Goal: Task Accomplishment & Management: Manage account settings

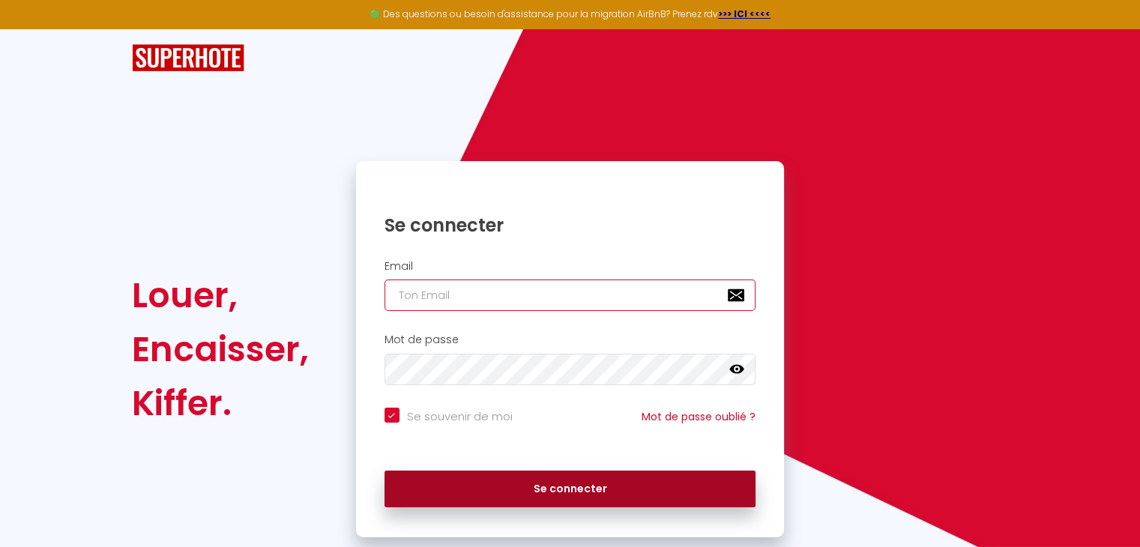
type input "[EMAIL_ADDRESS][DOMAIN_NAME]"
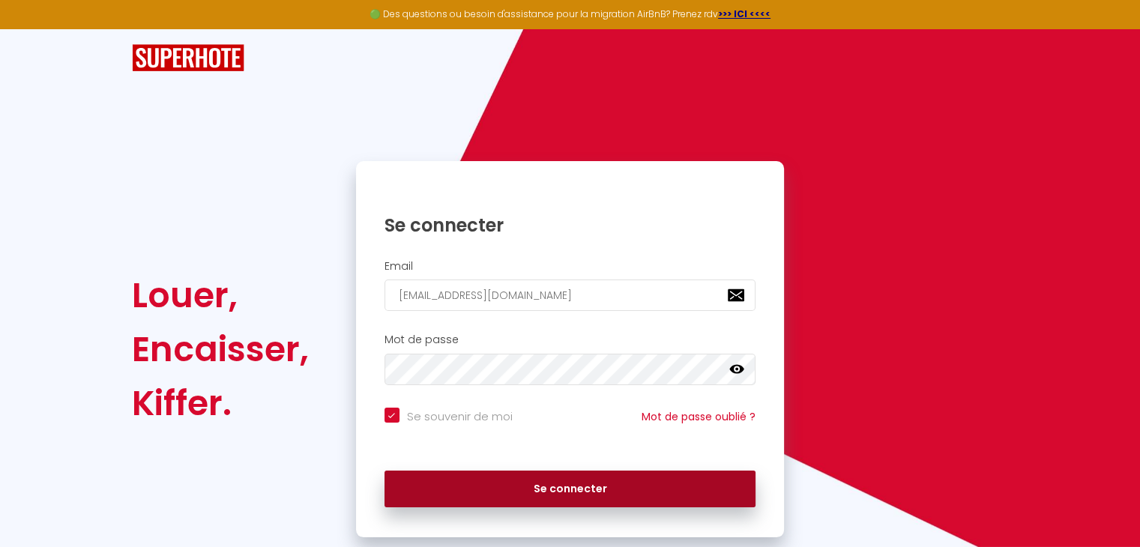
click at [616, 490] on button "Se connecter" at bounding box center [570, 489] width 372 height 37
checkbox input "true"
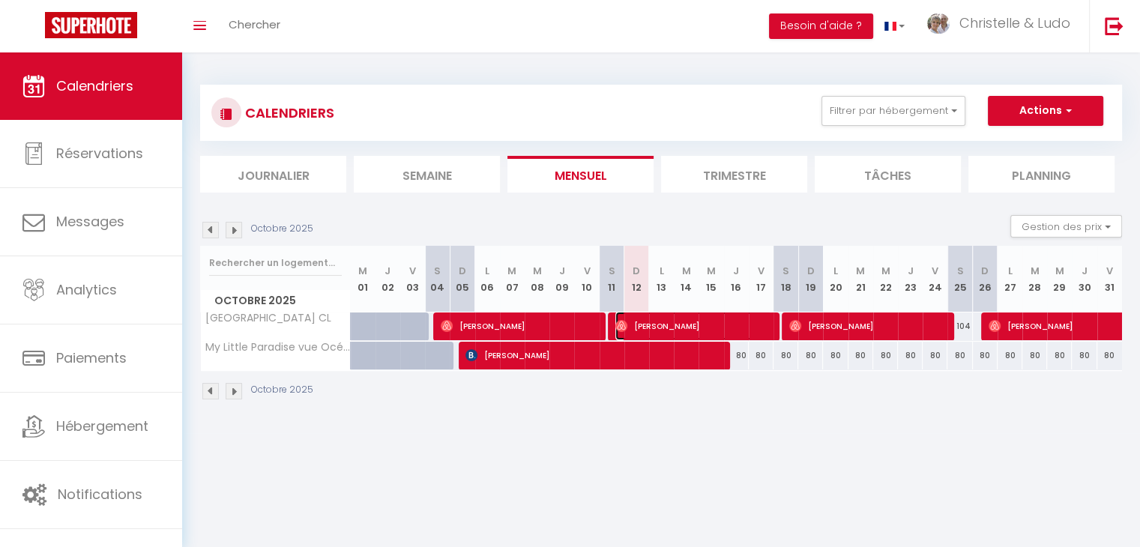
click at [728, 323] on span "[PERSON_NAME]" at bounding box center [693, 326] width 157 height 28
select select "OK"
select select "1"
select select "0"
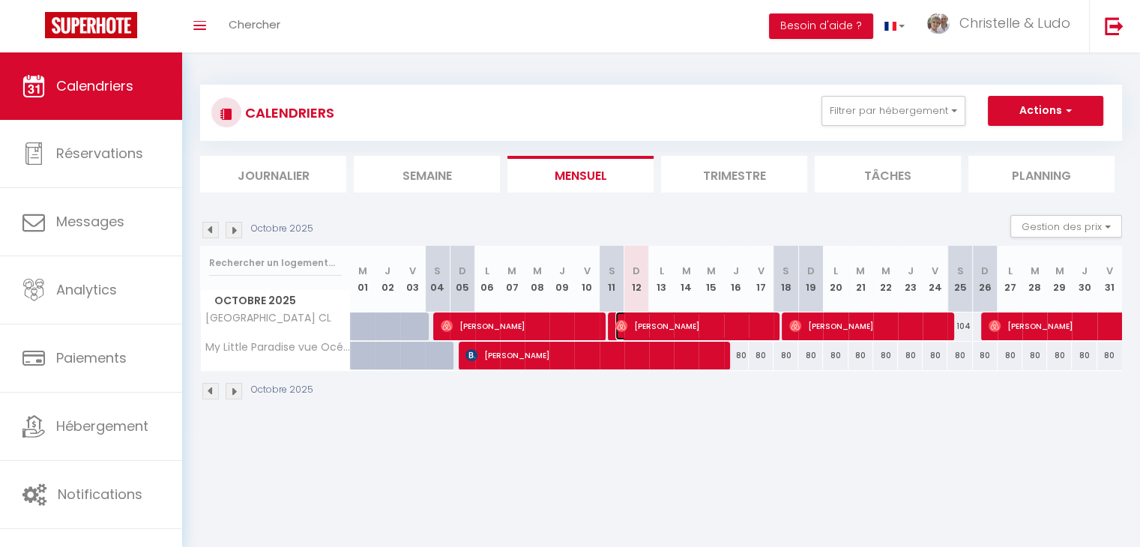
select select "1"
select select
select select "37769"
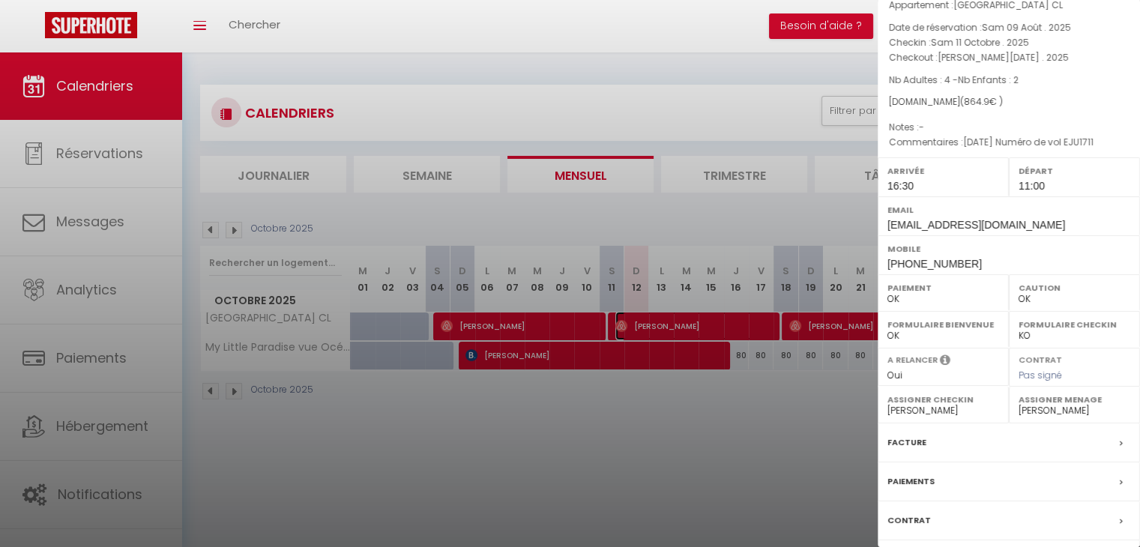
scroll to position [164, 0]
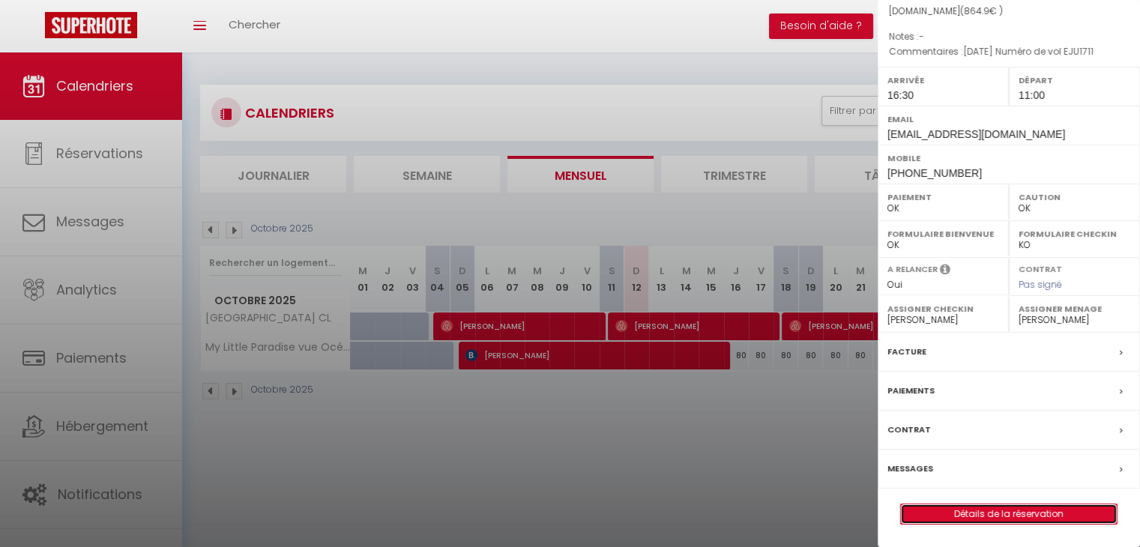
click at [994, 507] on link "Détails de la réservation" at bounding box center [1009, 513] width 216 height 19
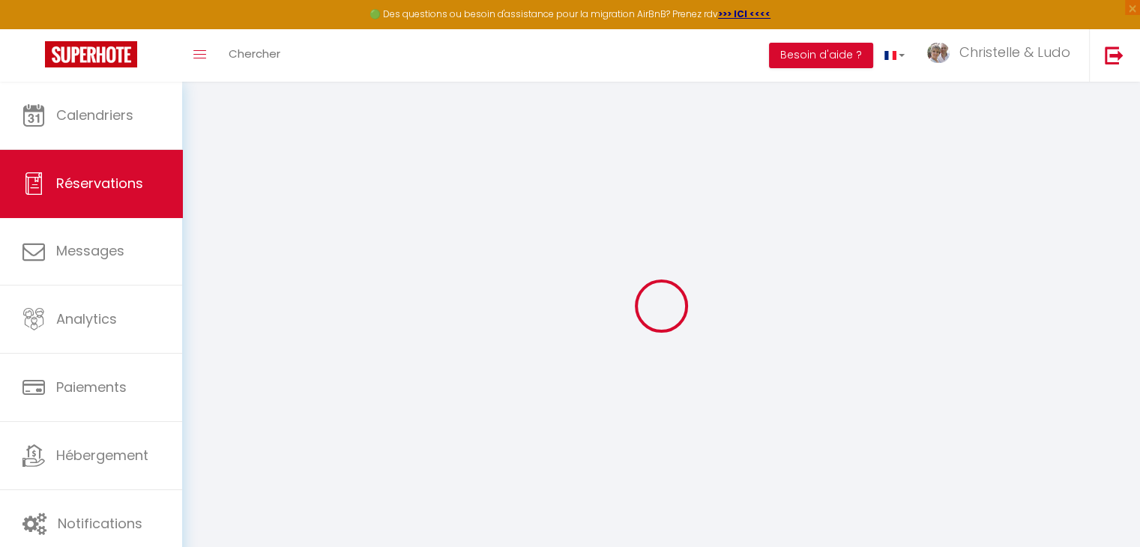
type input "[PERSON_NAME]"
type input "Blanc"
type input "[EMAIL_ADDRESS][DOMAIN_NAME]"
type input "[PHONE_NUMBER]"
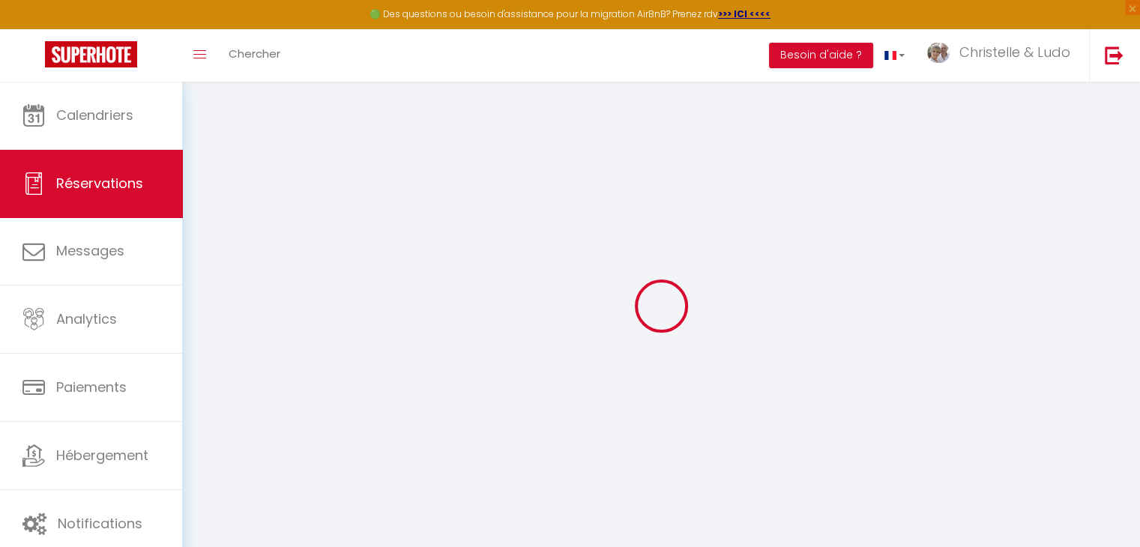
type input "[PHONE_NUMBER]"
select select
type input "156.99"
select select "55959"
select select "1"
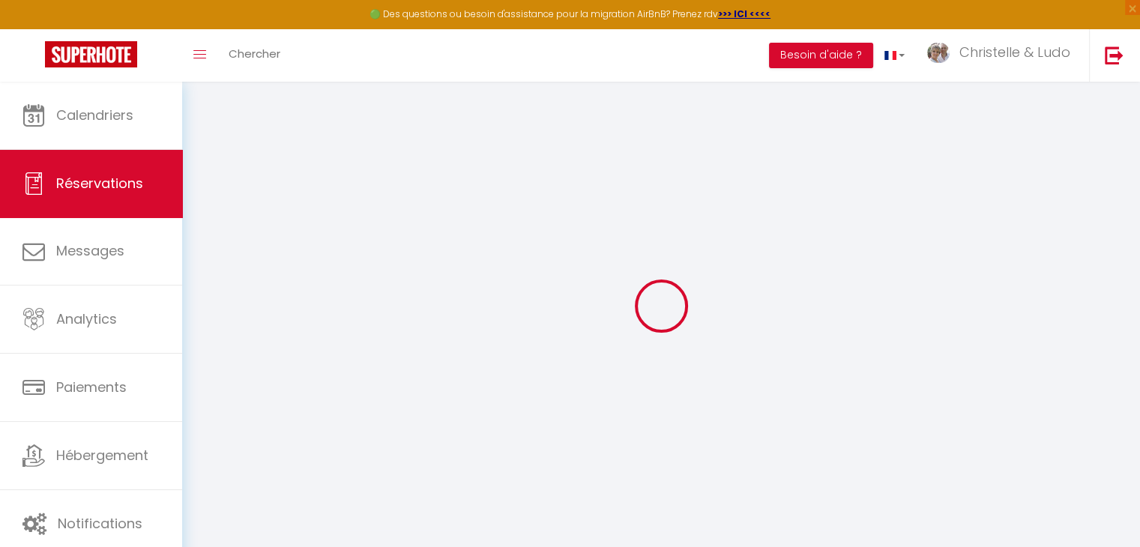
select select
type input "4"
type input "2"
select select "12"
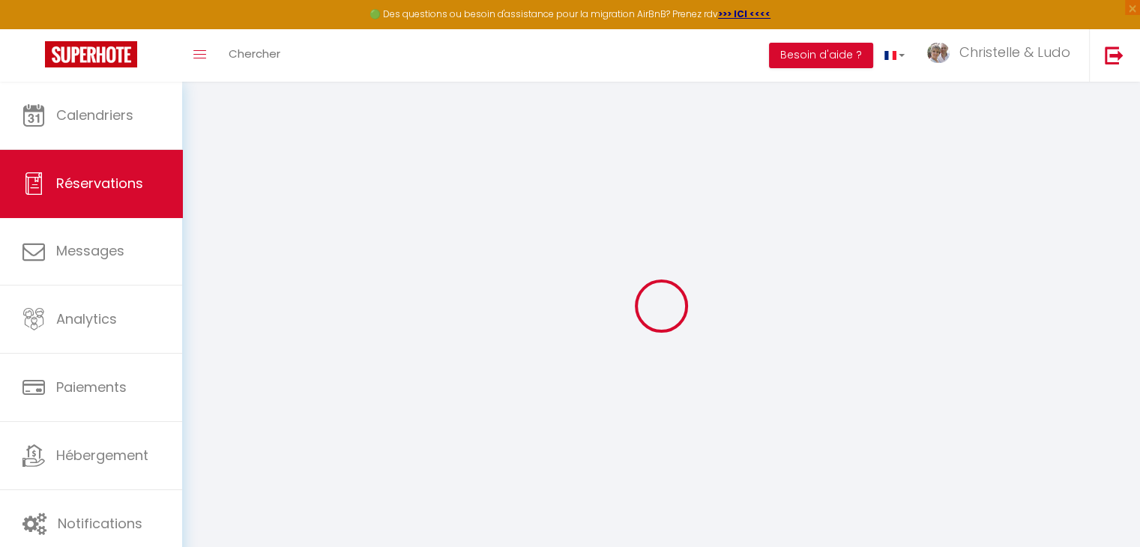
select select
type input "774.9"
checkbox input "false"
type input "0"
select select "1"
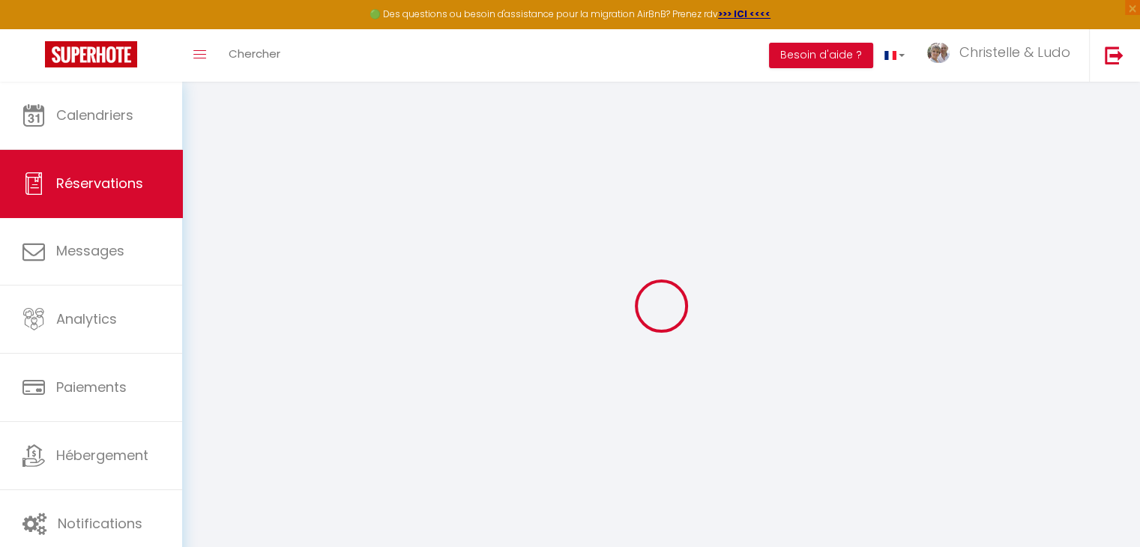
type input "80"
type input "0"
select select
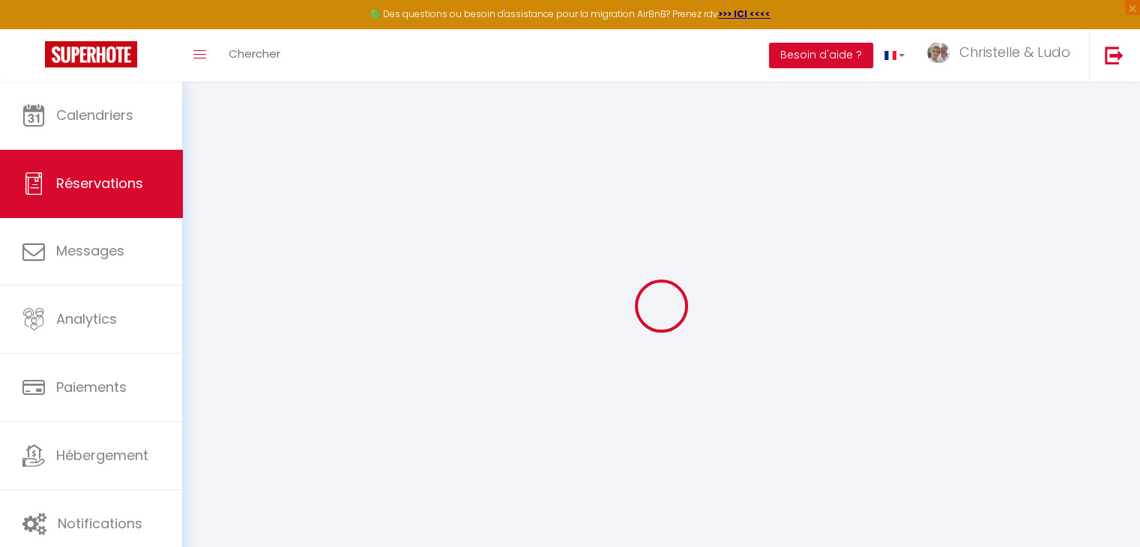
select select
select select "15"
checkbox input "false"
select select
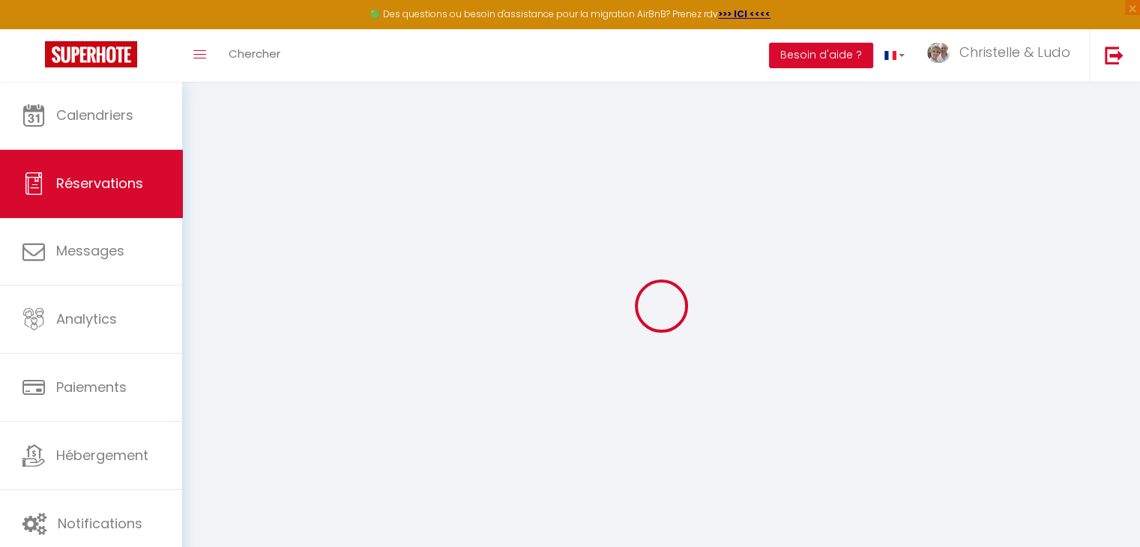
select select
checkbox input "false"
select select
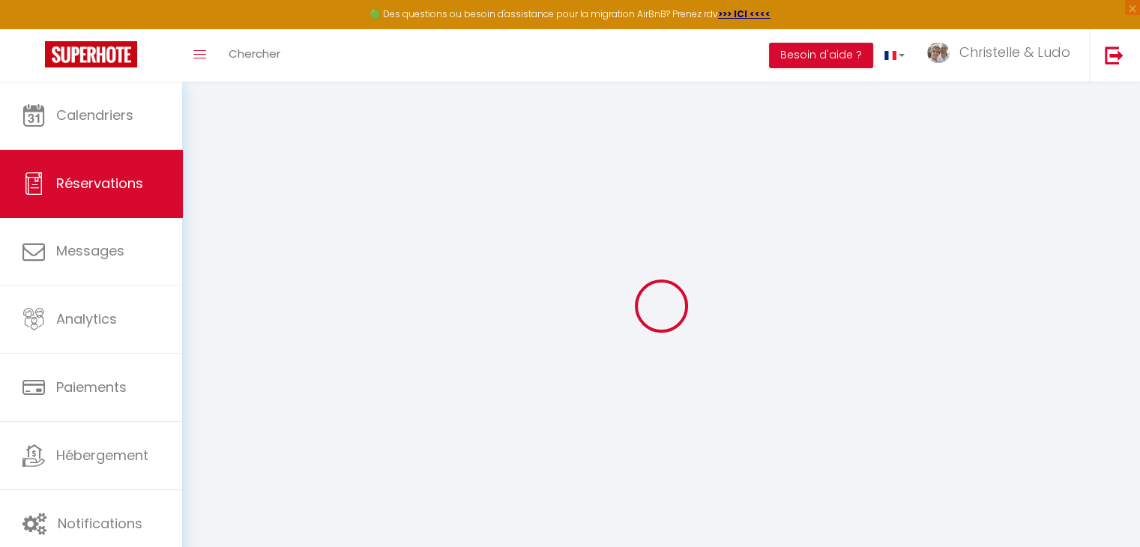
checkbox input "false"
type \ "[DATE] Numéro de vol EJU1711"
select select
type input "90"
select select
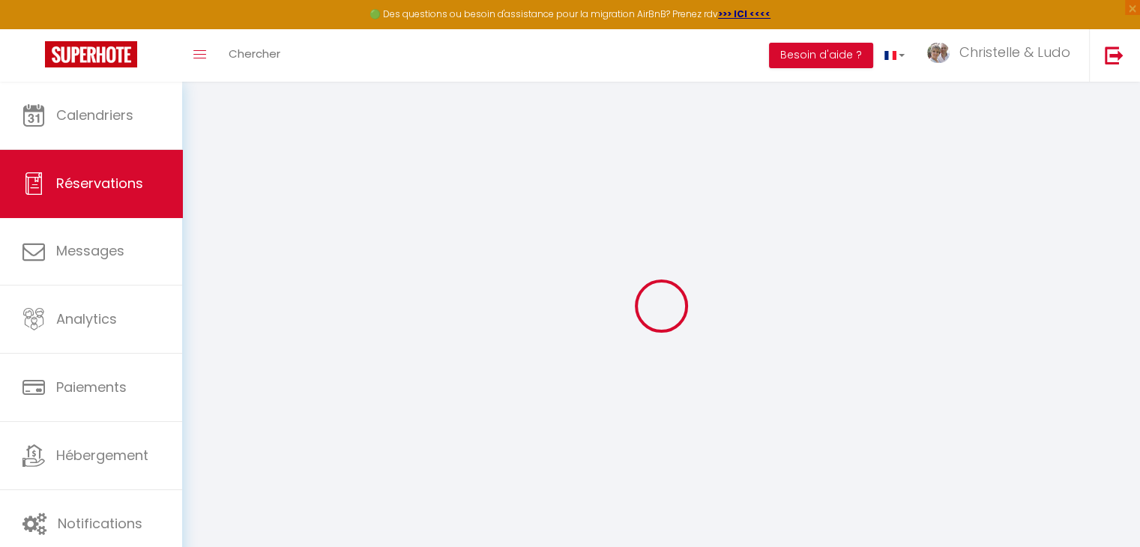
select select
checkbox input "false"
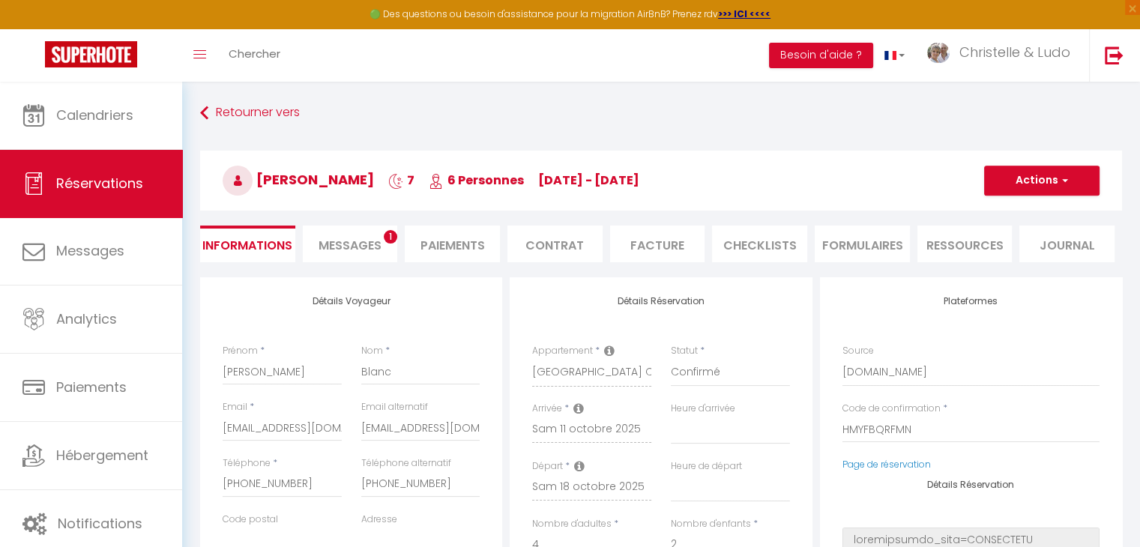
select select
checkbox input "false"
select select "16:30"
select select "11:00"
click at [360, 248] on span "Messages" at bounding box center [350, 245] width 63 height 17
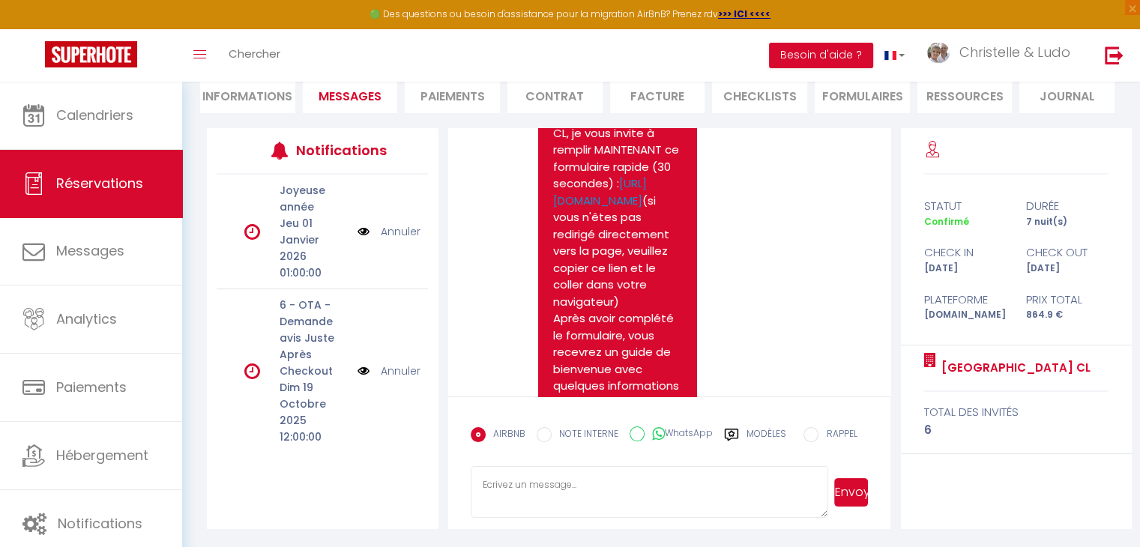
scroll to position [363, 0]
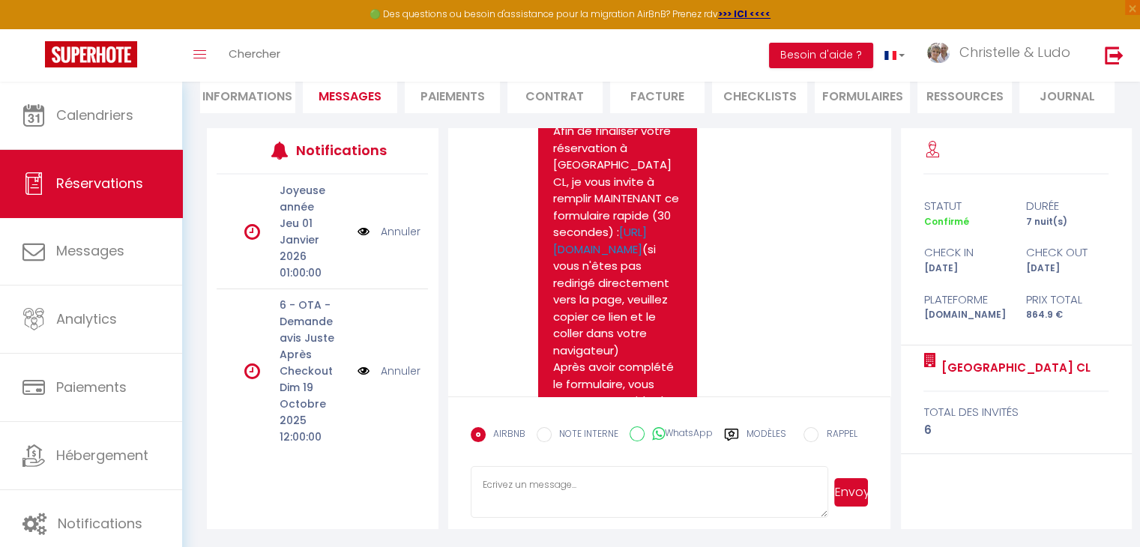
click at [759, 430] on label "Modèles" at bounding box center [766, 440] width 40 height 26
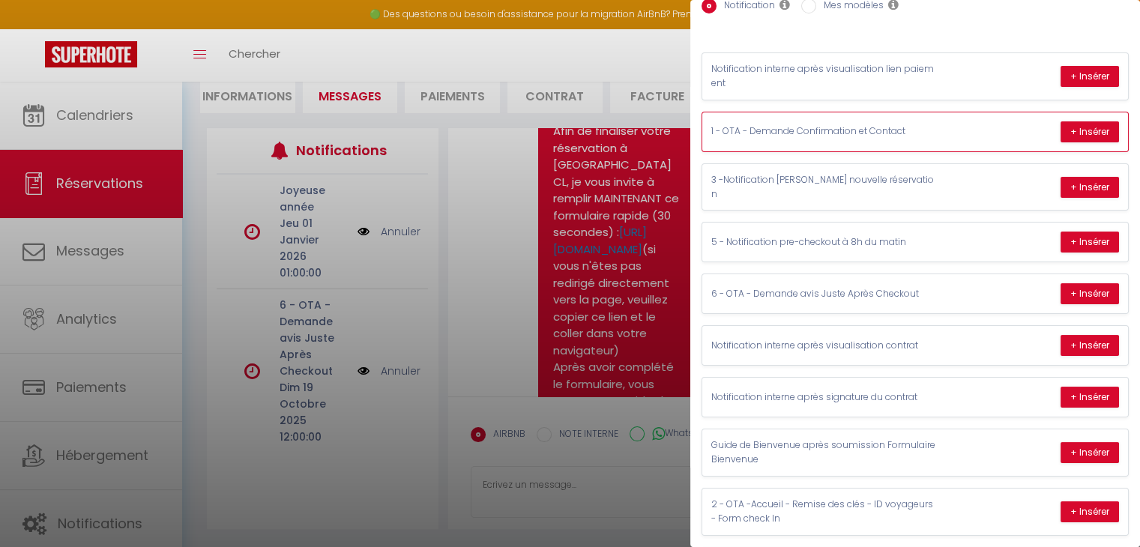
scroll to position [0, 0]
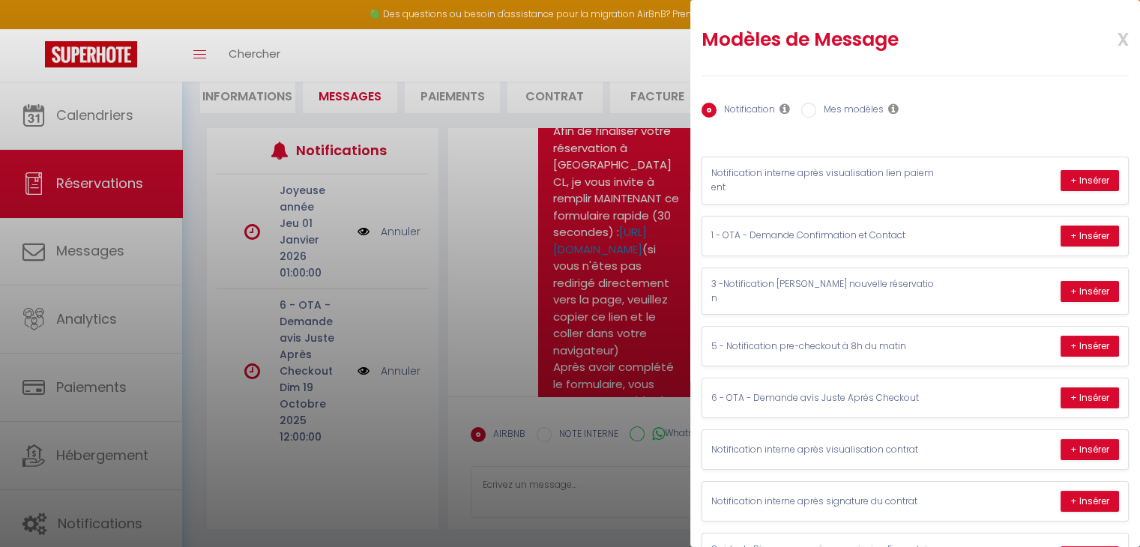
click at [848, 123] on div "Notification Mes modèles" at bounding box center [915, 110] width 427 height 31
click at [847, 112] on label "Mes modèles" at bounding box center [849, 111] width 67 height 16
click at [816, 112] on input "Mes modèles" at bounding box center [808, 110] width 15 height 15
radio input "true"
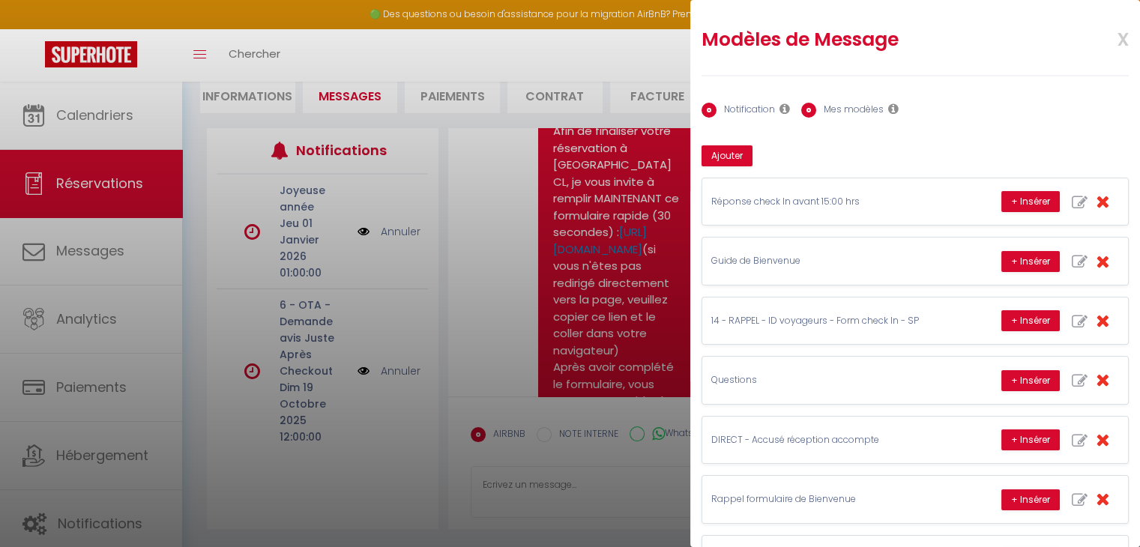
radio input "false"
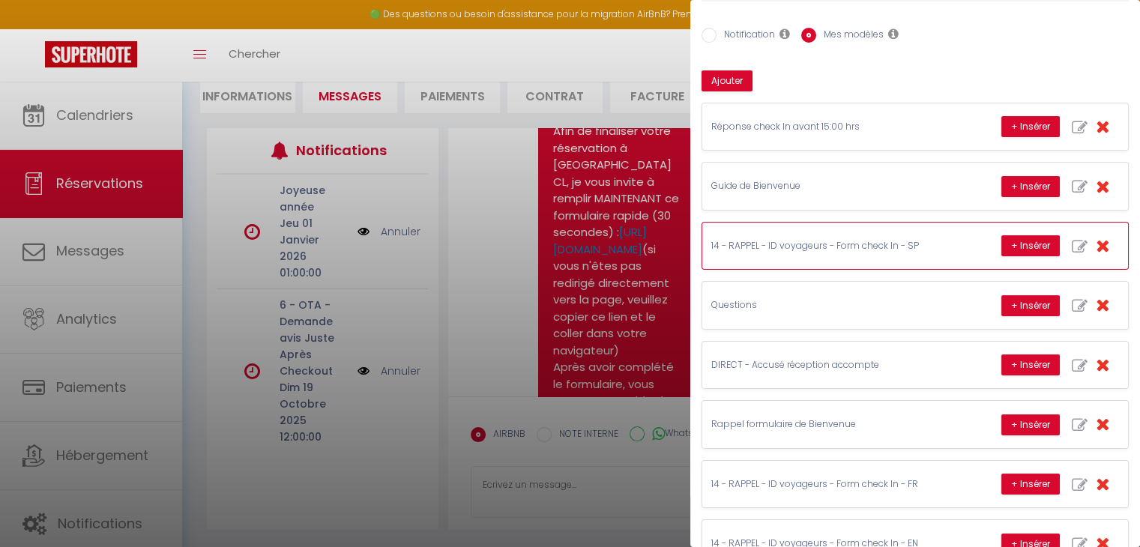
click at [852, 244] on p "14 - RAPPEL - ID voyageurs - Form check In - SP" at bounding box center [823, 246] width 225 height 14
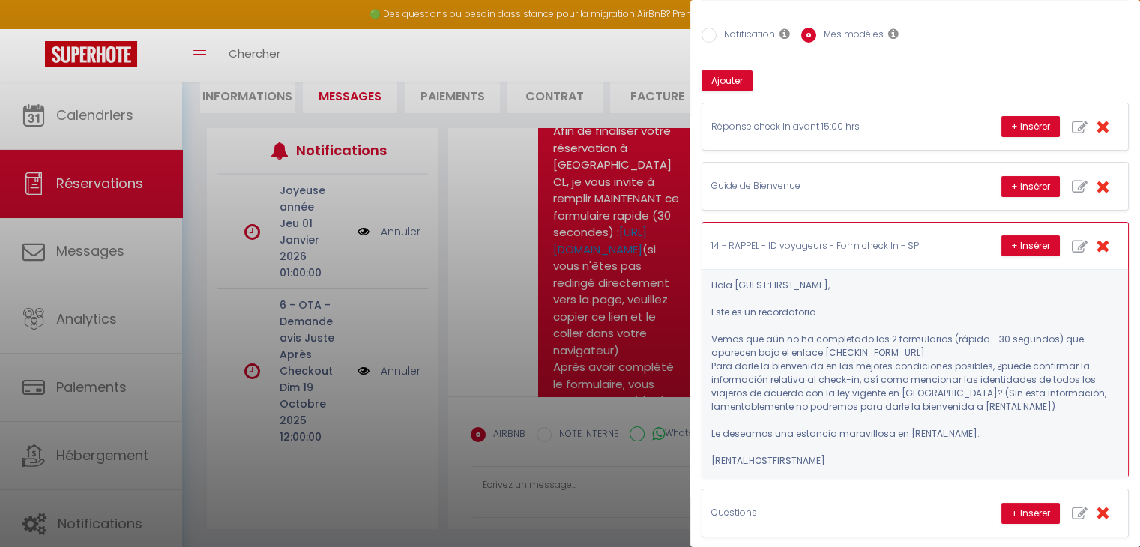
click at [852, 244] on p "14 - RAPPEL - ID voyageurs - Form check In - SP" at bounding box center [823, 246] width 225 height 14
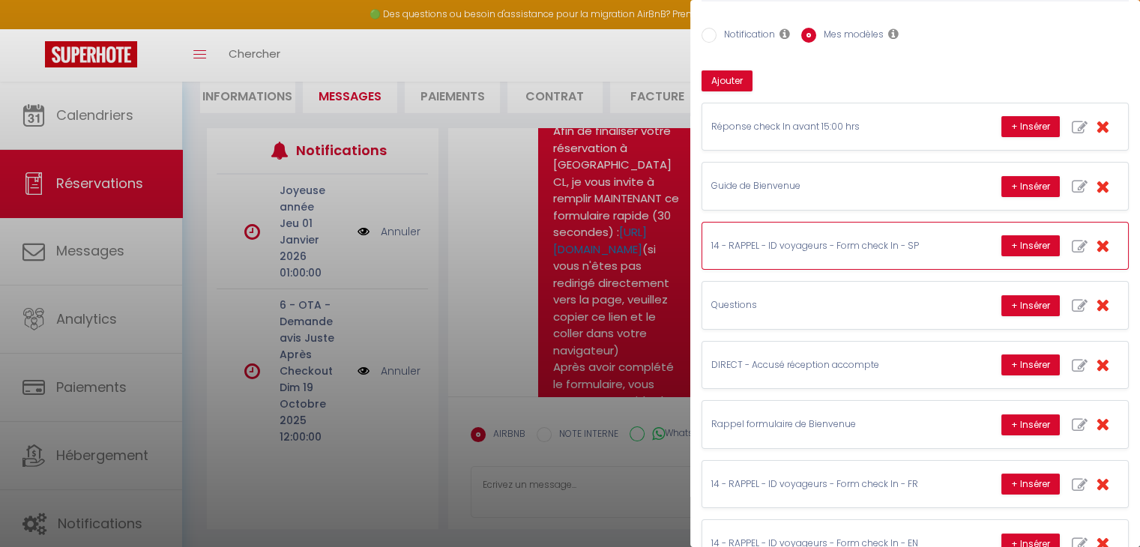
scroll to position [124, 0]
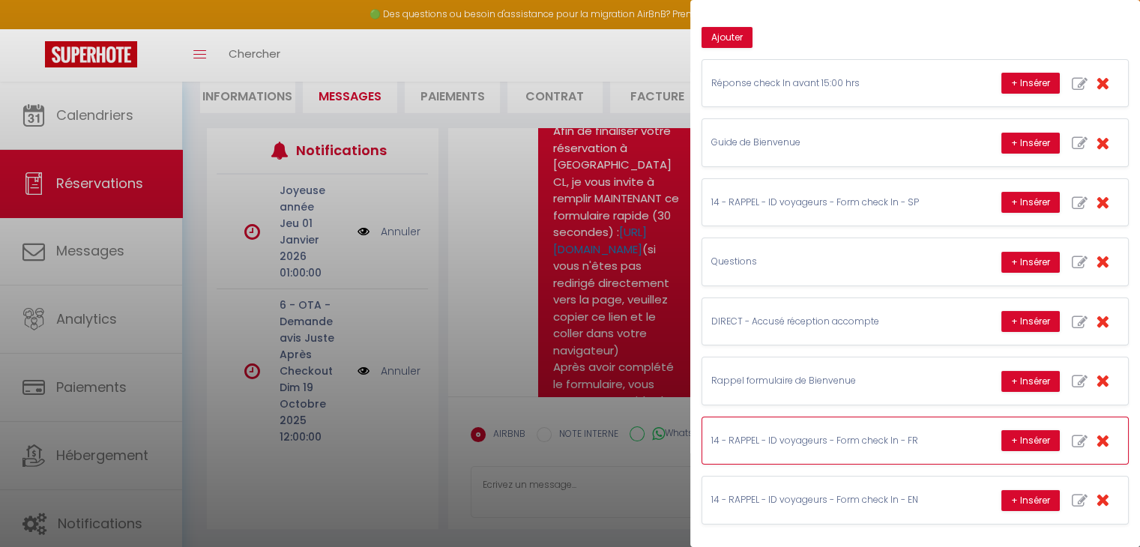
click at [875, 441] on div "14 - RAPPEL - ID voyageurs - Form check In - FR + Insérer" at bounding box center [915, 440] width 426 height 46
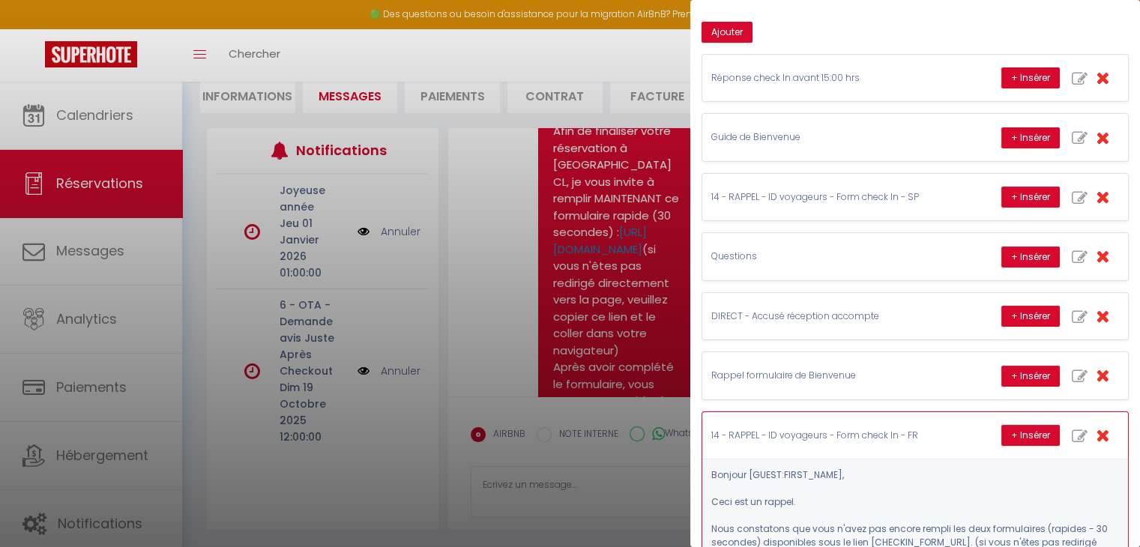
scroll to position [274, 0]
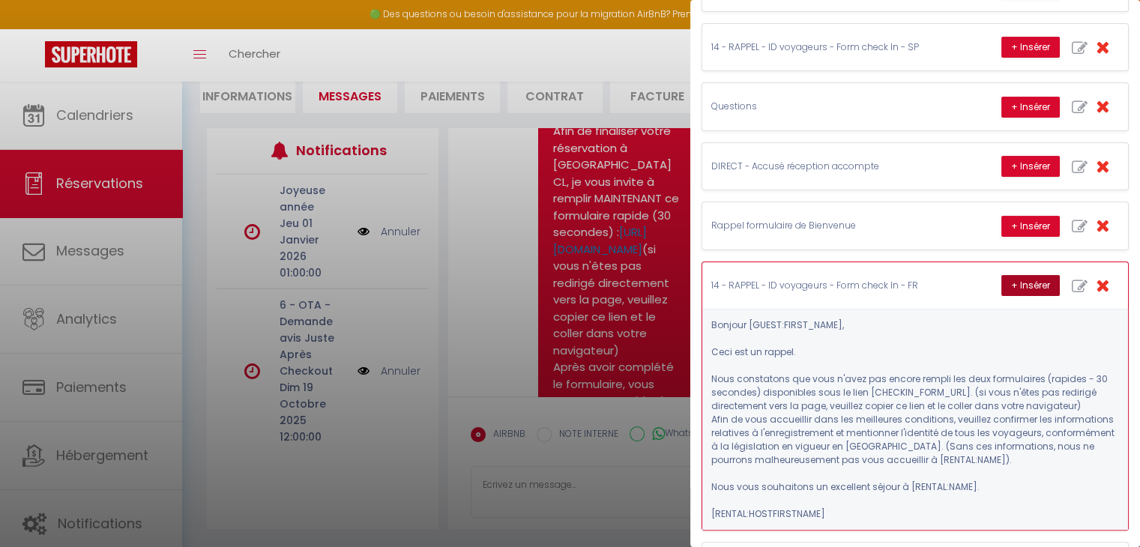
click at [1007, 283] on button "+ Insérer" at bounding box center [1030, 285] width 58 height 21
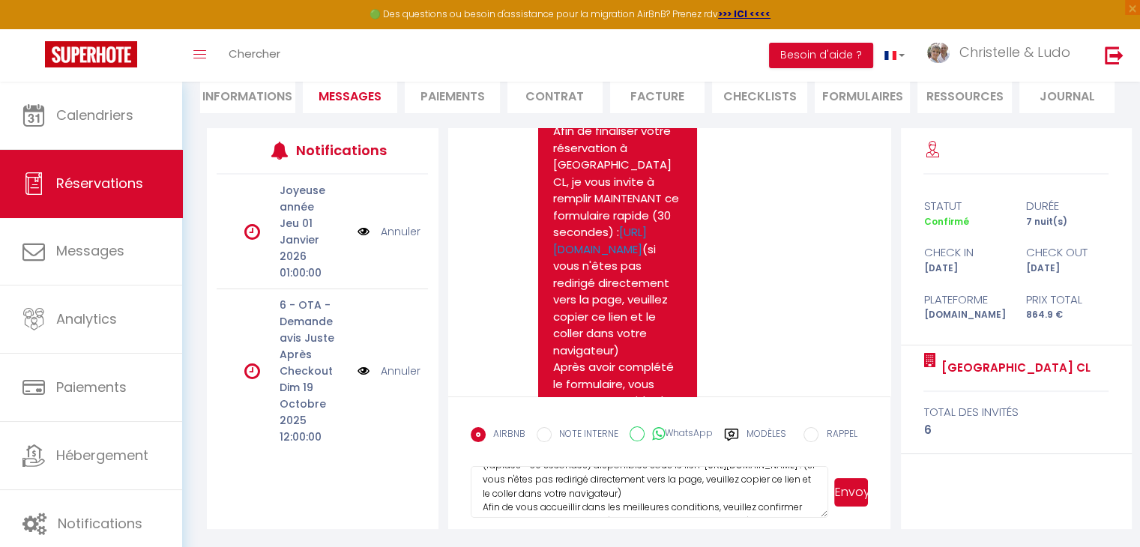
scroll to position [120, 0]
drag, startPoint x: 483, startPoint y: 491, endPoint x: 715, endPoint y: 495, distance: 232.4
click at [715, 495] on textarea "Bonjour [PERSON_NAME], Ceci est un rappel. Nous constatons que vous n'avez pas …" at bounding box center [650, 492] width 358 height 52
click at [501, 492] on textarea "Bonjour [PERSON_NAME], Ceci est un rappel. Nous constatons que vous n'avez pas …" at bounding box center [650, 492] width 358 height 52
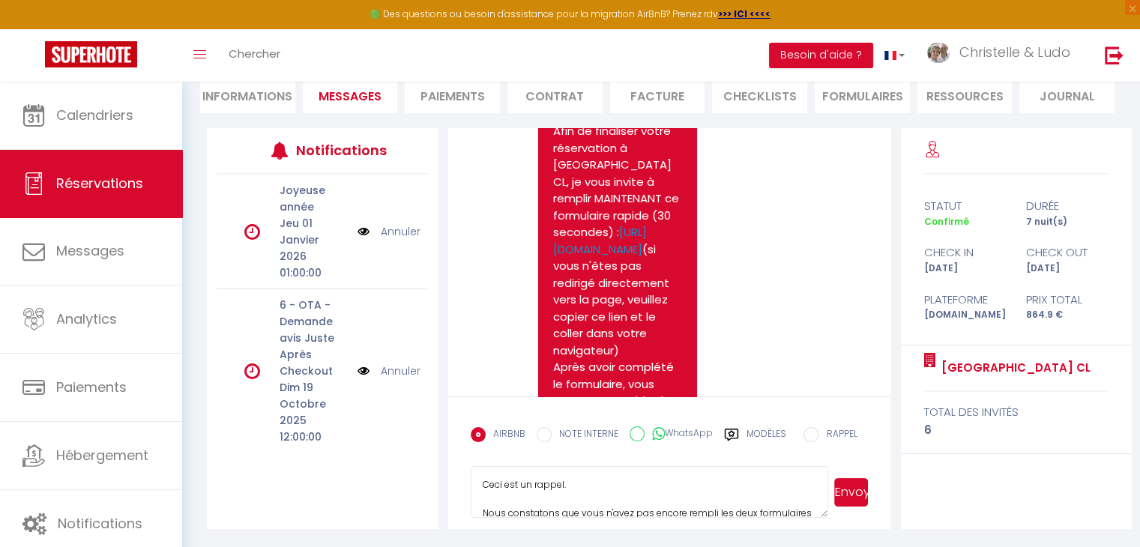
scroll to position [0, 0]
drag, startPoint x: 509, startPoint y: 492, endPoint x: 678, endPoint y: 480, distance: 169.1
click at [678, 480] on textarea "Bonjour [PERSON_NAME], Ceci est un rappel. Nous constatons que vous n'avez pas …" at bounding box center [650, 492] width 358 height 52
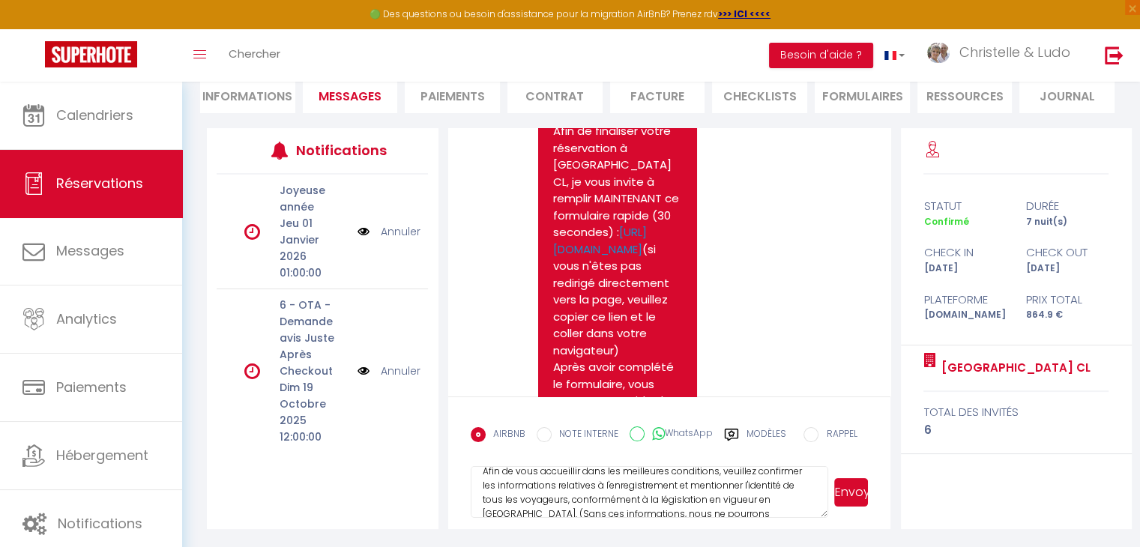
click at [559, 490] on textarea "Bonjour [PERSON_NAME], Ceci est un rappel. Nous constatons que vous n'avez pas …" at bounding box center [650, 492] width 358 height 52
drag, startPoint x: 503, startPoint y: 486, endPoint x: 716, endPoint y: 486, distance: 212.9
click at [716, 486] on textarea "Bonjour [PERSON_NAME], Ceci est un rappel. Nous constatons que vous n'avez pas …" at bounding box center [650, 492] width 358 height 52
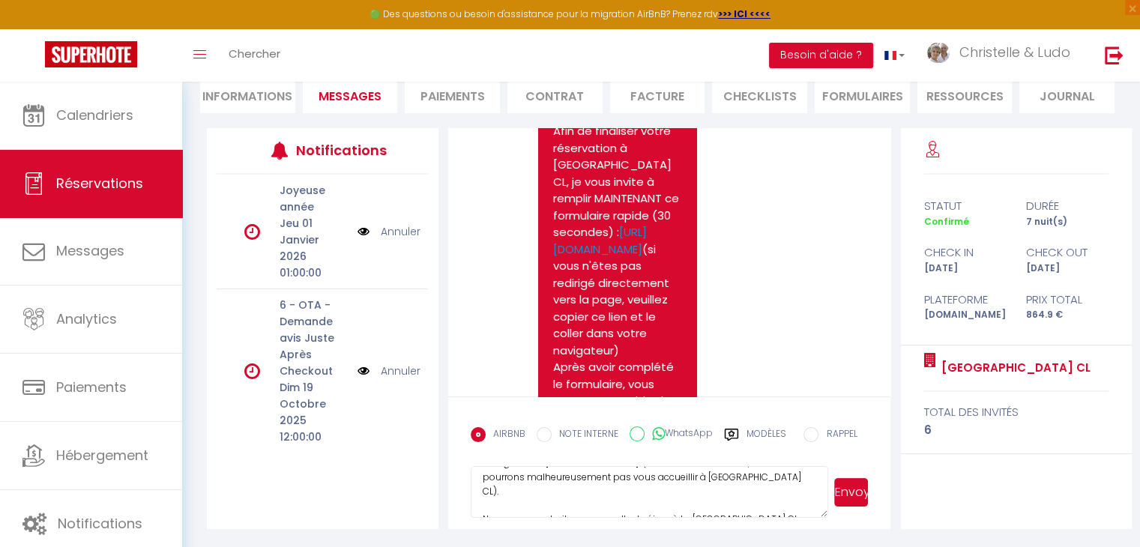
scroll to position [186, 0]
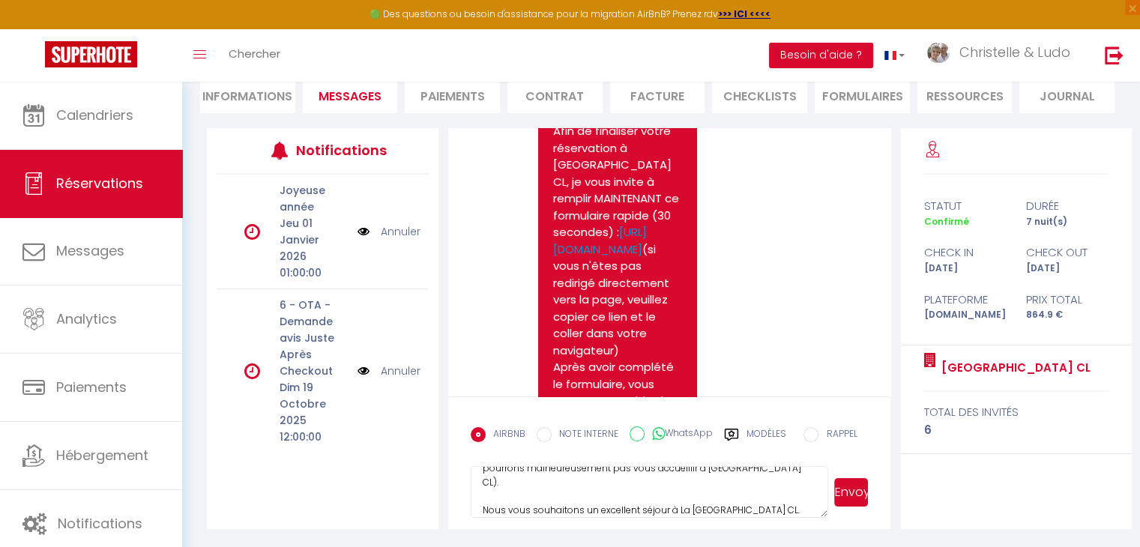
click at [529, 498] on textarea "Bonjour [PERSON_NAME], Ceci est un rappel. Nous constatons que vous n'avez pas …" at bounding box center [650, 492] width 358 height 52
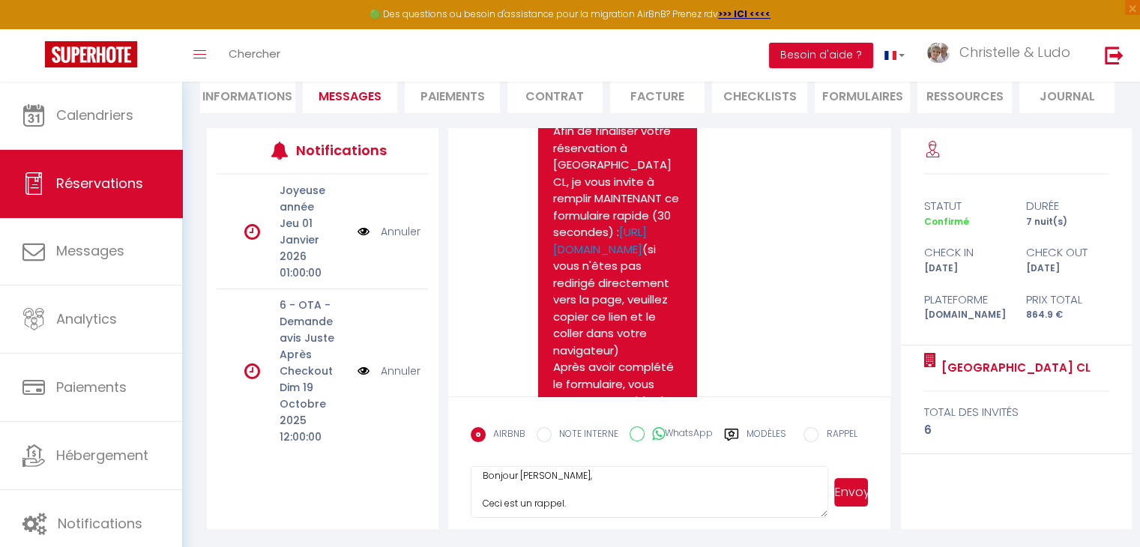
drag, startPoint x: 531, startPoint y: 496, endPoint x: 570, endPoint y: 490, distance: 39.4
click at [570, 490] on textarea "Bonjour [PERSON_NAME], Ceci est un rappel. Nous constatons que vous n'avez pas …" at bounding box center [650, 492] width 358 height 52
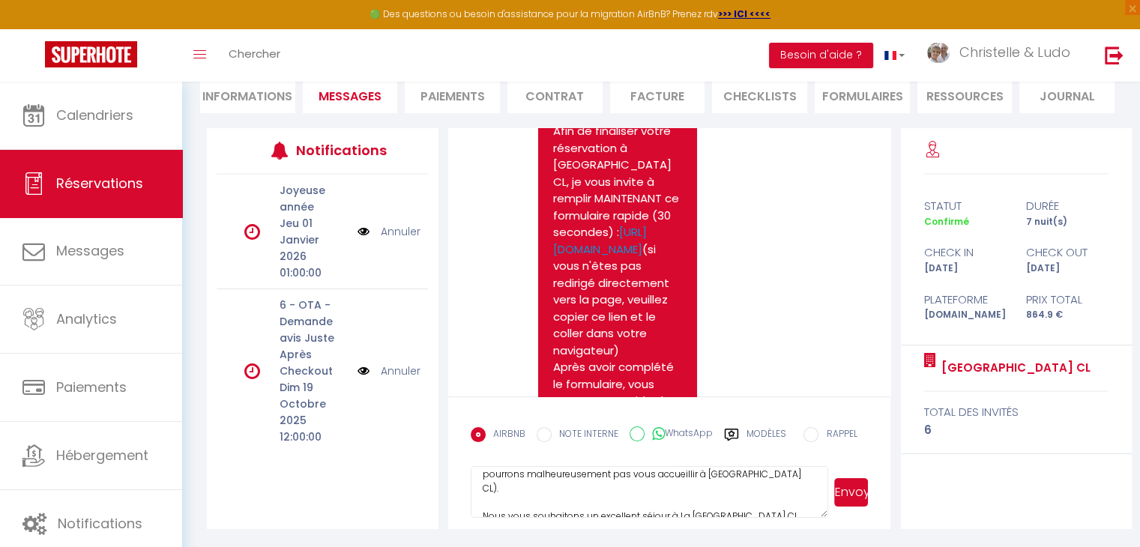
click at [751, 487] on textarea "Bonjour [PERSON_NAME], Ceci est un rappel. Nous constatons que vous n'avez pas …" at bounding box center [650, 492] width 358 height 52
drag, startPoint x: 579, startPoint y: 471, endPoint x: 543, endPoint y: 486, distance: 38.0
click at [543, 486] on textarea "Bonjour [PERSON_NAME], Ceci est un rappel. Nous constatons que vous n'avez pas …" at bounding box center [650, 492] width 358 height 52
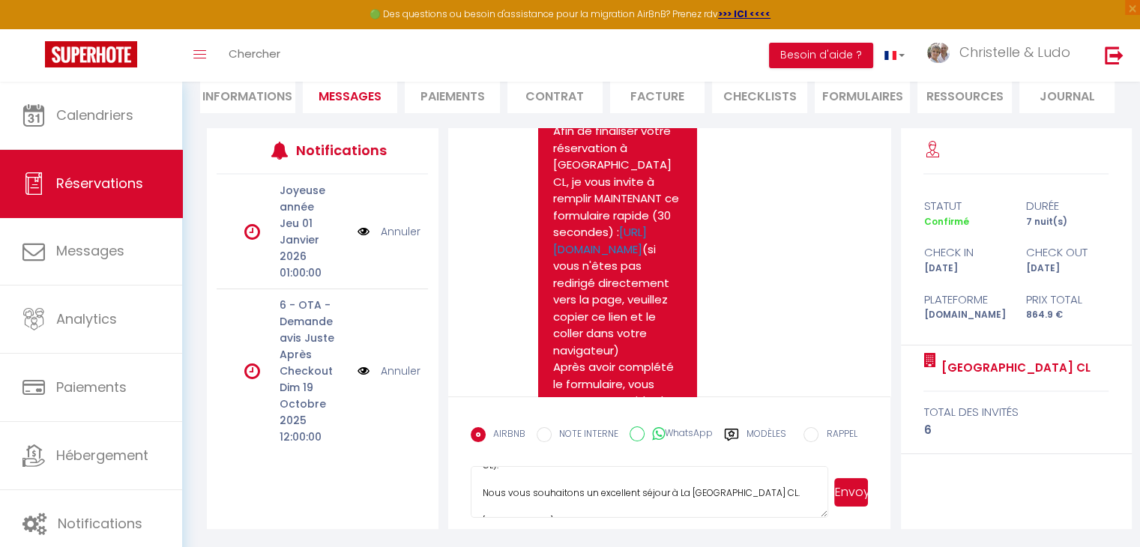
scroll to position [173, 0]
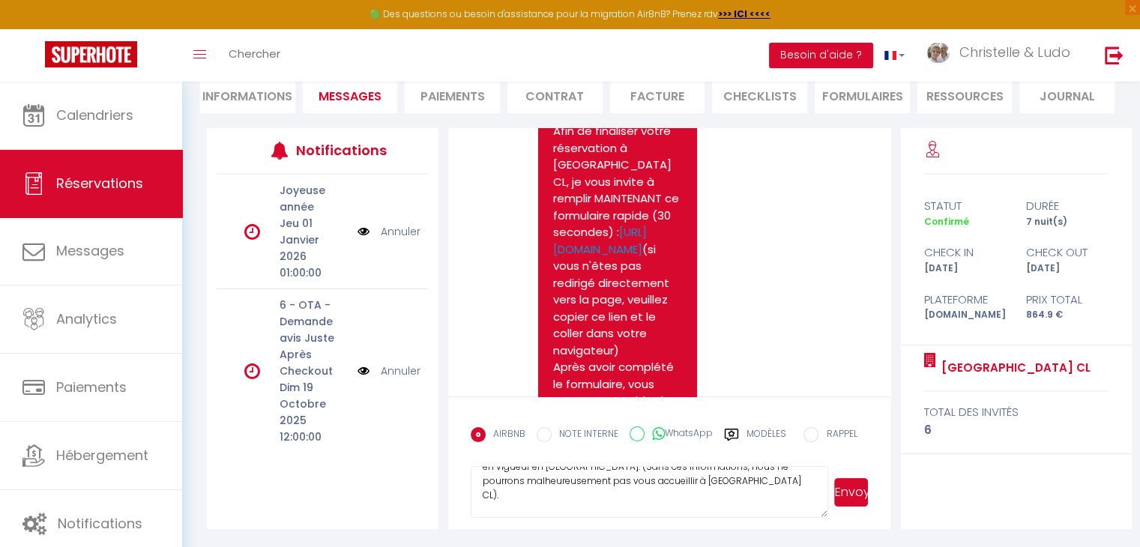
click at [778, 516] on textarea "Bonjour [PERSON_NAME], Ceci est un rappel. Nous constatons que vous n'avez pas …" at bounding box center [650, 492] width 358 height 52
drag, startPoint x: 576, startPoint y: 480, endPoint x: 584, endPoint y: 480, distance: 8.2
click at [584, 480] on textarea "Bonjour [PERSON_NAME], Ceci est un rappel. Nous constatons que vous n'avez pas …" at bounding box center [650, 492] width 358 height 52
drag, startPoint x: 574, startPoint y: 477, endPoint x: 577, endPoint y: 504, distance: 27.1
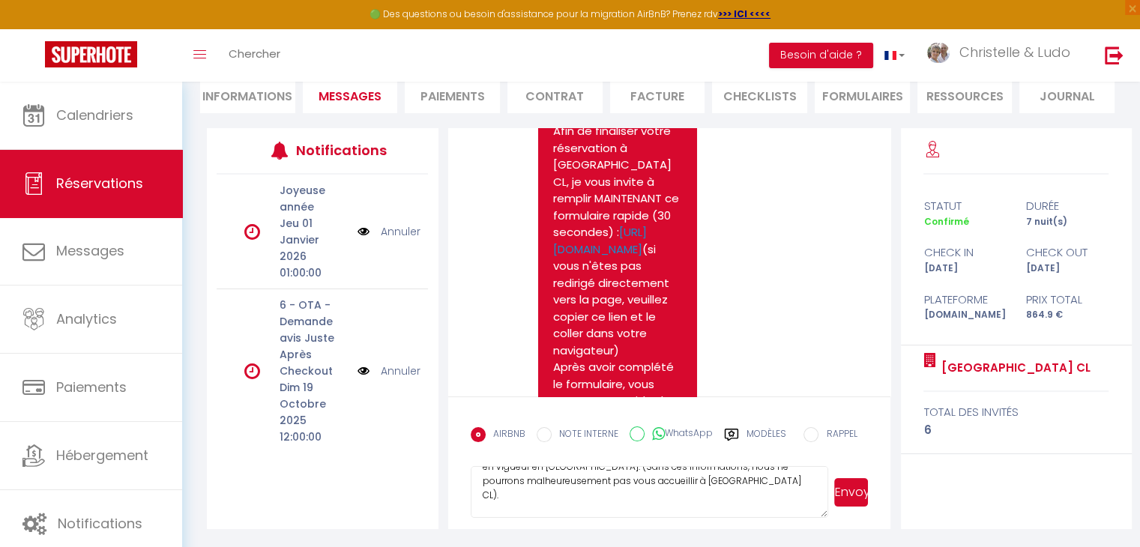
click at [577, 504] on textarea "Bonjour [PERSON_NAME], Ceci est un rappel. Nous constatons que vous n'avez pas …" at bounding box center [650, 492] width 358 height 52
drag, startPoint x: 740, startPoint y: 492, endPoint x: 476, endPoint y: 492, distance: 264.6
click at [476, 492] on textarea "Bonjour [PERSON_NAME], Ceci est un rappel. Nous constatons que vous n'avez pas …" at bounding box center [650, 492] width 358 height 52
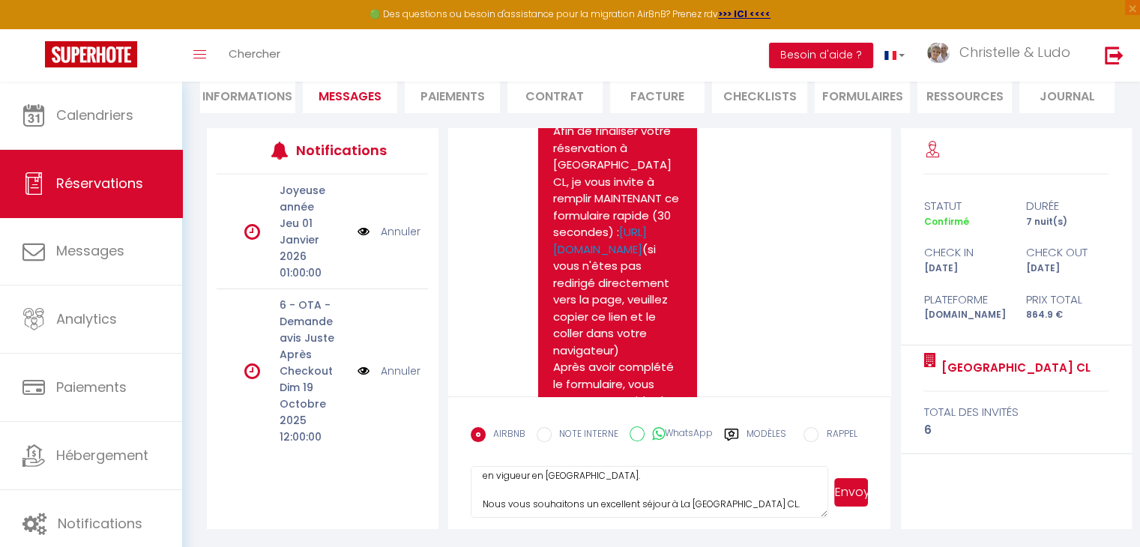
click at [657, 492] on textarea "Bonjour [PERSON_NAME], Ceci est un rappel. Nous constatons que vous n'avez pas …" at bounding box center [650, 492] width 358 height 52
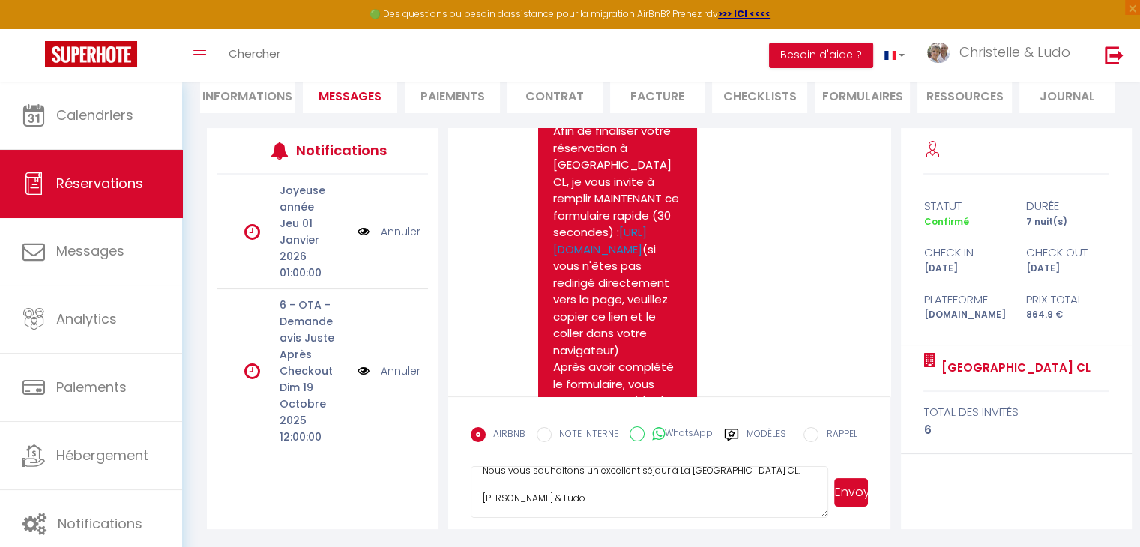
scroll to position [226, 0]
type textarea "Bonjour [PERSON_NAME], Ceci est un rappel. Nous constatons que vous n'avez pas …"
click at [853, 495] on button "Envoyer" at bounding box center [851, 492] width 34 height 28
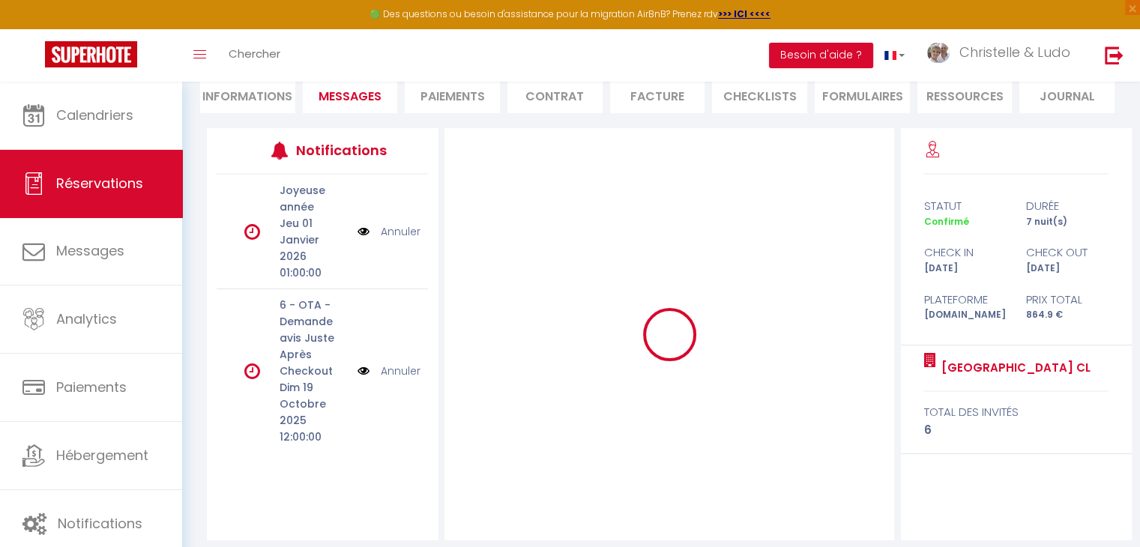
select select
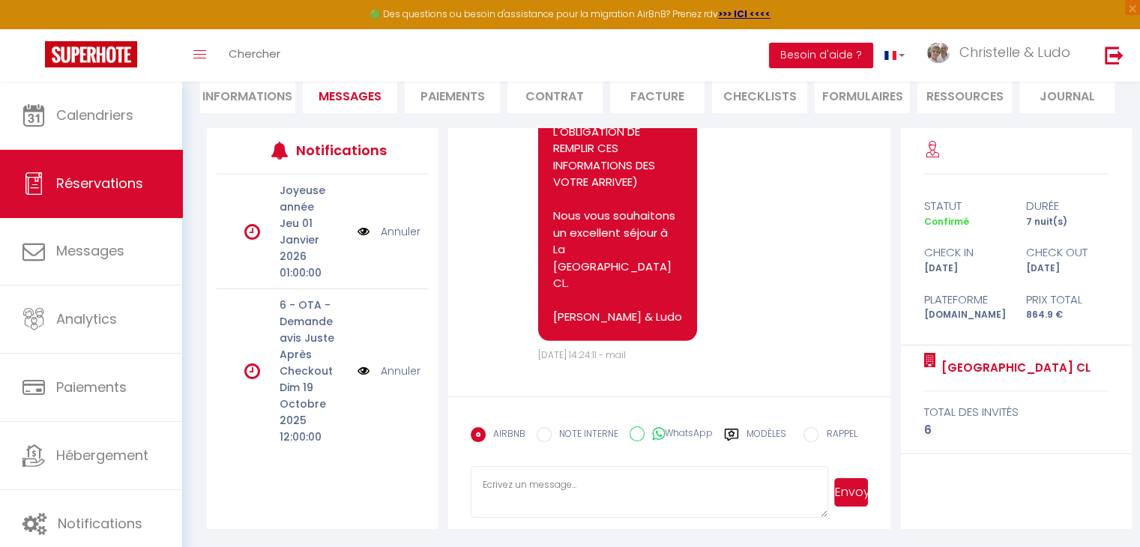
scroll to position [4635, 0]
click at [246, 101] on li "Informations" at bounding box center [247, 94] width 95 height 37
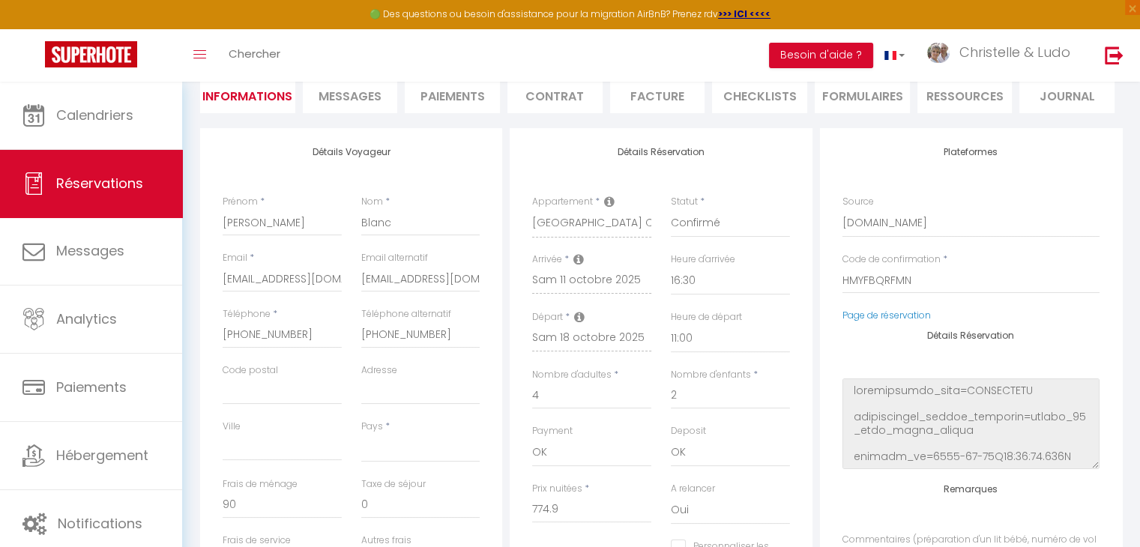
select select
checkbox input "false"
select select
checkbox input "false"
click at [1130, 5] on span "×" at bounding box center [1132, 7] width 15 height 15
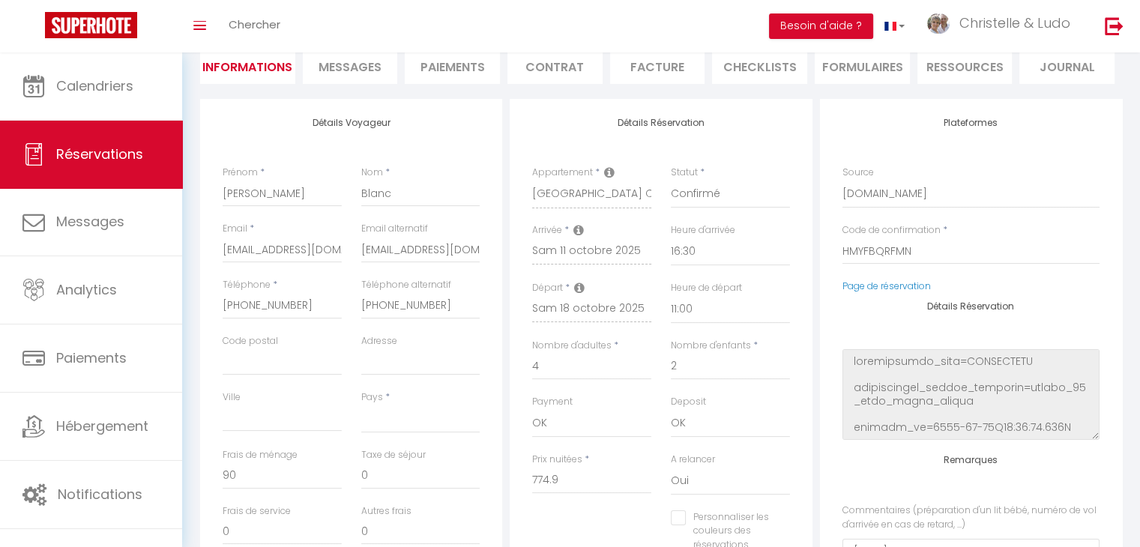
select select
checkbox input "false"
select select
checkbox input "false"
select select
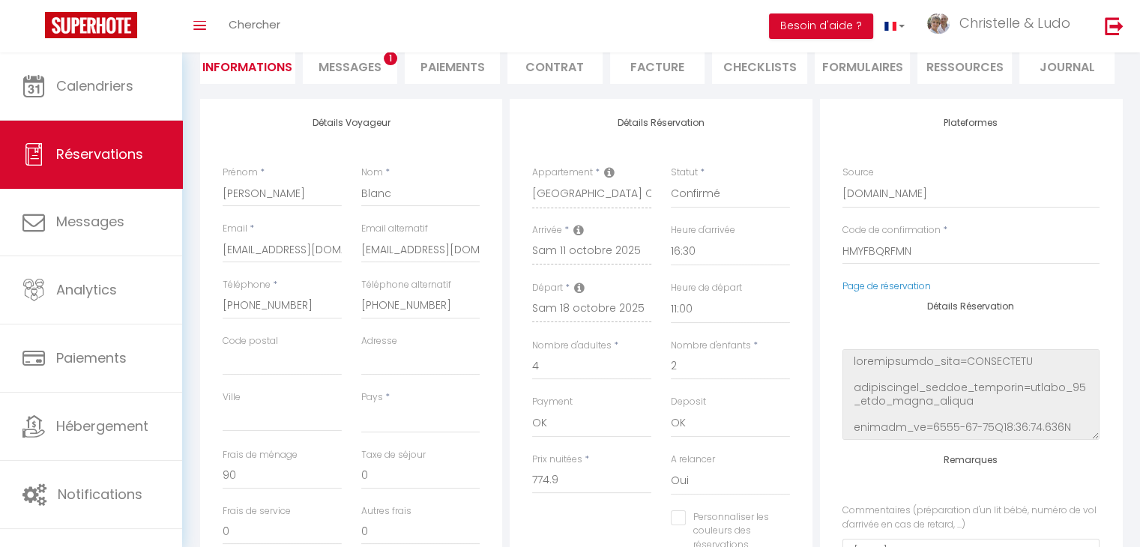
checkbox input "false"
select select
checkbox input "false"
select select
checkbox input "false"
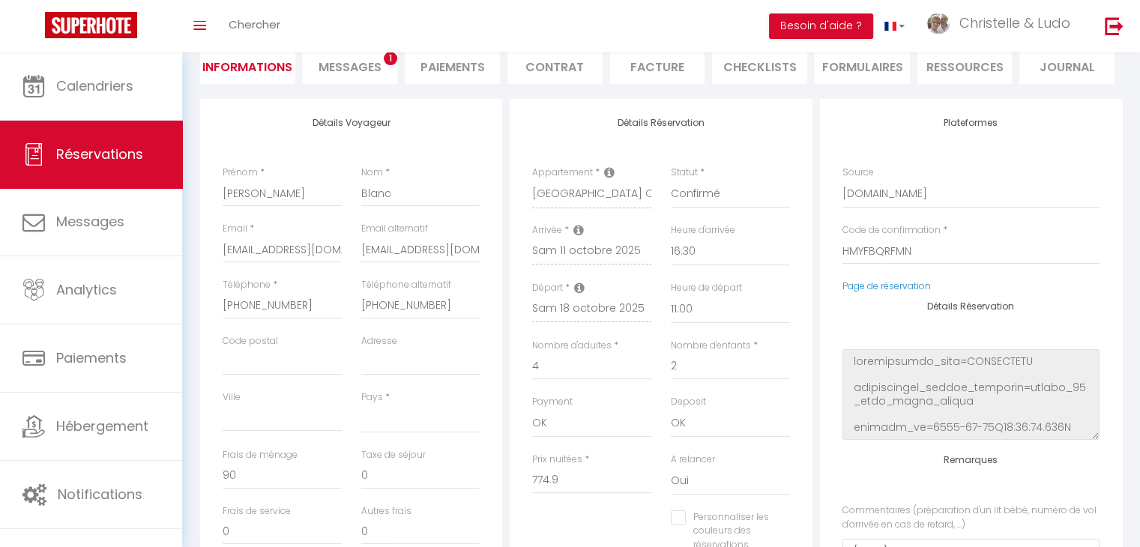
select select
checkbox input "false"
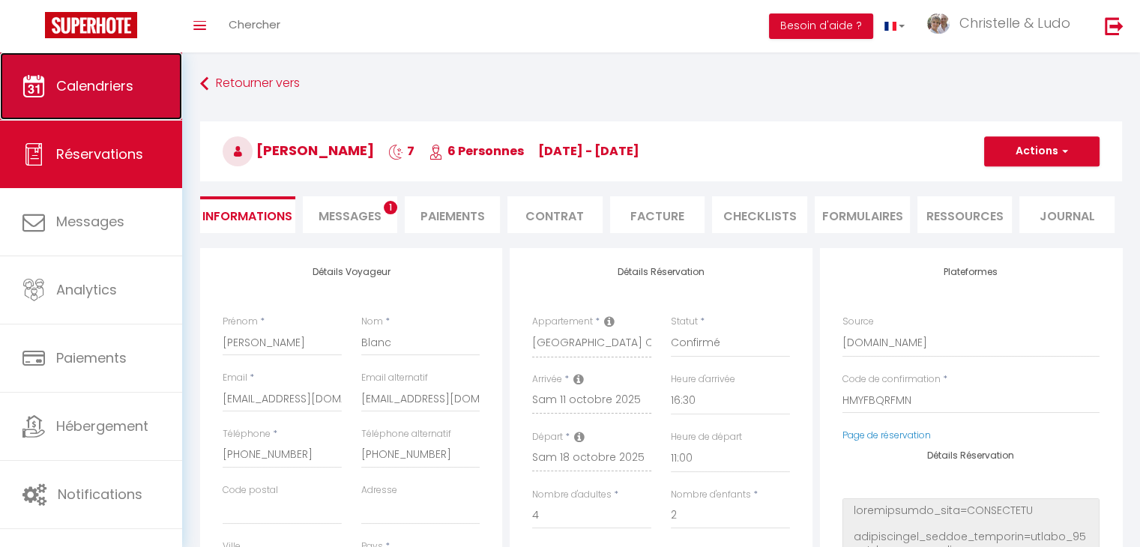
click at [116, 82] on span "Calendriers" at bounding box center [94, 85] width 77 height 19
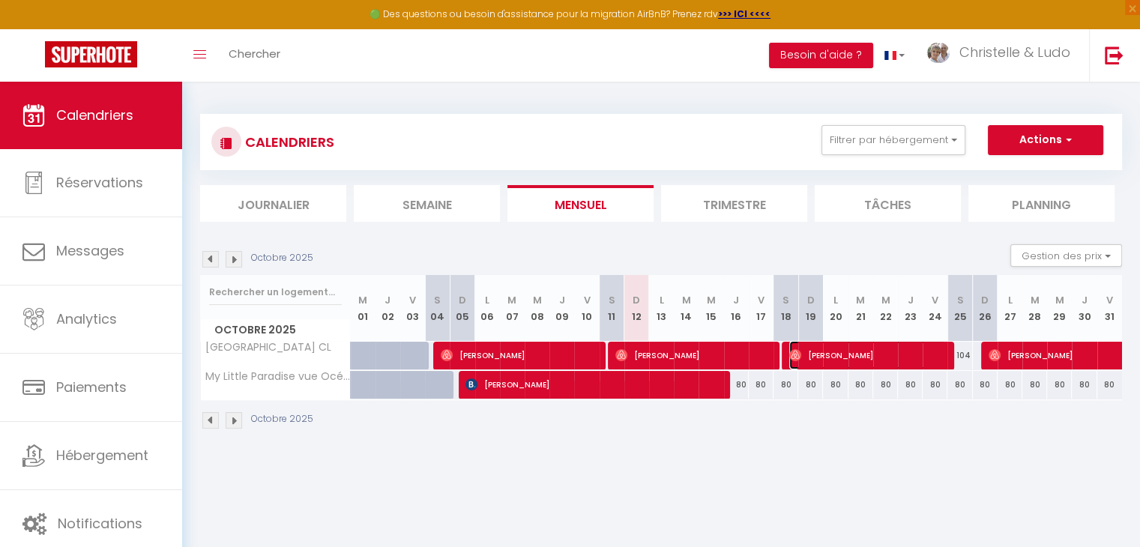
click at [866, 346] on span "[PERSON_NAME]" at bounding box center [867, 355] width 157 height 28
select select "OK"
select select "0"
select select "1"
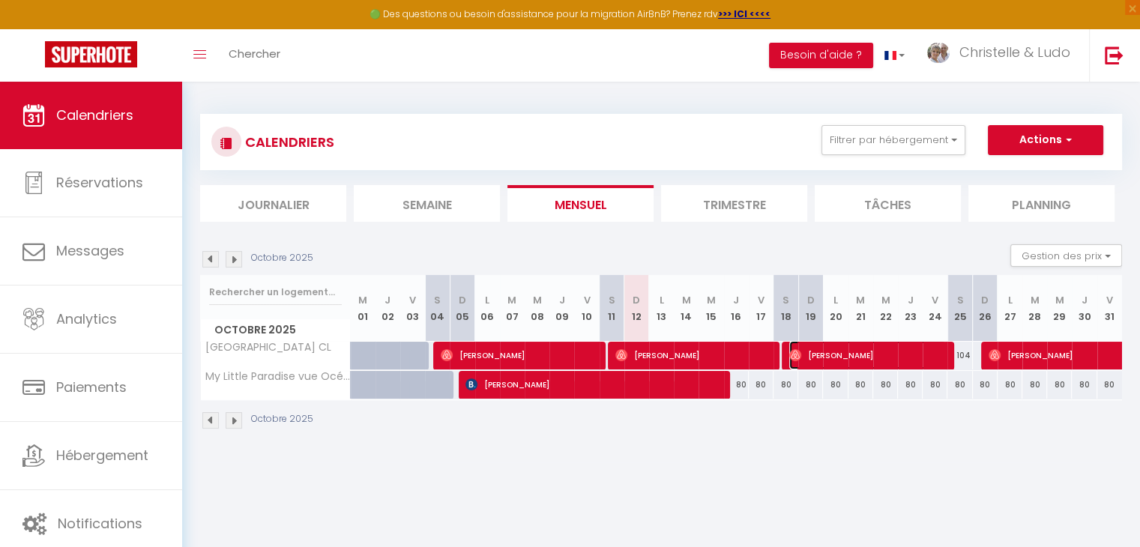
select select "1"
select select
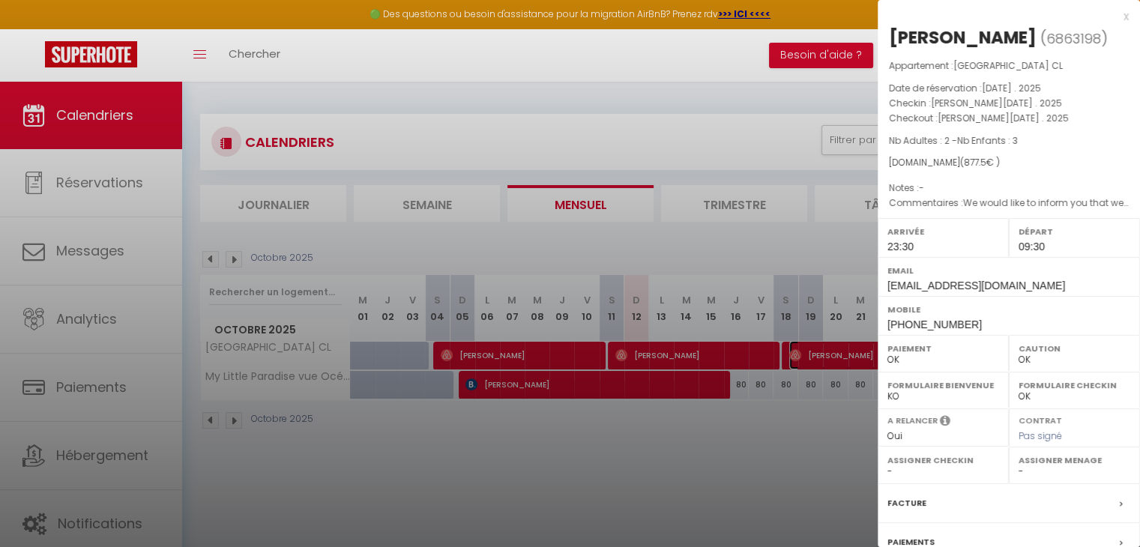
select select "37769"
click at [566, 391] on div at bounding box center [570, 273] width 1140 height 547
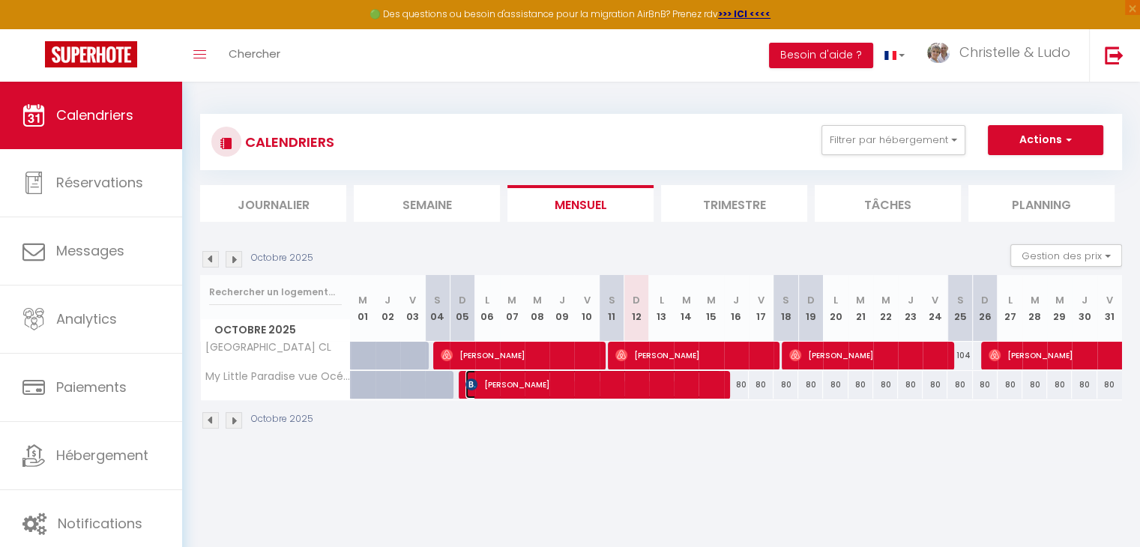
click at [566, 391] on span "[PERSON_NAME]" at bounding box center [593, 384] width 256 height 28
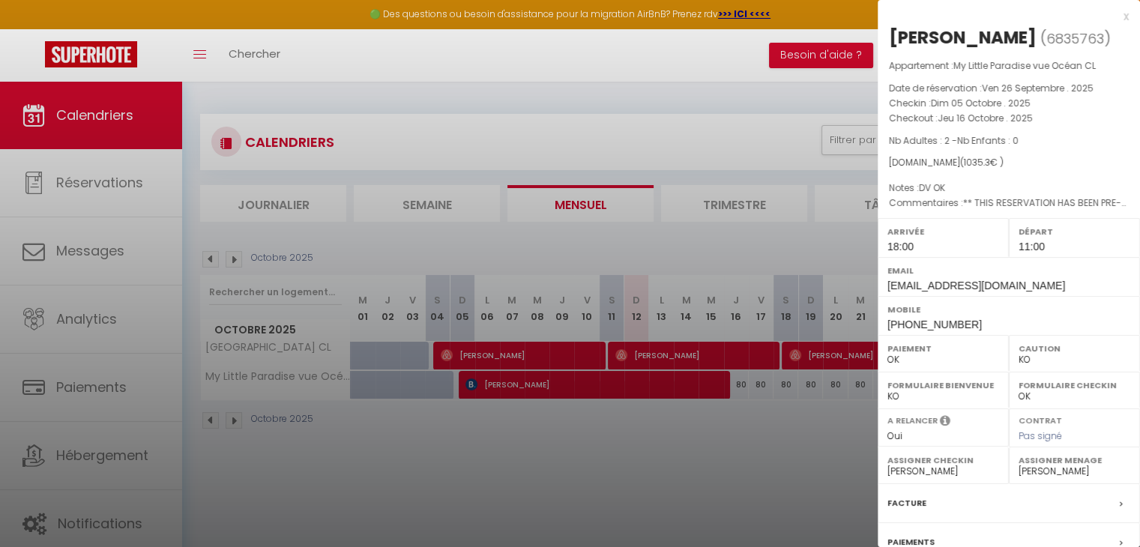
click at [569, 411] on div at bounding box center [570, 273] width 1140 height 547
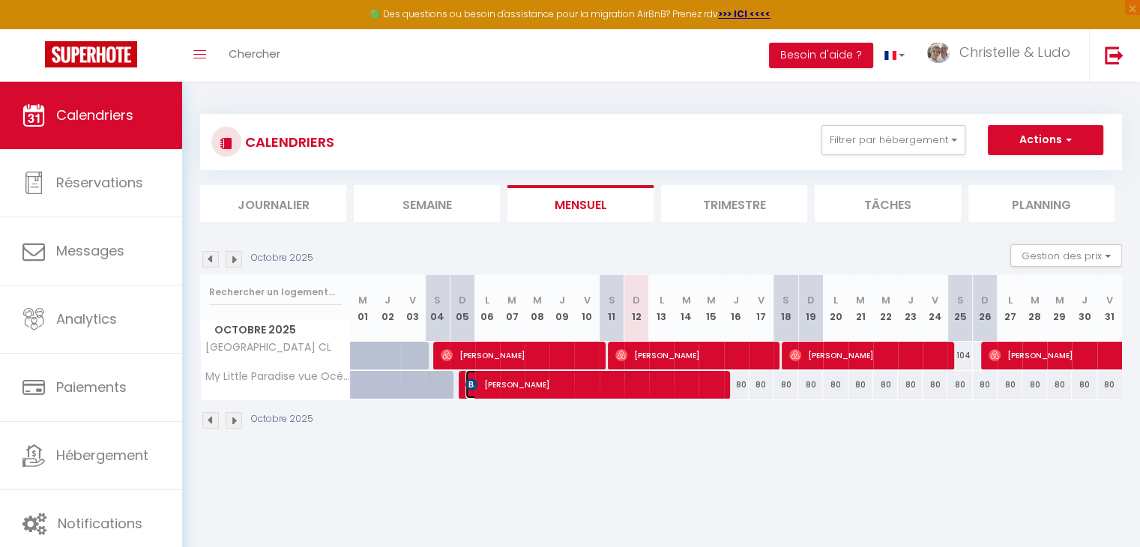
click at [567, 390] on span "[PERSON_NAME]" at bounding box center [593, 384] width 256 height 28
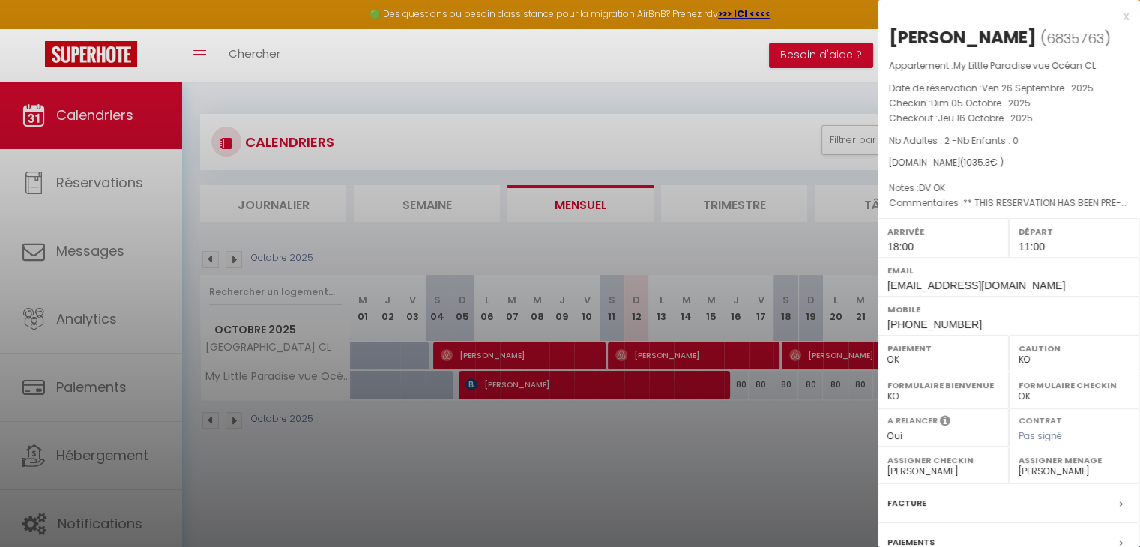
click at [567, 426] on div at bounding box center [570, 273] width 1140 height 547
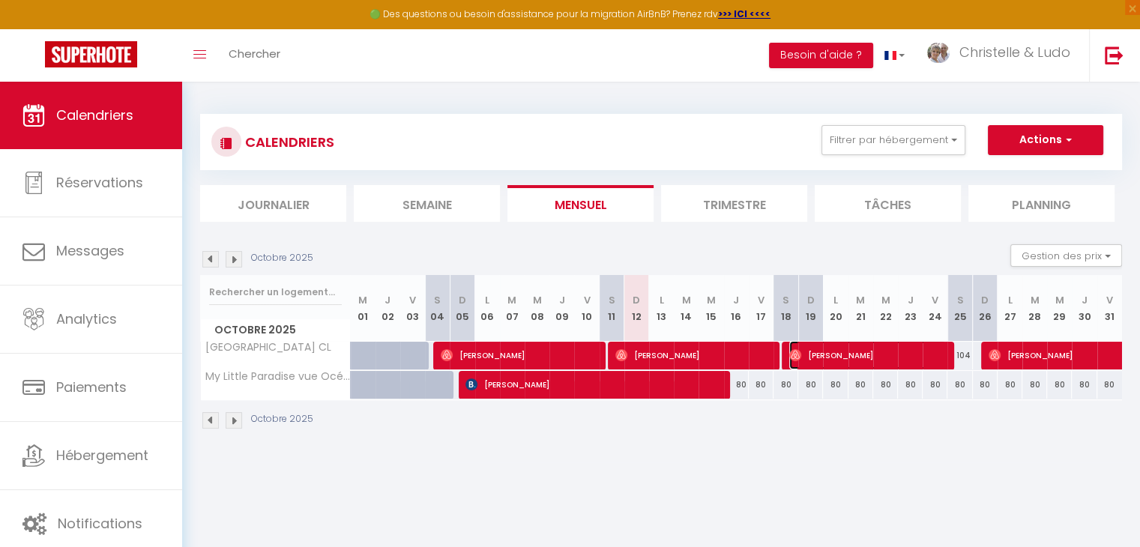
click at [845, 358] on span "[PERSON_NAME]" at bounding box center [867, 355] width 157 height 28
select select "OK"
select select "0"
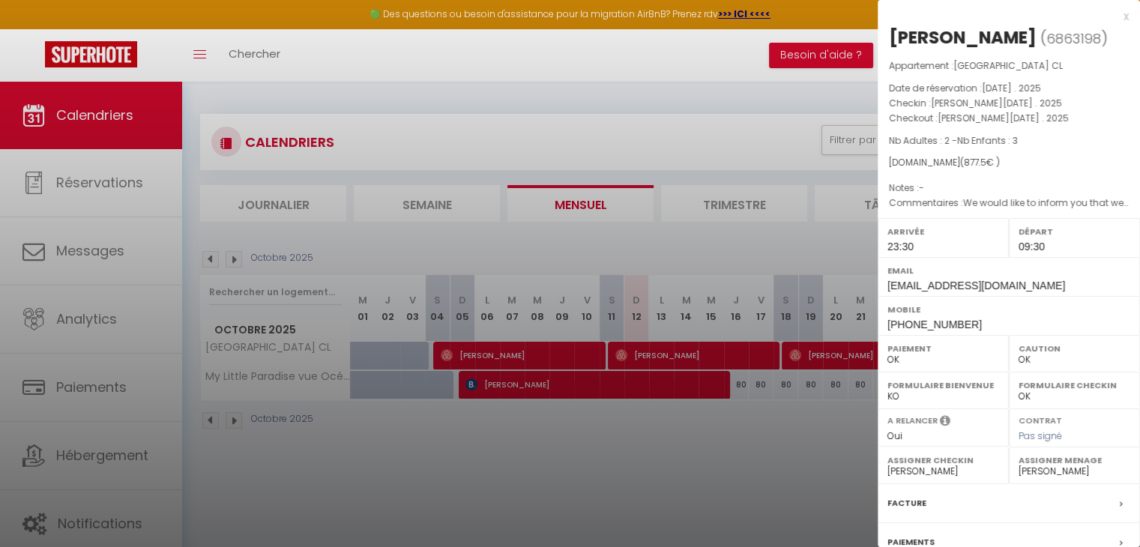
click at [918, 36] on div "[PERSON_NAME]" at bounding box center [963, 37] width 148 height 24
copy div "[PERSON_NAME] ( 6863198 )"
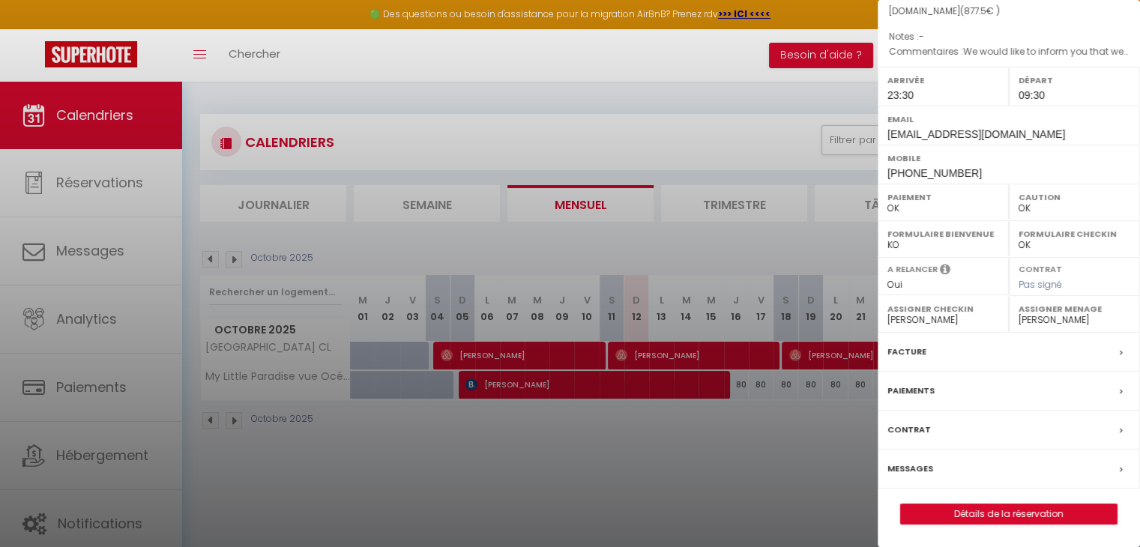
scroll to position [164, 0]
click at [815, 473] on div at bounding box center [570, 273] width 1140 height 547
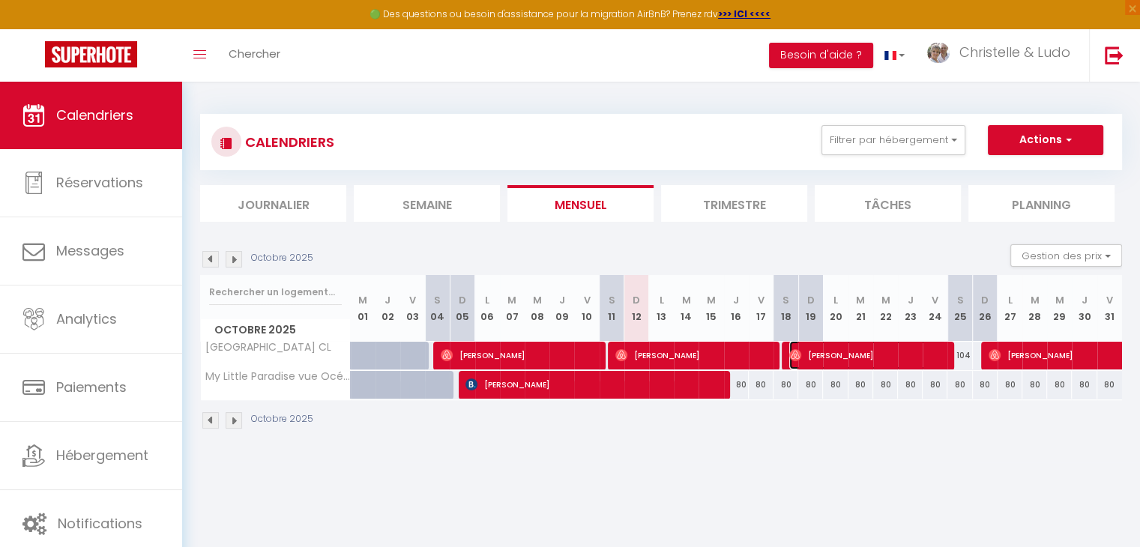
click at [836, 355] on span "[PERSON_NAME]" at bounding box center [867, 355] width 157 height 28
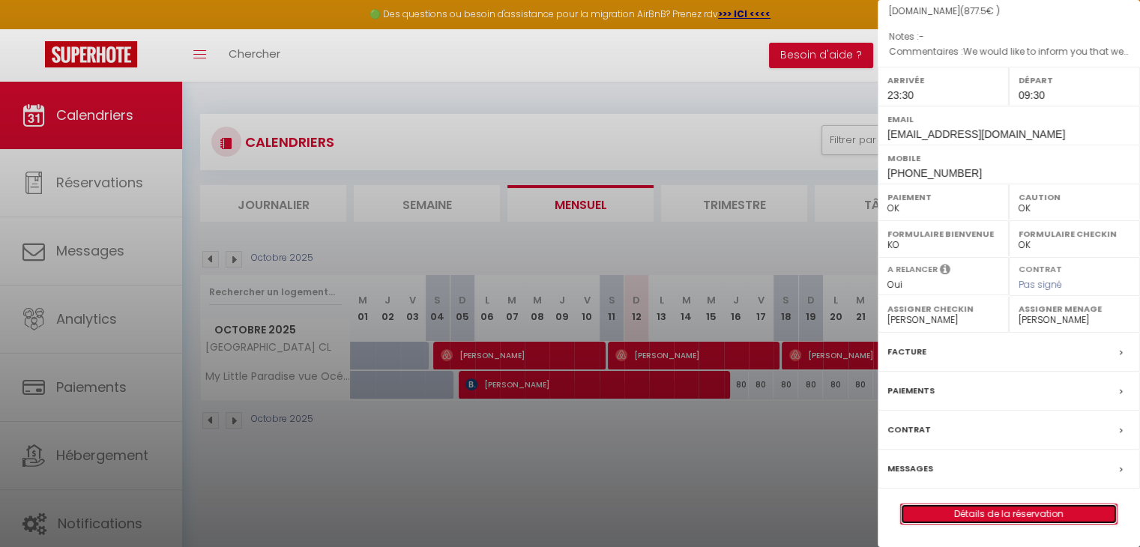
click at [1030, 507] on link "Détails de la réservation" at bounding box center [1009, 513] width 216 height 19
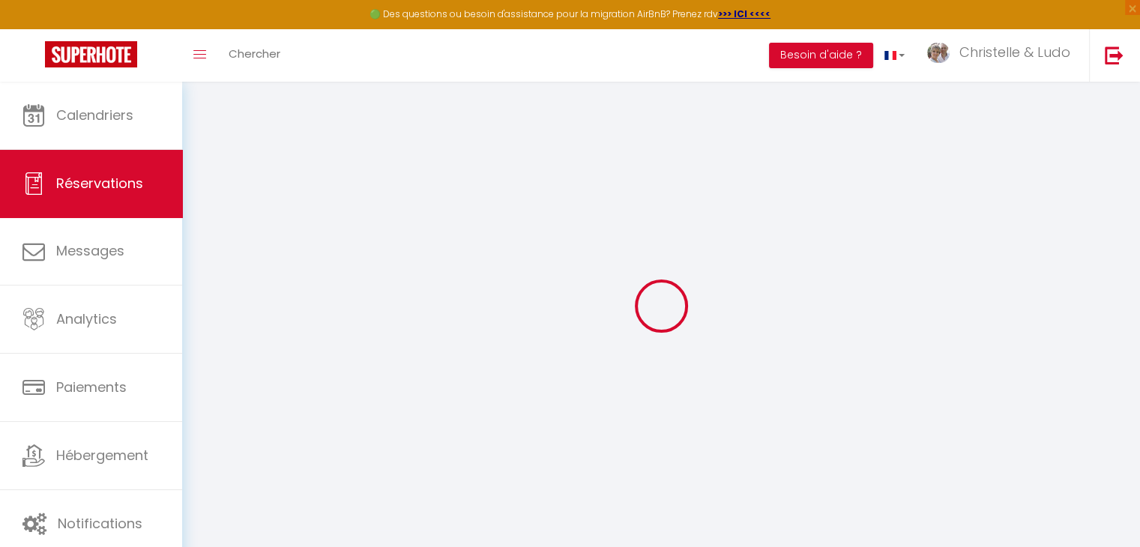
type input "Kathrin"
type input "[PERSON_NAME]"
type input "[EMAIL_ADDRESS][DOMAIN_NAME]"
type input "[PHONE_NUMBER]"
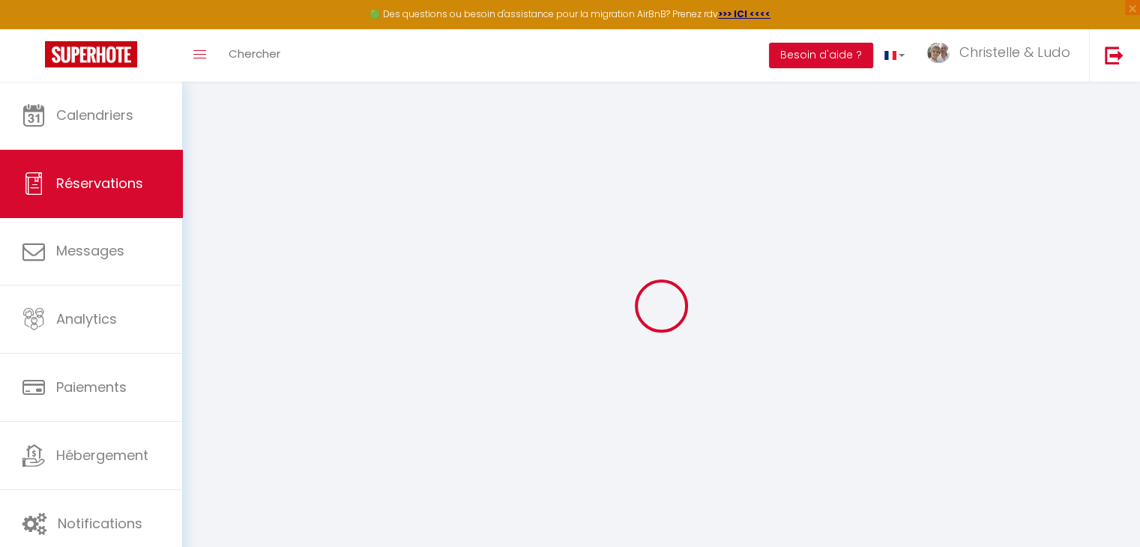
type input "01607957558"
select select
type input "159.26999999999998"
select select "55959"
select select "1"
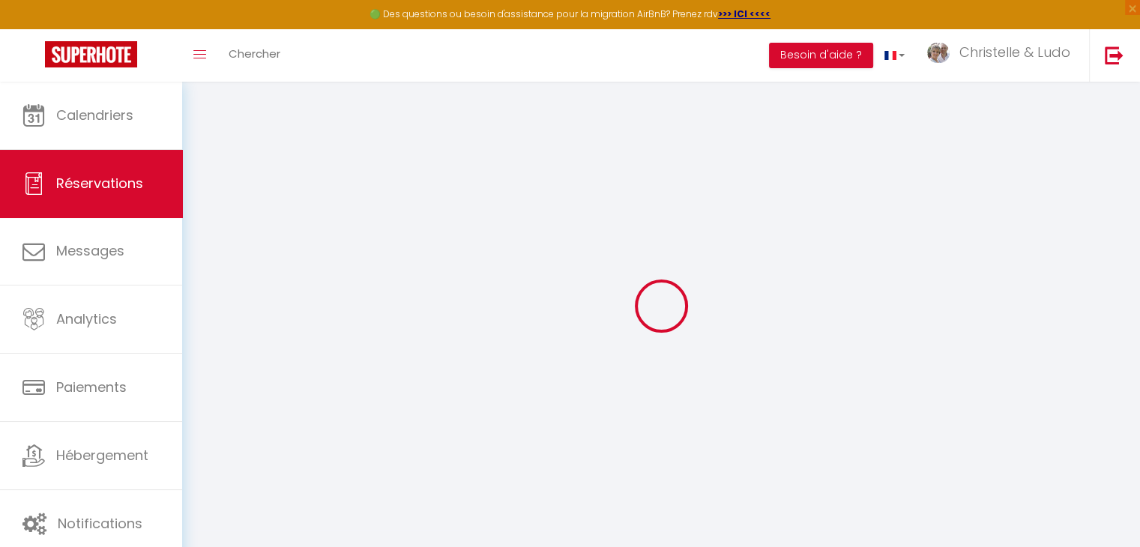
select select
type input "2"
type input "3"
select select "12"
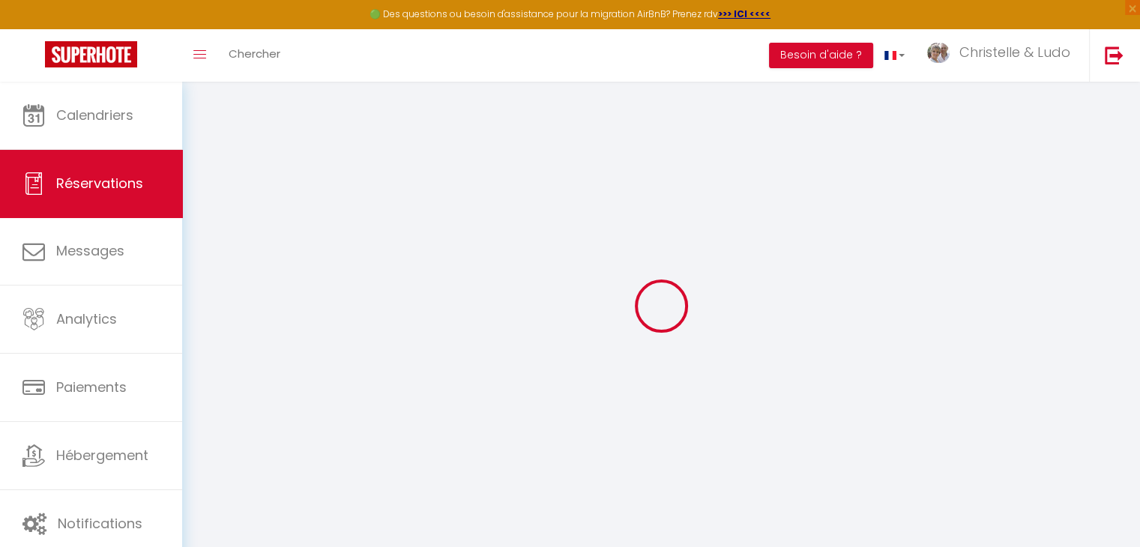
select select
type input "787.5"
checkbox input "false"
type input "20"
select select "1"
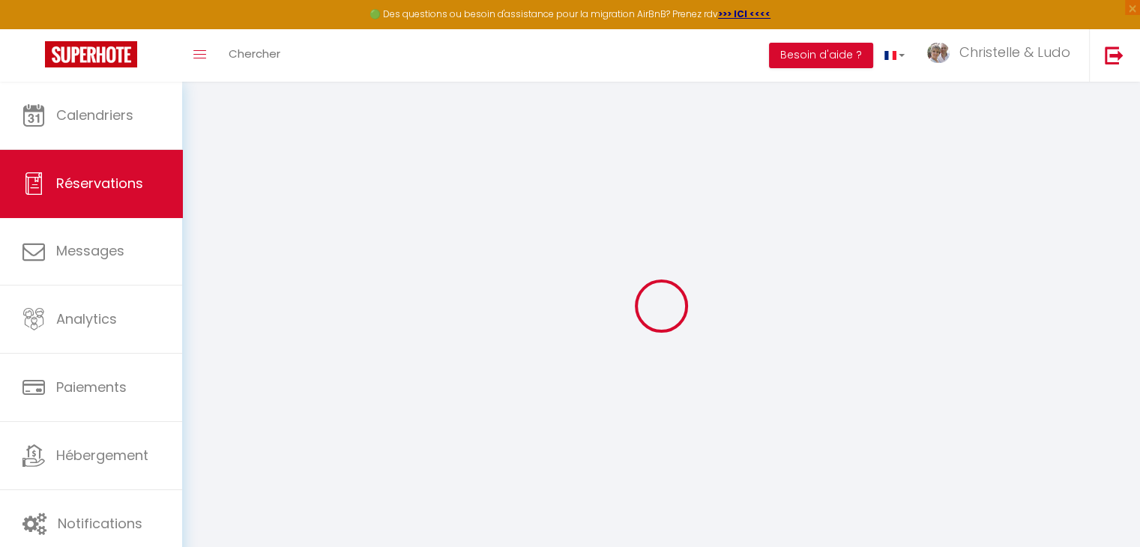
type input "80"
type input "0"
select select
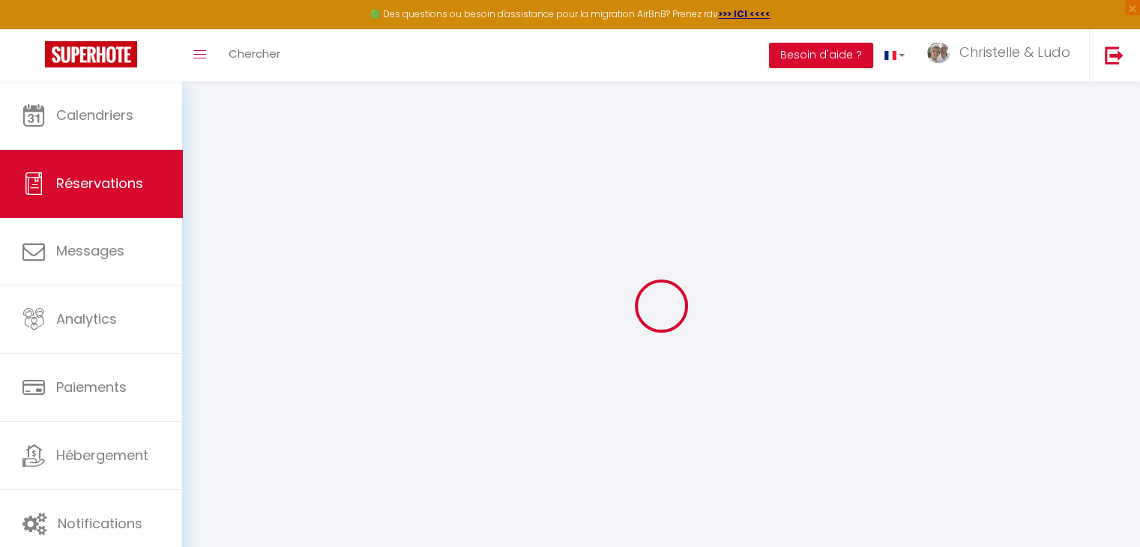
select select
select select "15"
checkbox input "false"
select select
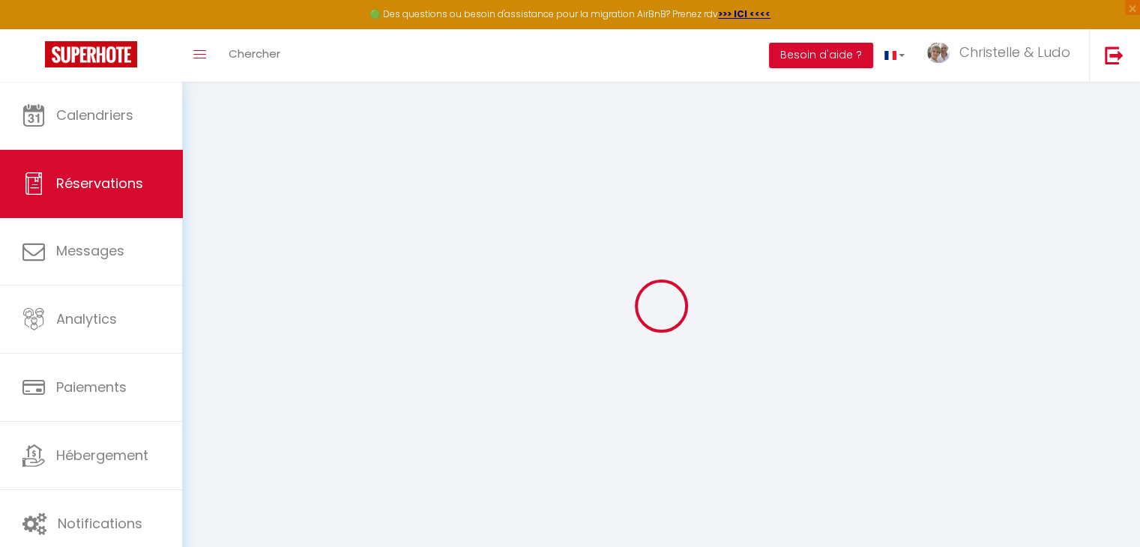
select select
checkbox input "false"
select select
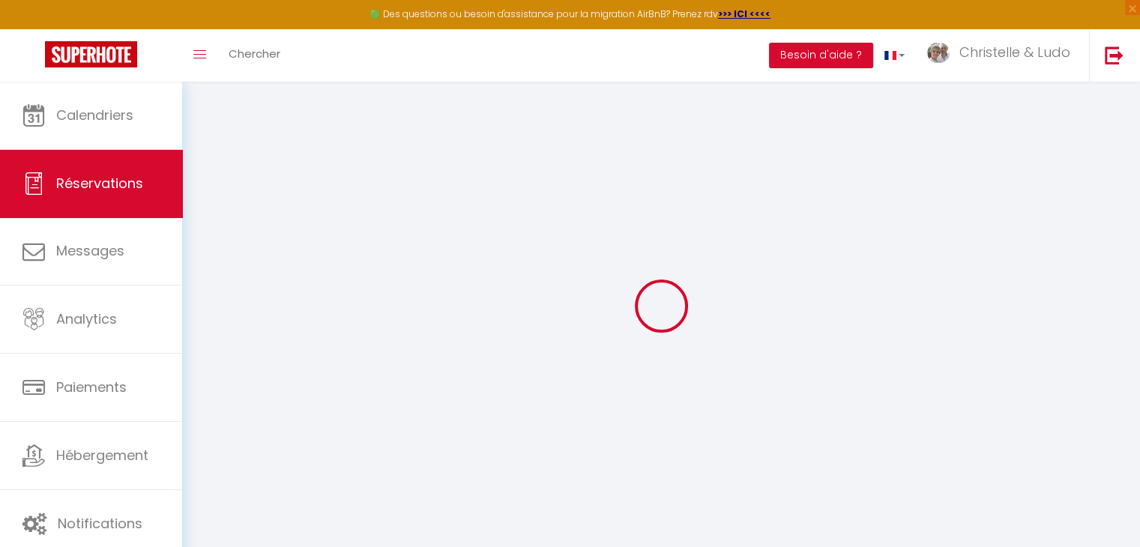
checkbox input "false"
select select
checkbox input "false"
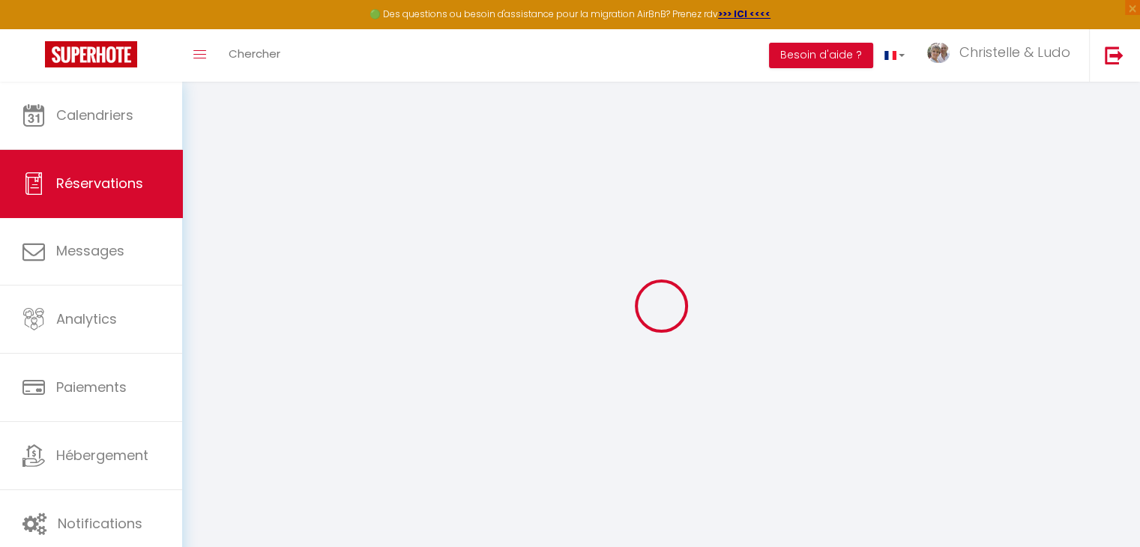
type \ "We would like to inform you that we will arrive at [GEOGRAPHIC_DATA] on [DATE] …"
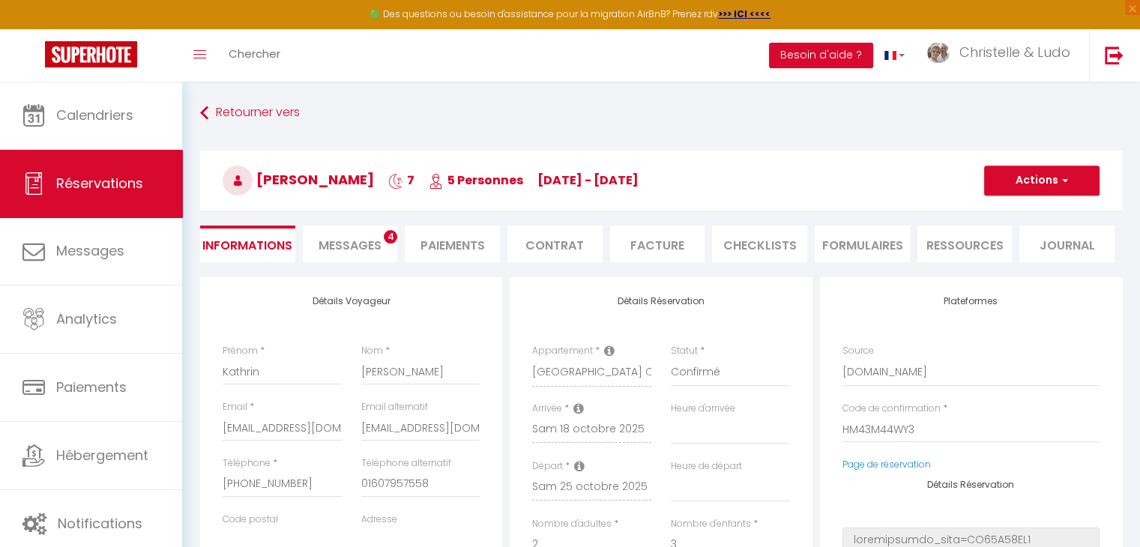
select select
type input "90"
select select
checkbox input "false"
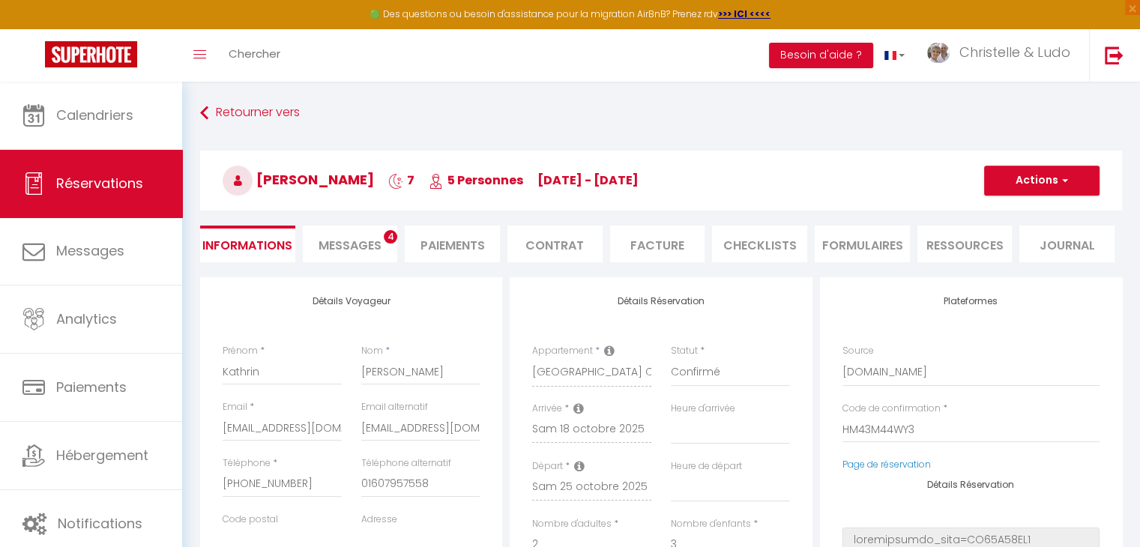
select select
checkbox input "false"
select select "23:30"
select select "09:30"
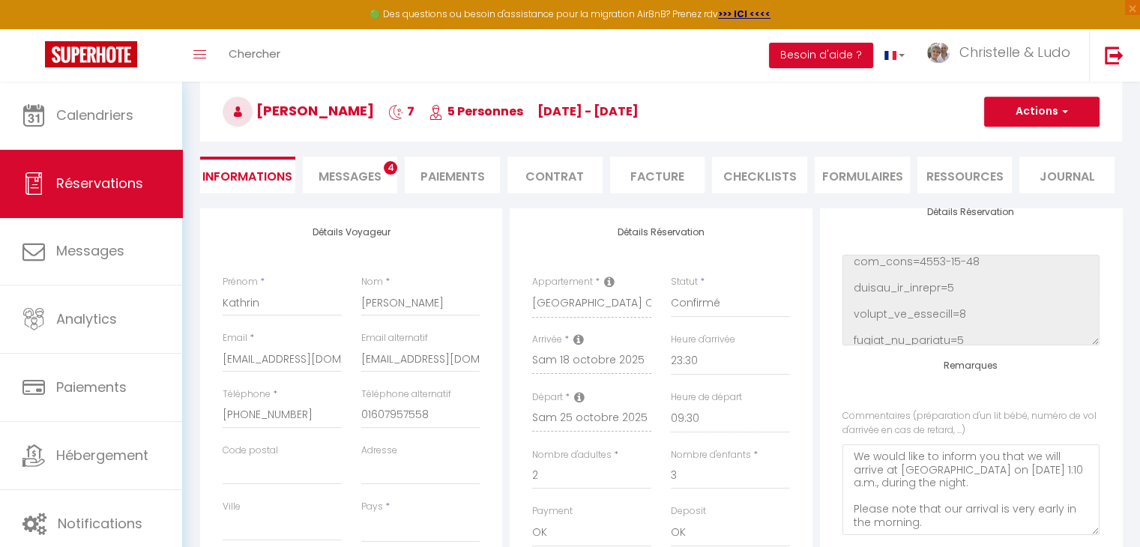
scroll to position [225, 0]
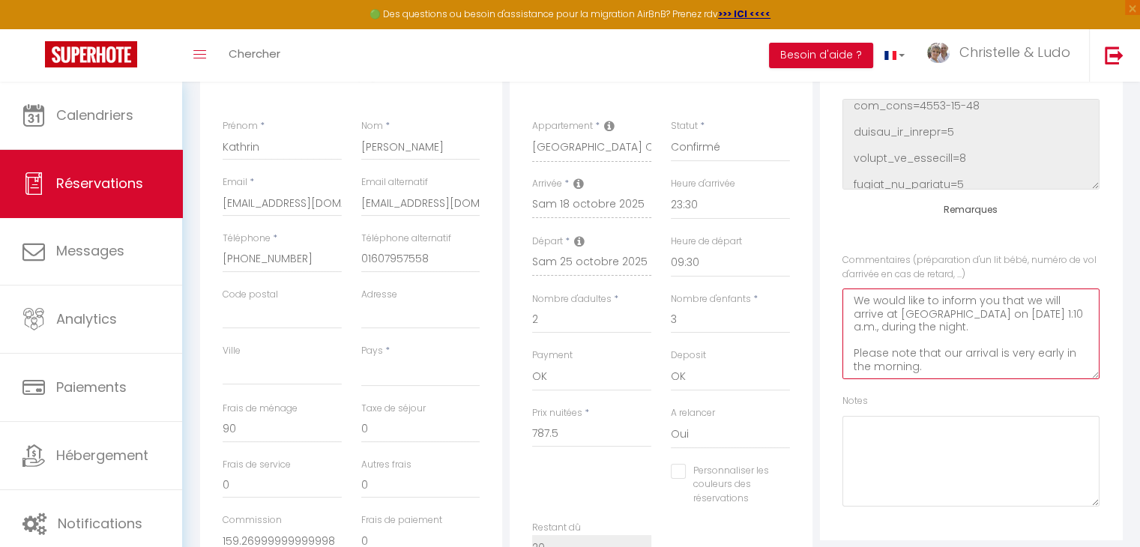
click at [977, 341] on \ "We would like to inform you that we will arrive at [GEOGRAPHIC_DATA] on [DATE] …" at bounding box center [970, 334] width 257 height 91
click at [974, 358] on \ "We would like to inform you that we will arrive at [GEOGRAPHIC_DATA] on [DATE] …" at bounding box center [970, 334] width 257 height 91
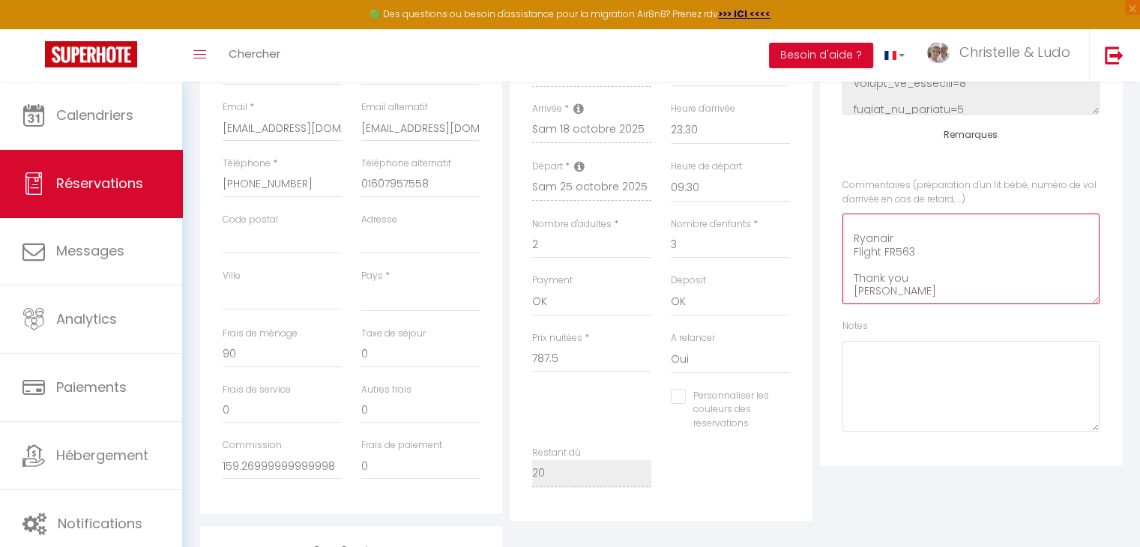
scroll to position [300, 0]
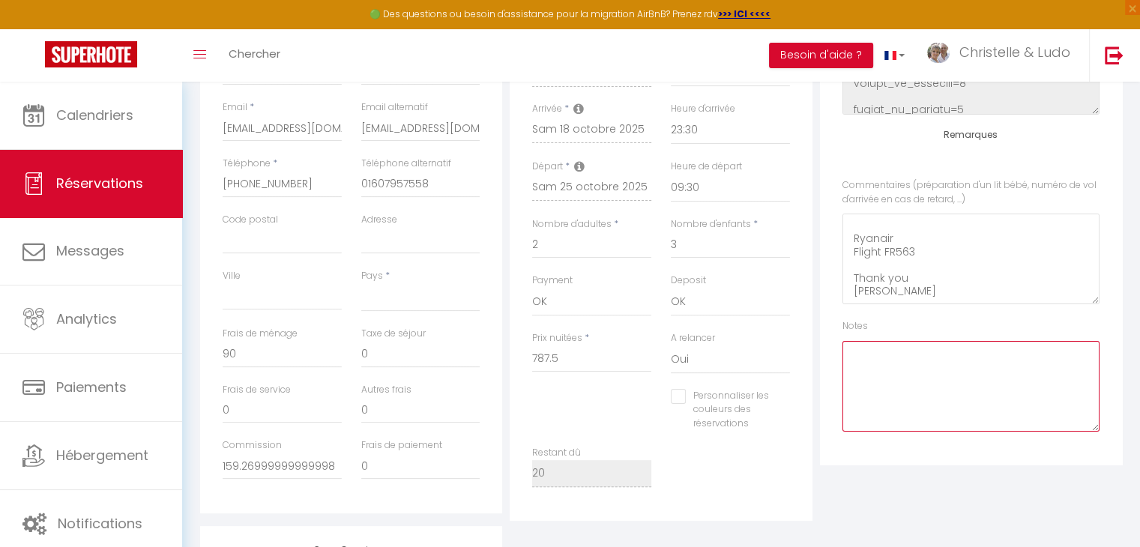
click at [924, 376] on textarea at bounding box center [970, 386] width 257 height 91
type textarea "DV OK"
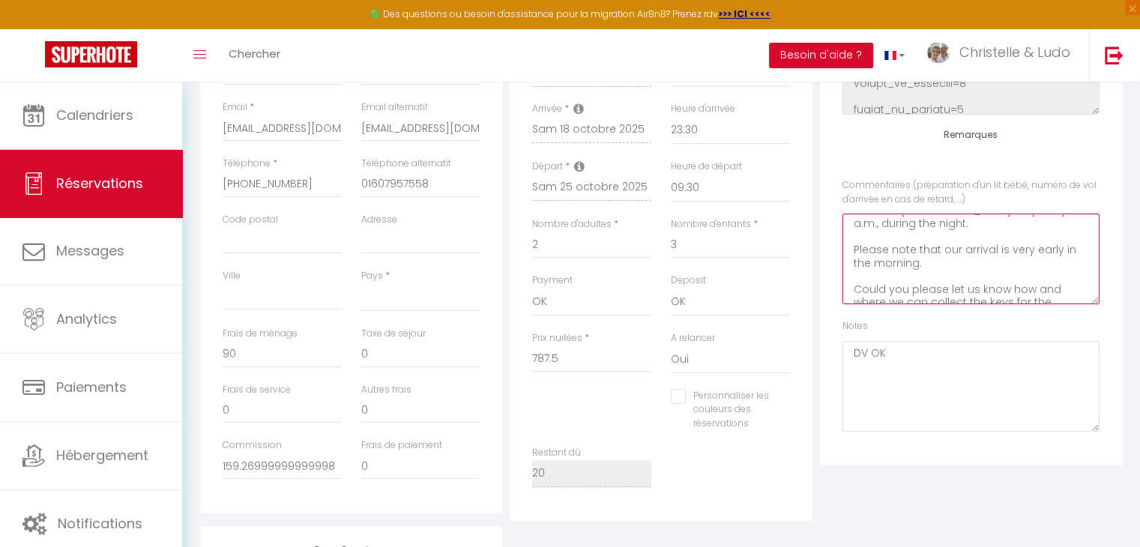
scroll to position [0, 0]
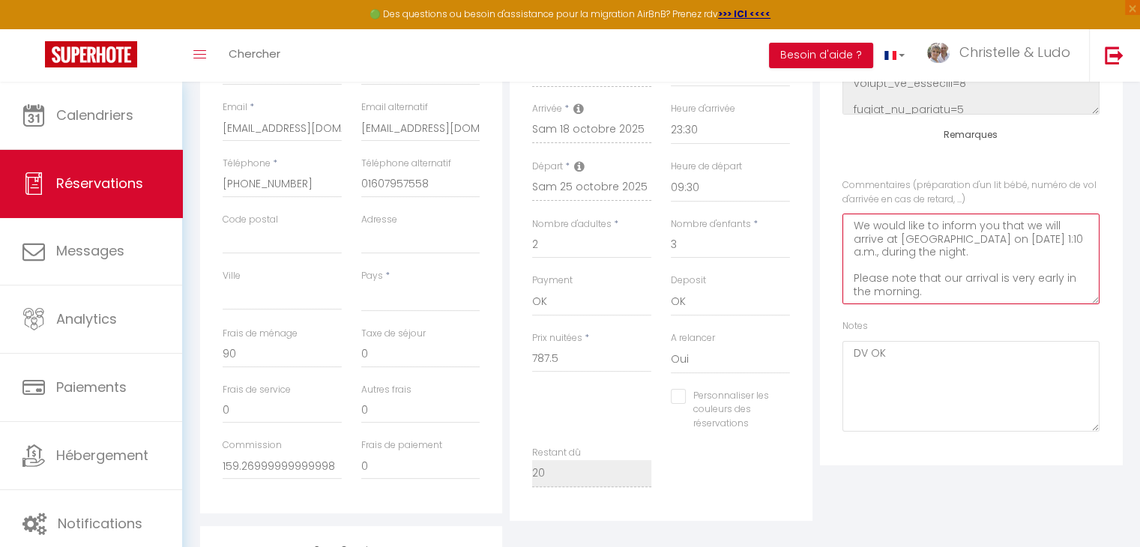
drag, startPoint x: 905, startPoint y: 295, endPoint x: 854, endPoint y: 222, distance: 89.8
click at [854, 222] on \ "We would like to inform you that we will arrive at [GEOGRAPHIC_DATA] on [DATE] …" at bounding box center [970, 259] width 257 height 91
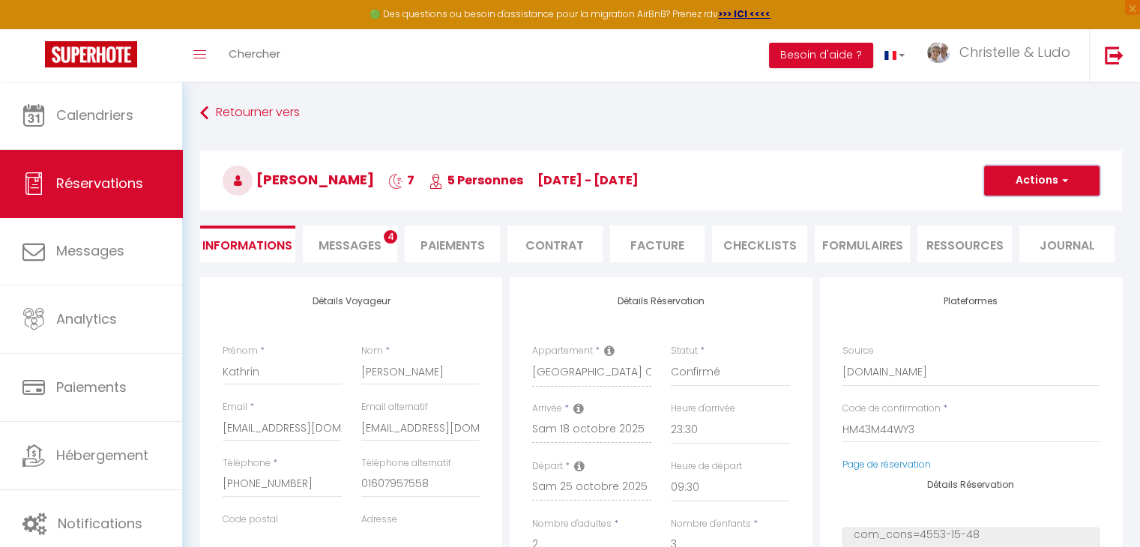
click at [1019, 184] on button "Actions" at bounding box center [1041, 181] width 115 height 30
click at [1013, 212] on link "Enregistrer" at bounding box center [1027, 213] width 118 height 19
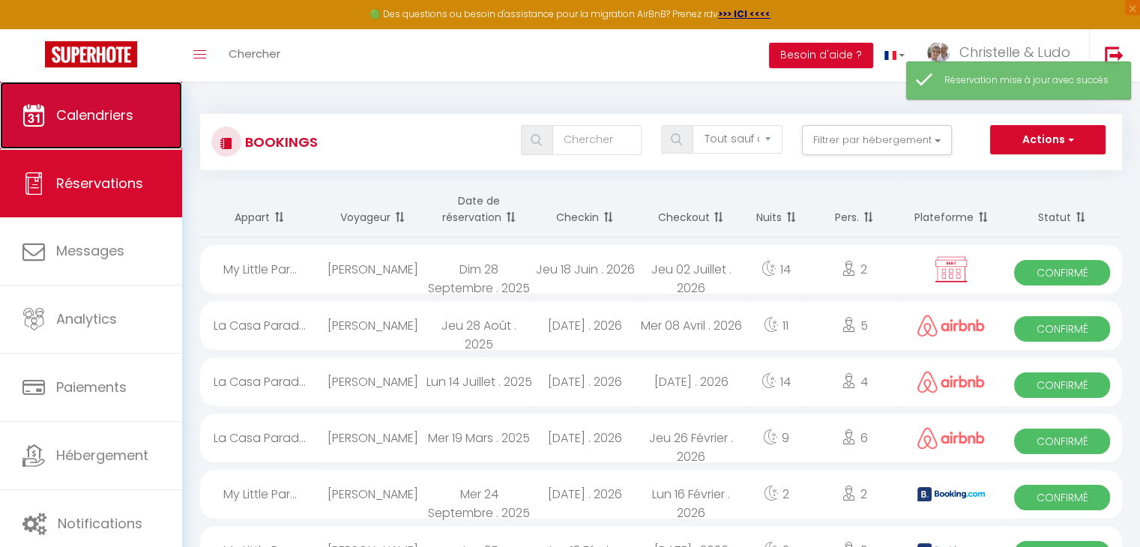
click at [60, 135] on link "Calendriers" at bounding box center [91, 115] width 182 height 67
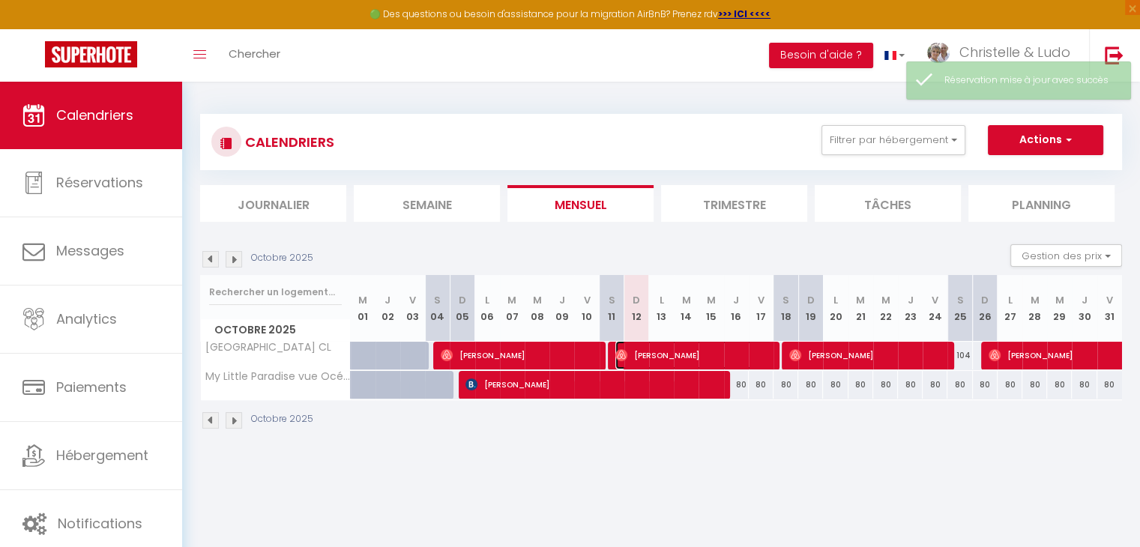
click at [722, 353] on span "[PERSON_NAME]" at bounding box center [693, 355] width 157 height 28
select select "OK"
select select "1"
select select "0"
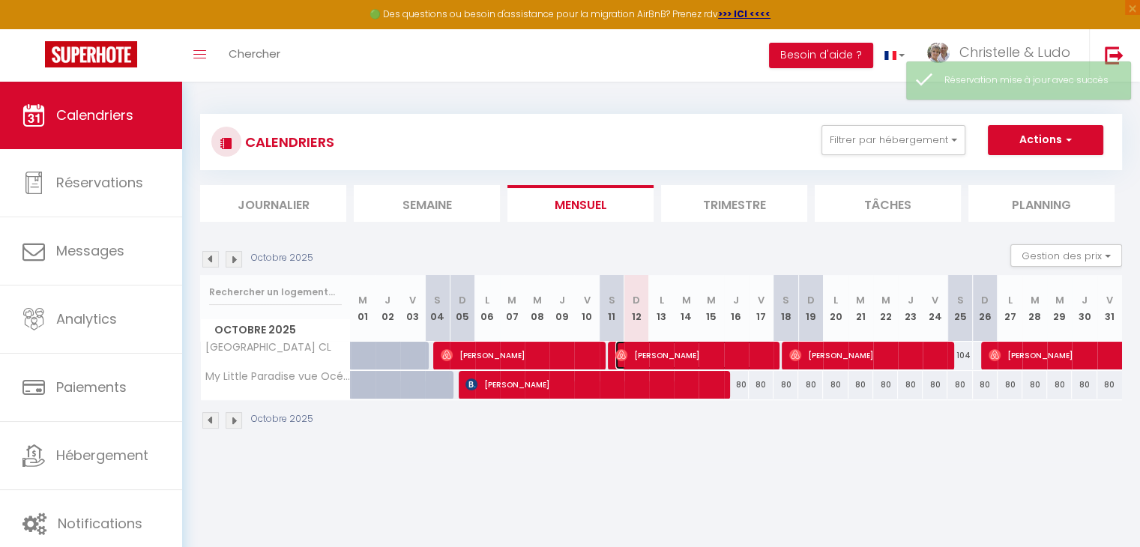
select select "1"
select select
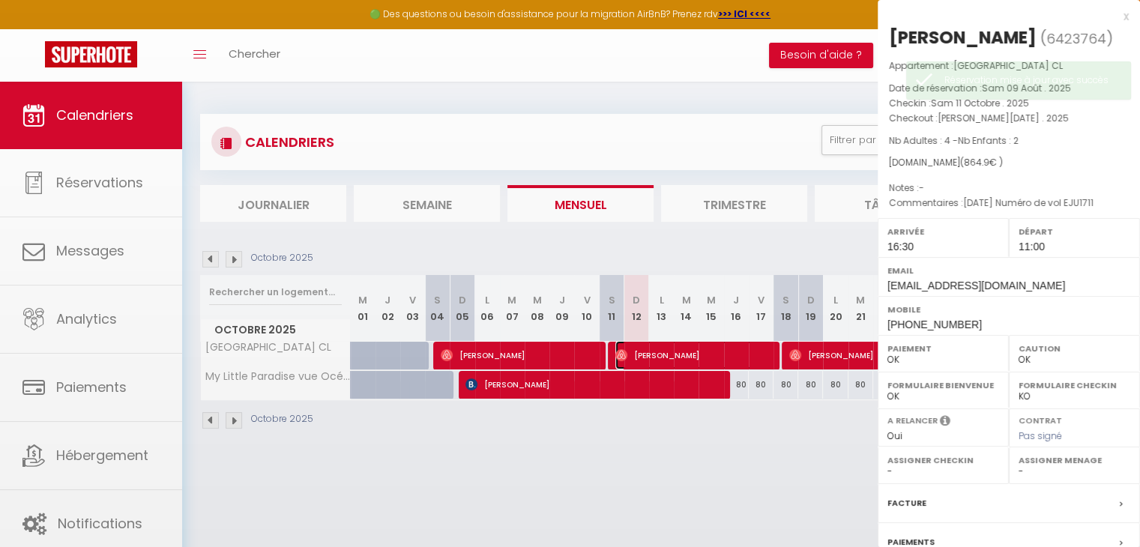
select select "37769"
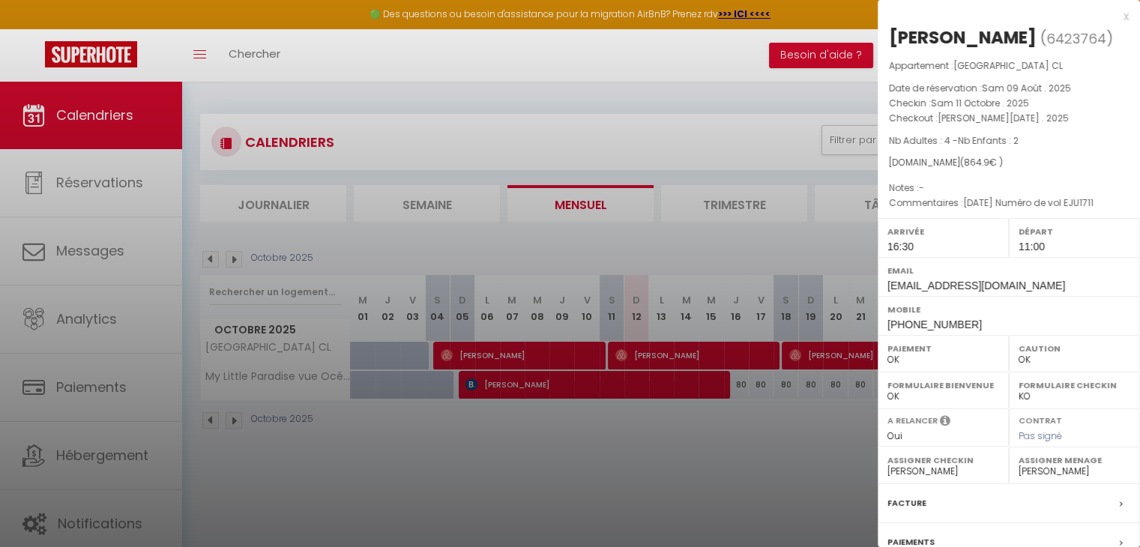
click at [775, 355] on div at bounding box center [570, 273] width 1140 height 547
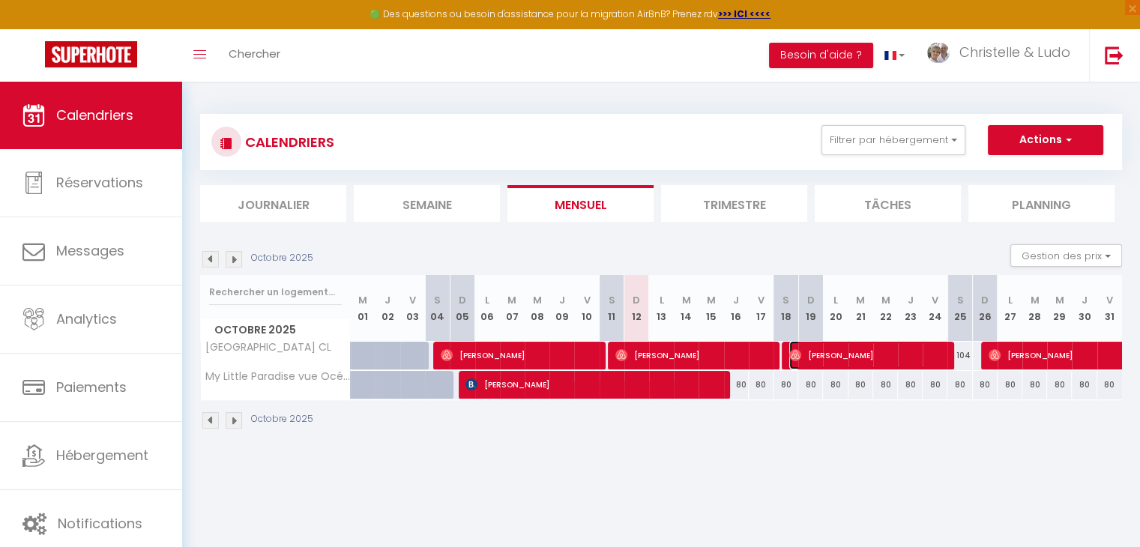
click at [809, 358] on span "[PERSON_NAME]" at bounding box center [867, 355] width 157 height 28
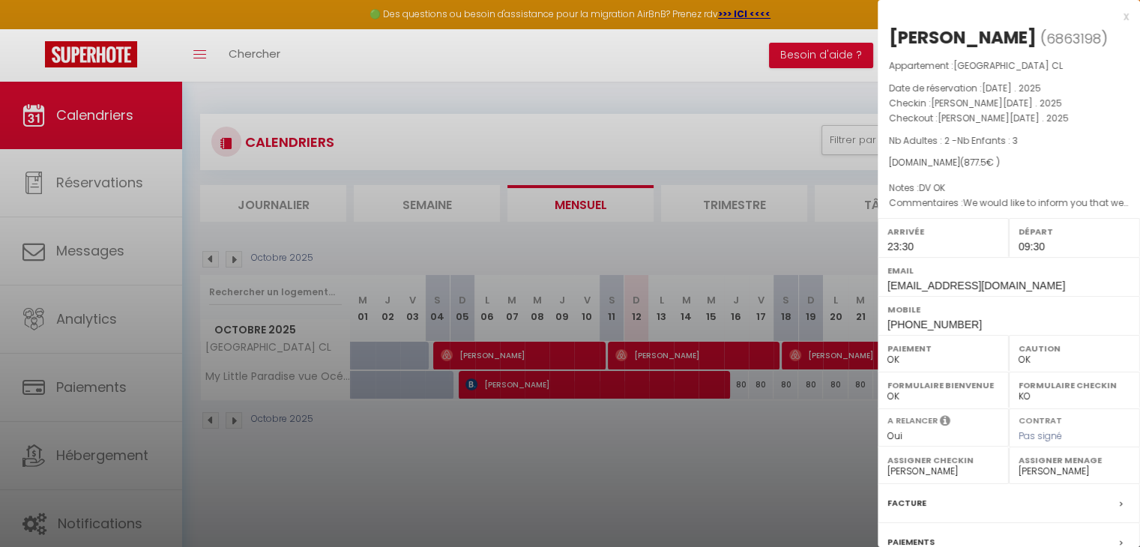
click at [812, 446] on div at bounding box center [570, 273] width 1140 height 547
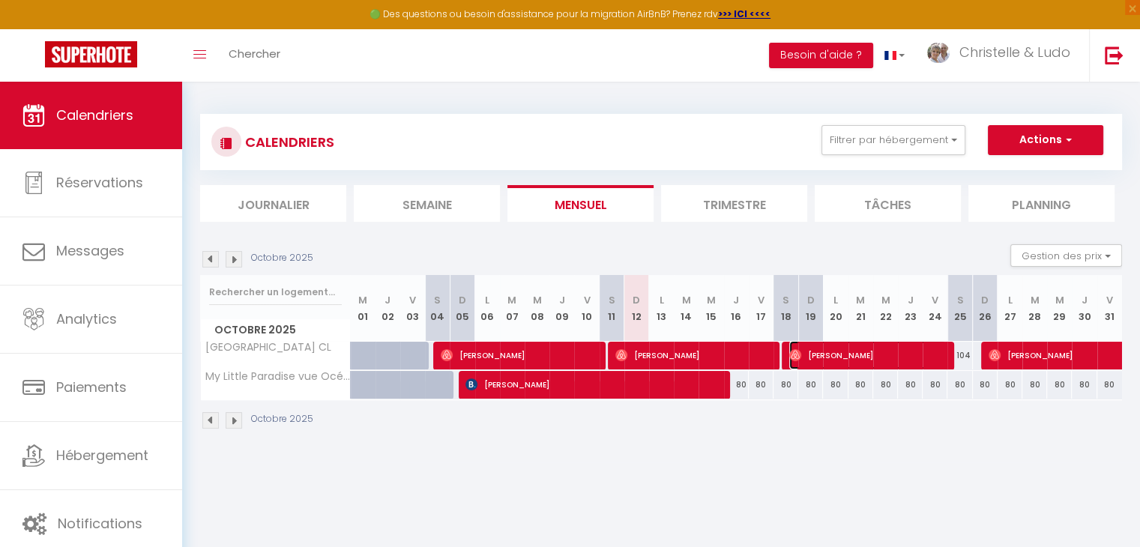
click at [850, 355] on span "[PERSON_NAME]" at bounding box center [867, 355] width 157 height 28
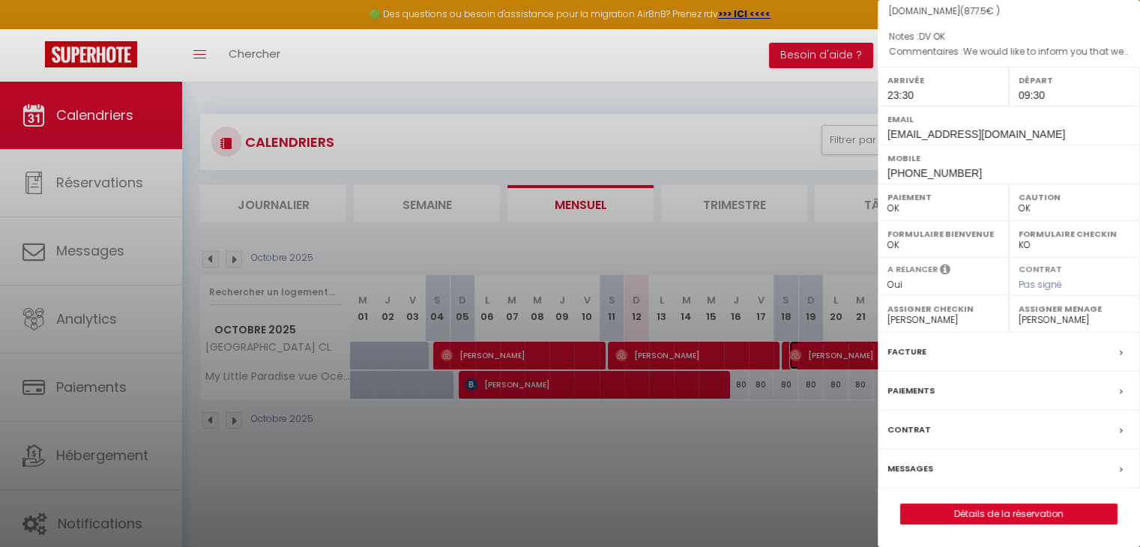
scroll to position [164, 0]
click at [989, 507] on link "Détails de la réservation" at bounding box center [1009, 513] width 216 height 19
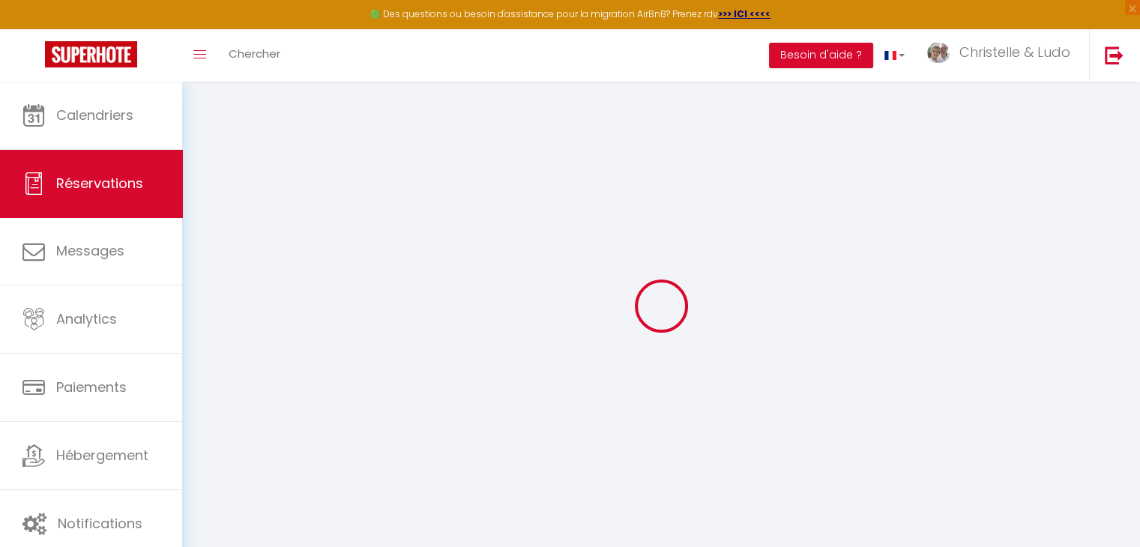
select select
checkbox input "false"
type \ "We would like to inform you that we will arrive at [GEOGRAPHIC_DATA] on [DATE] …"
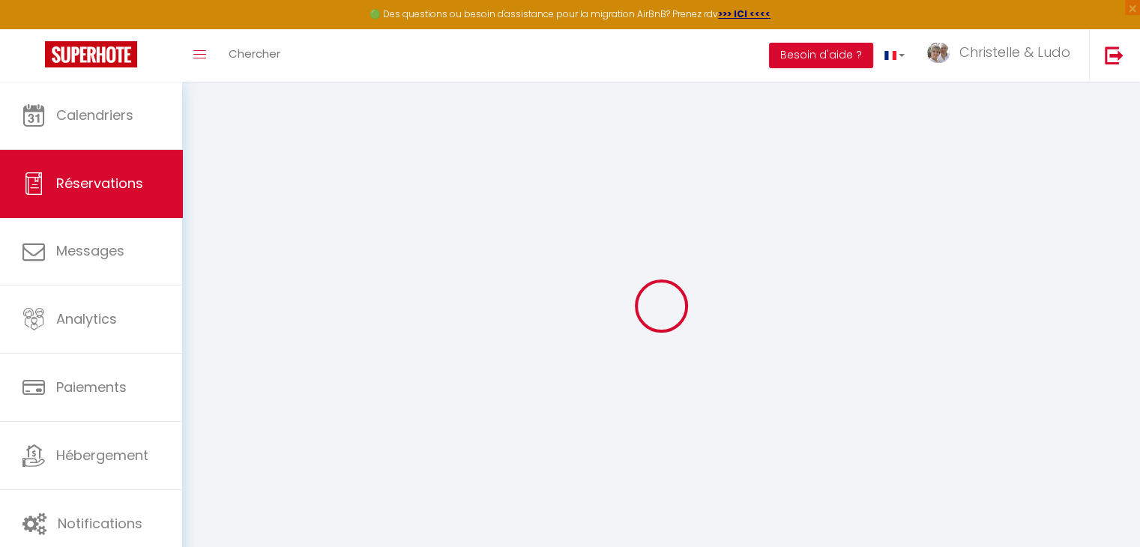
type textarea "DV OK"
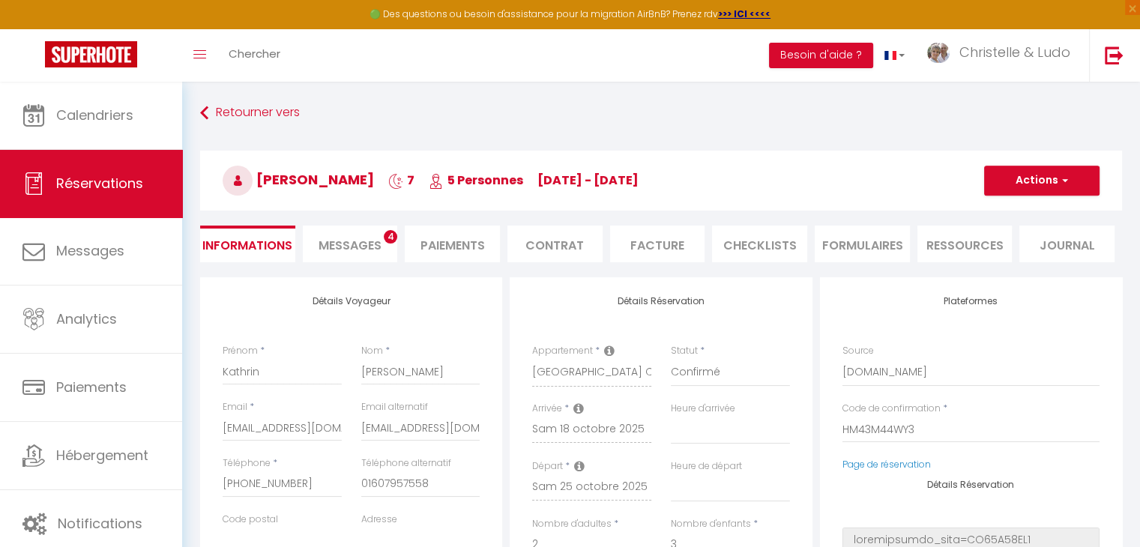
select select
type input "90"
select select
checkbox input "false"
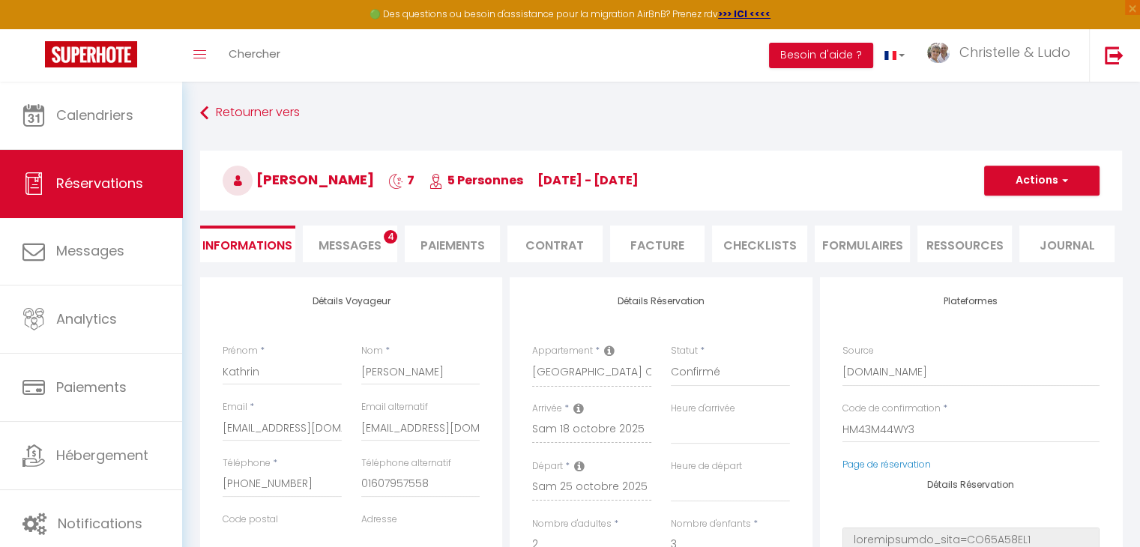
select select
checkbox input "false"
select select "23:30"
select select "09:30"
click at [337, 247] on span "Messages" at bounding box center [350, 245] width 63 height 17
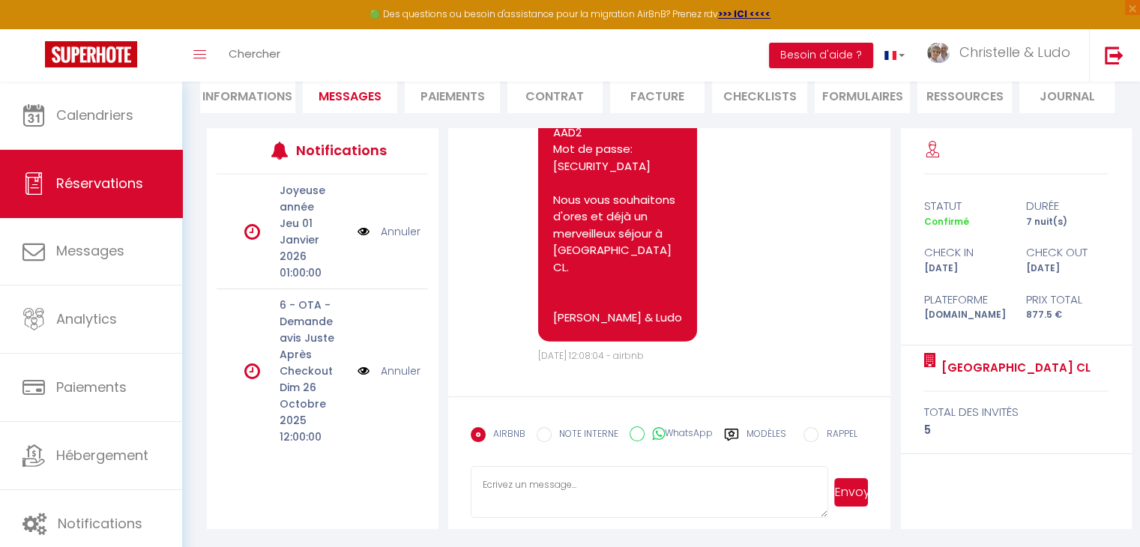
scroll to position [4423, 0]
click at [761, 432] on label "Modèles" at bounding box center [766, 440] width 40 height 26
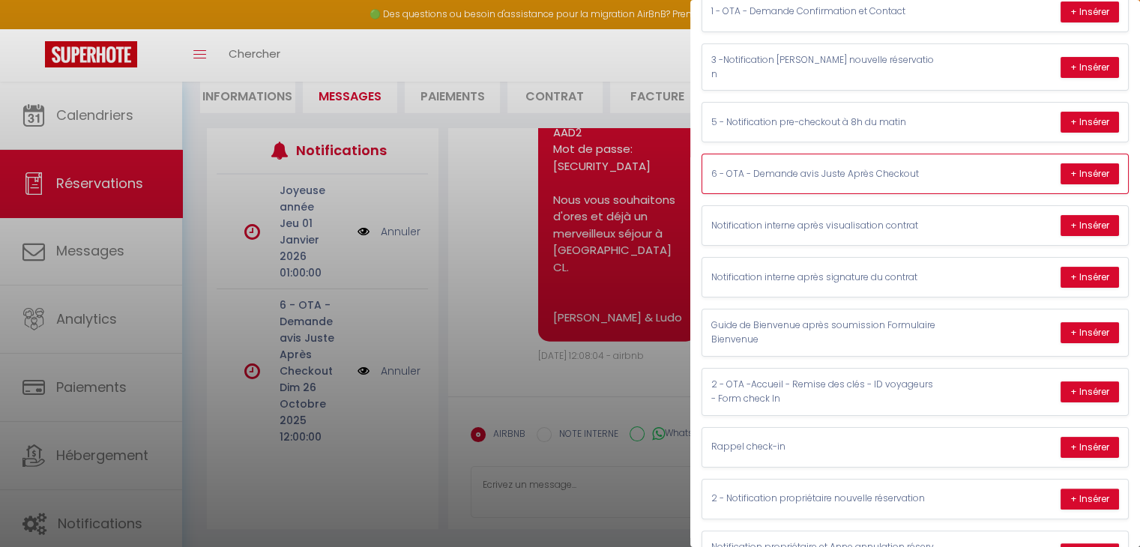
scroll to position [225, 0]
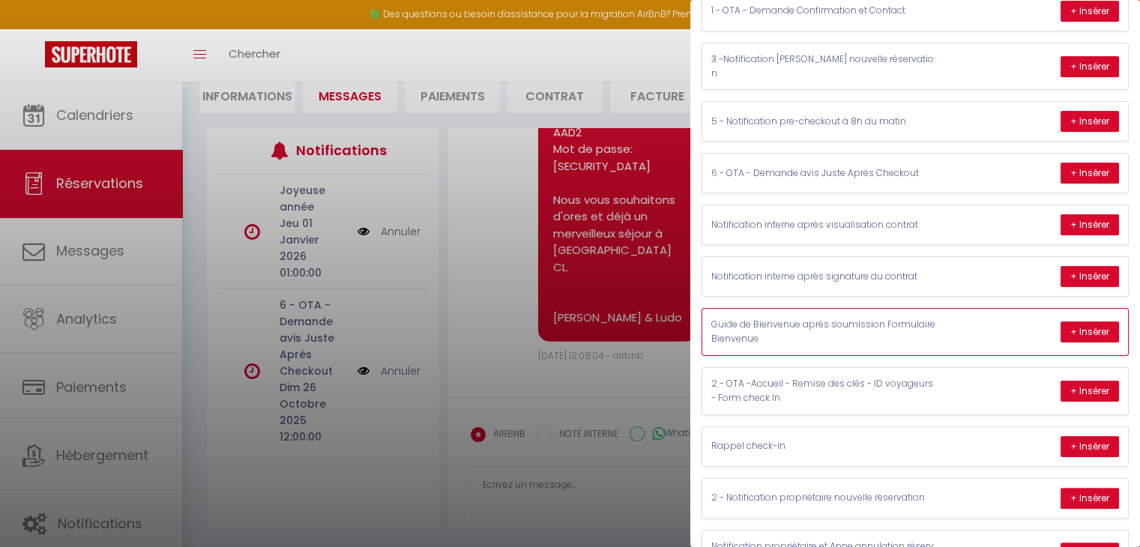
click at [863, 318] on p "Guide de Bienvenue après soumission Formulaire Bienvenue" at bounding box center [823, 332] width 225 height 28
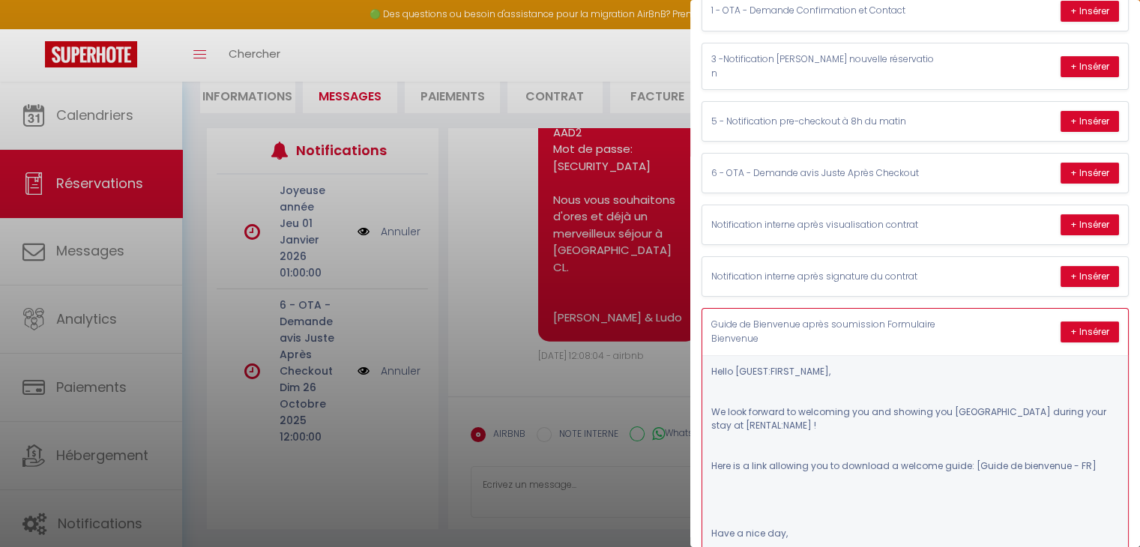
click at [911, 319] on p "Guide de Bienvenue après soumission Formulaire Bienvenue" at bounding box center [823, 332] width 225 height 28
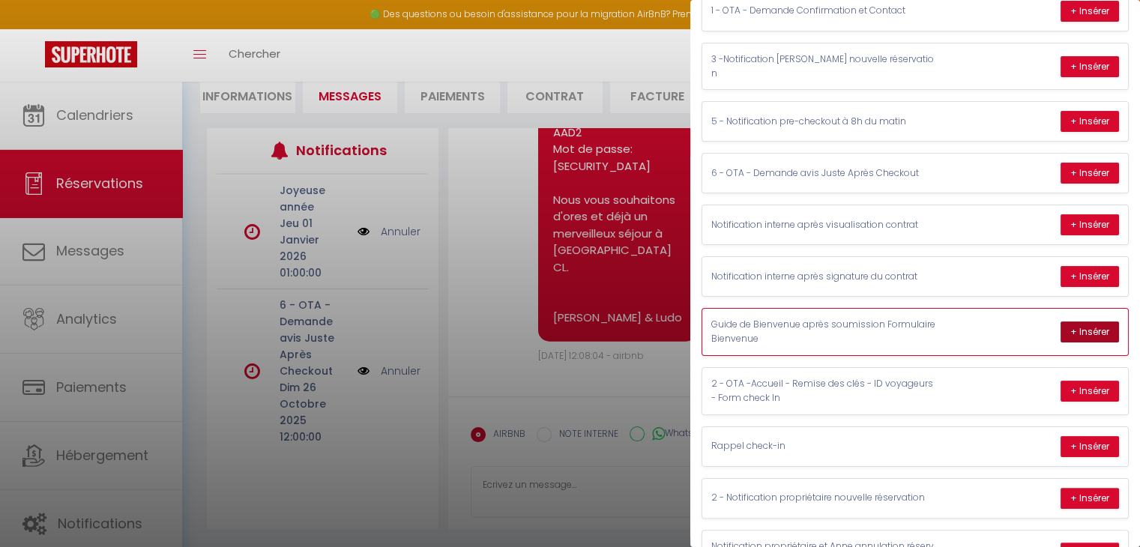
click at [1070, 322] on button "+ Insérer" at bounding box center [1090, 332] width 58 height 21
type textarea "Hello [PERSON_NAME], We look forward to welcoming you and showing you [GEOGRAPH…"
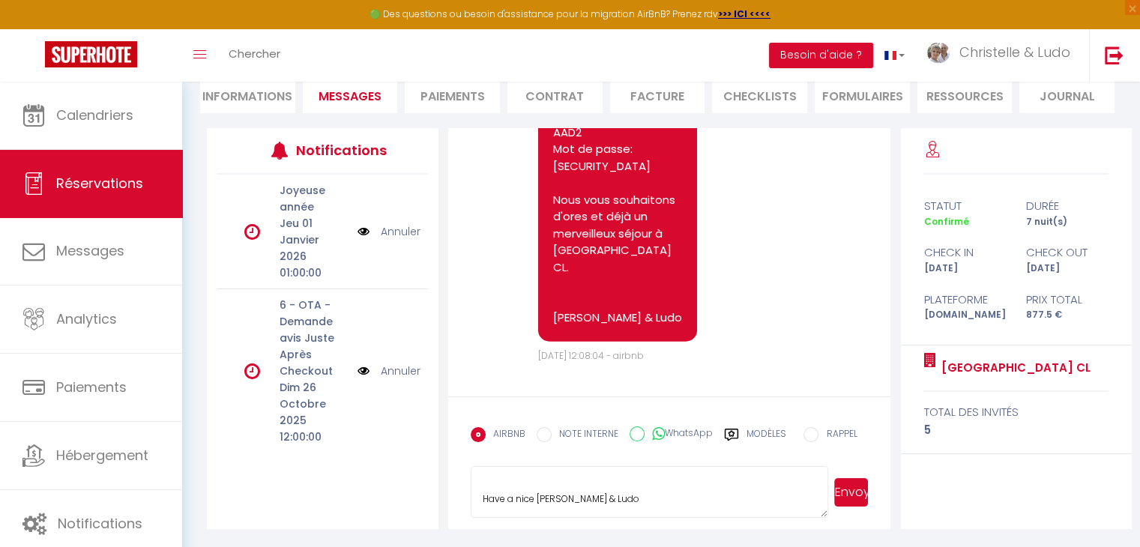
scroll to position [296, 0]
click at [856, 489] on button "Envoyer" at bounding box center [851, 492] width 34 height 28
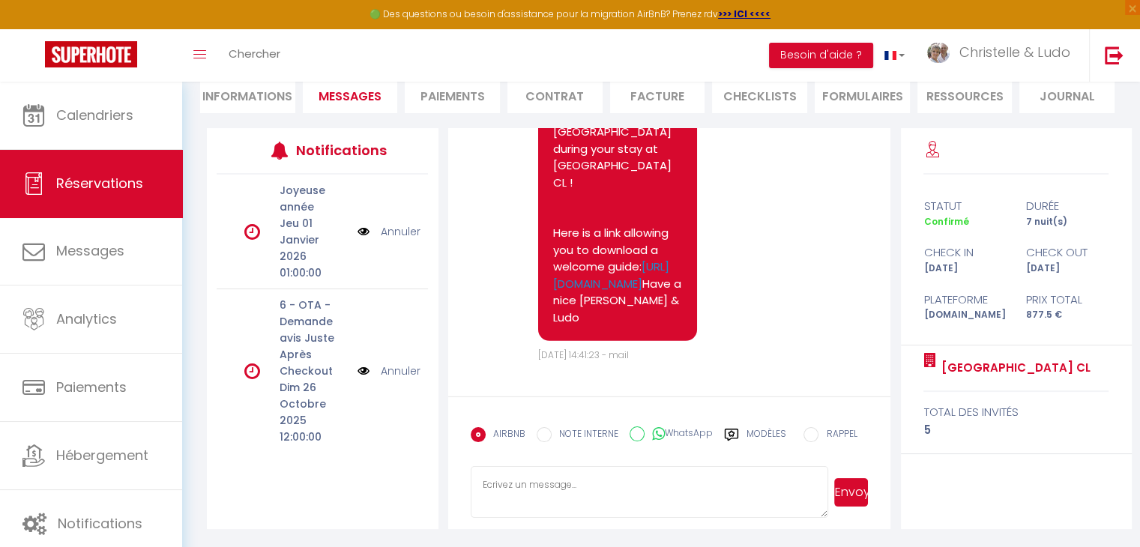
scroll to position [5064, 0]
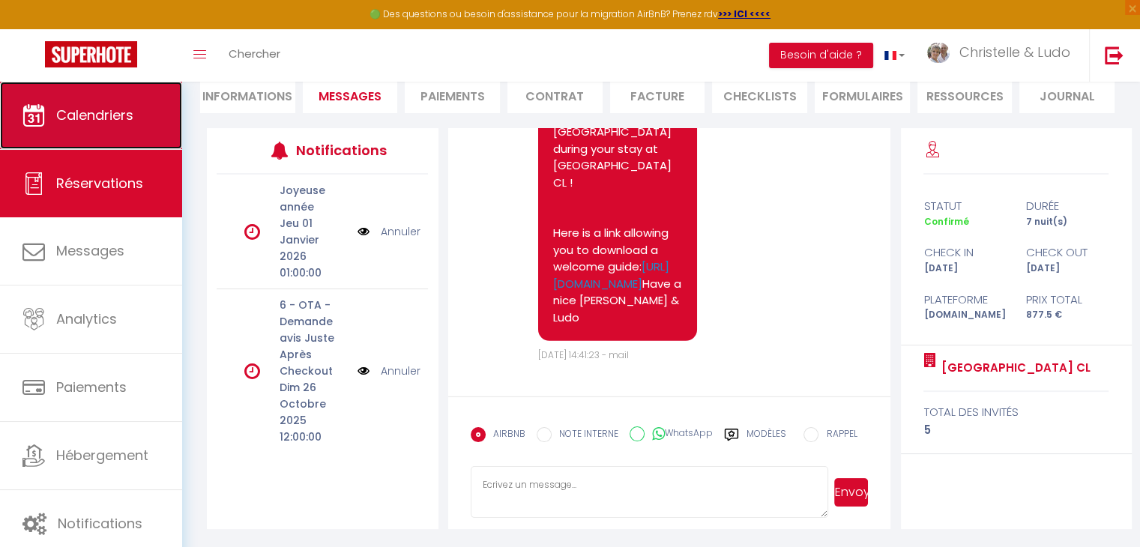
click at [54, 139] on link "Calendriers" at bounding box center [91, 115] width 182 height 67
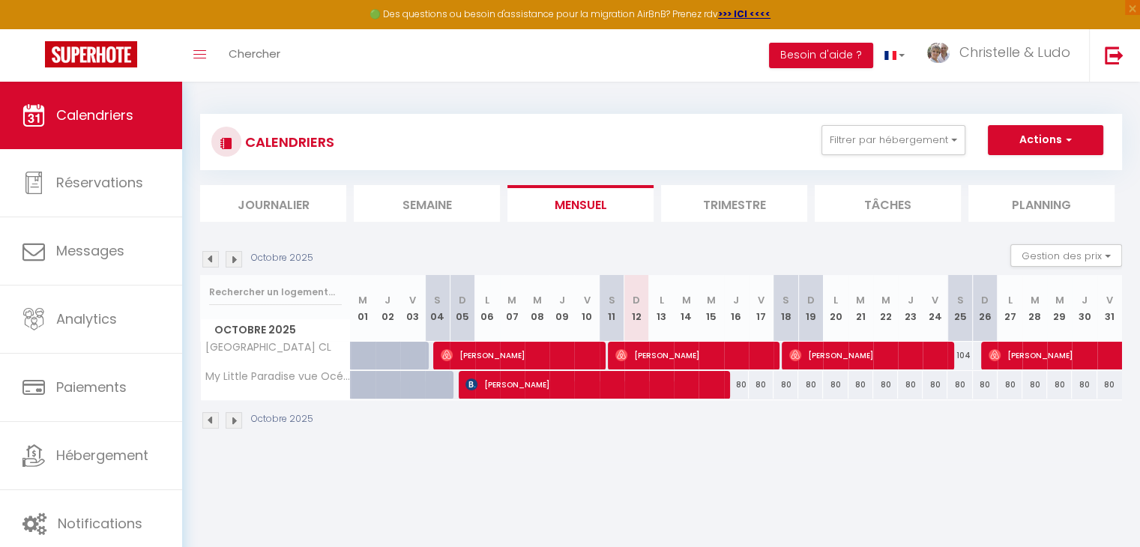
click at [240, 256] on img at bounding box center [234, 259] width 16 height 16
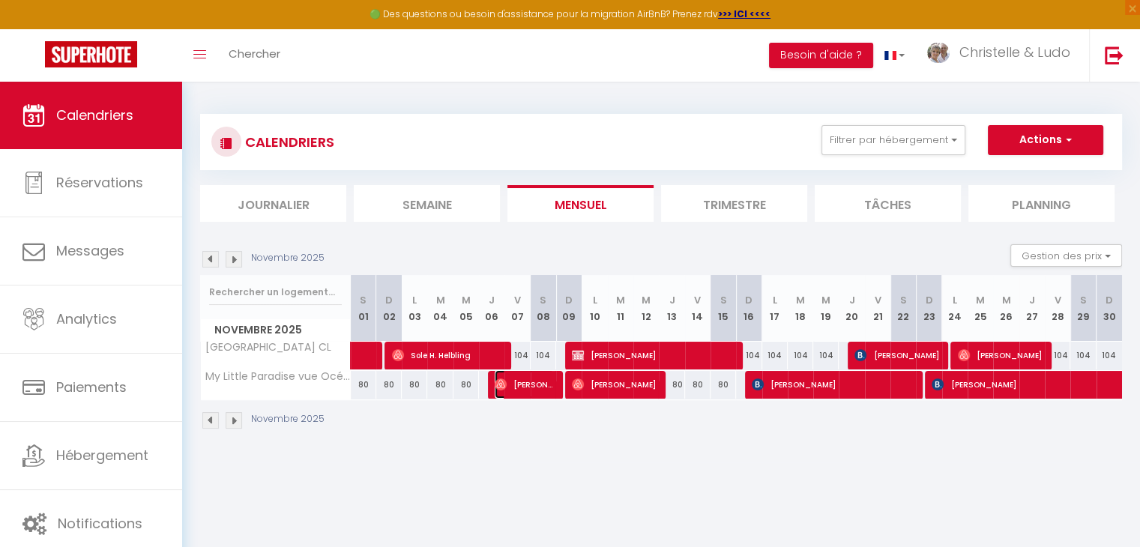
click at [523, 394] on span "[PERSON_NAME]" at bounding box center [524, 384] width 59 height 28
select select "OK"
select select "0"
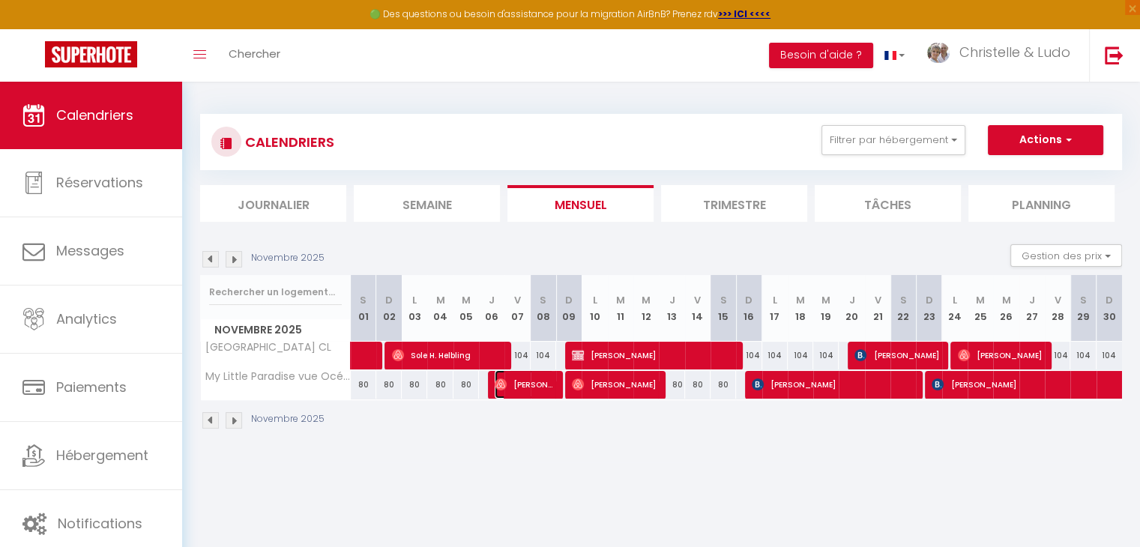
select select "1"
select select
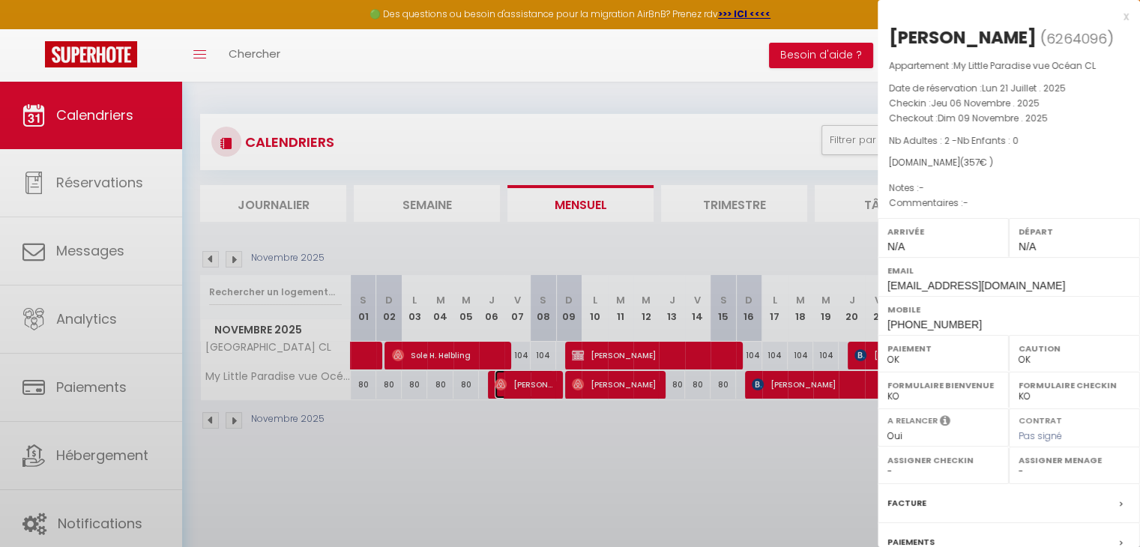
select select "37769"
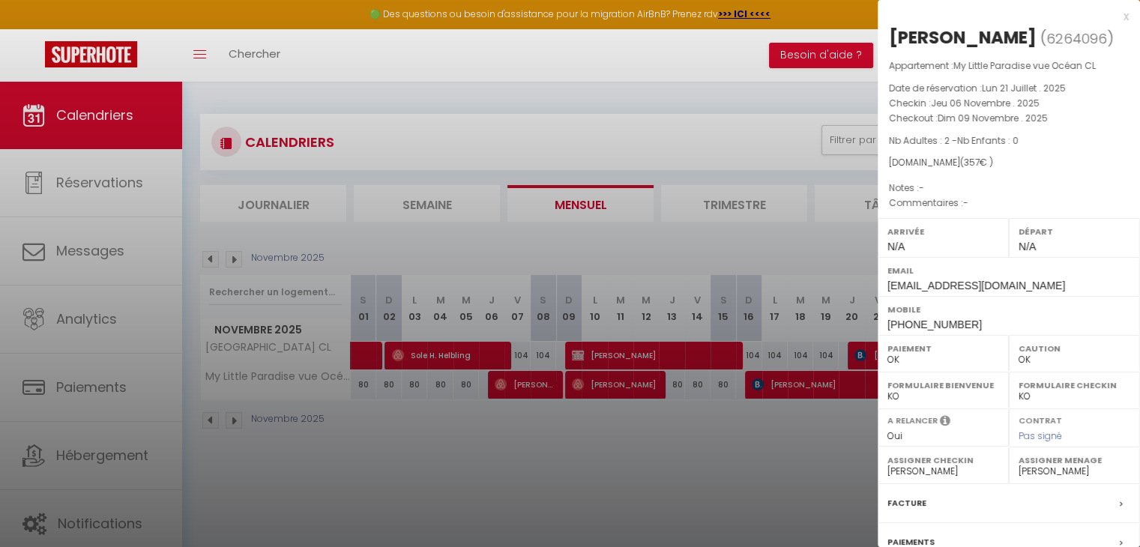
click at [743, 438] on div at bounding box center [570, 273] width 1140 height 547
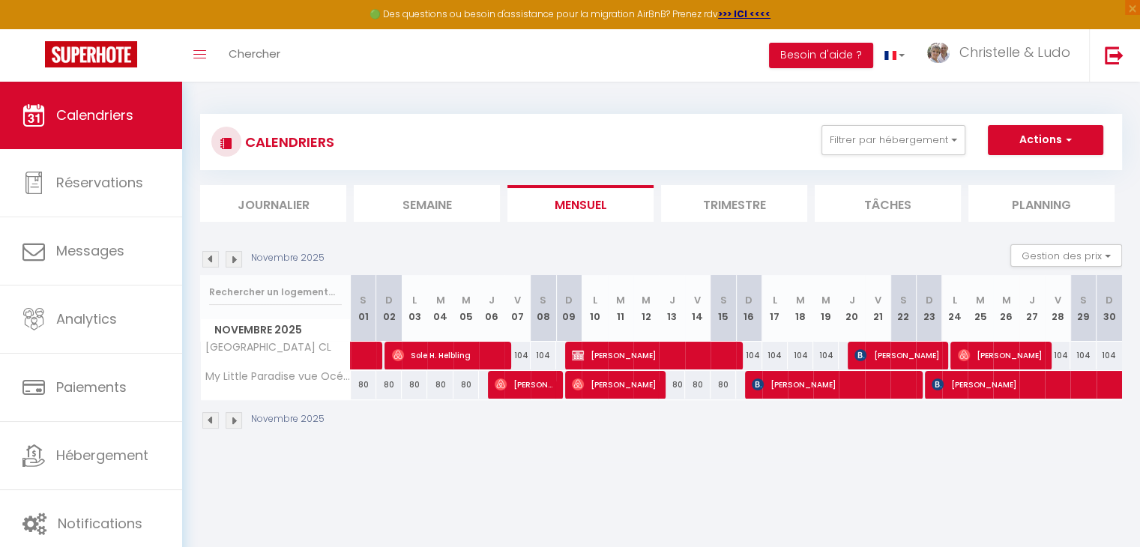
click at [238, 262] on img at bounding box center [234, 259] width 16 height 16
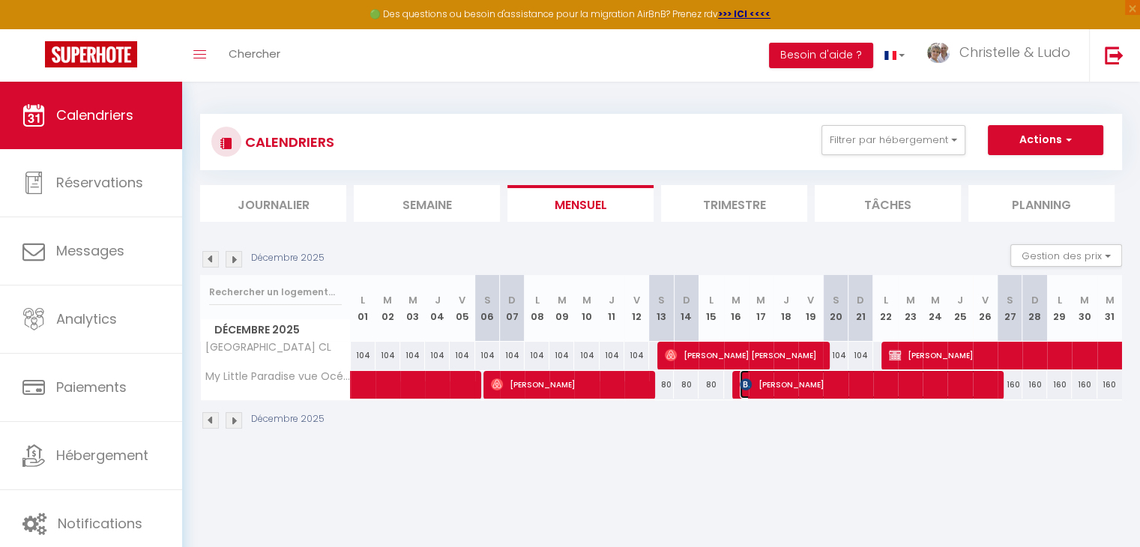
click at [808, 392] on span "[PERSON_NAME]" at bounding box center [868, 384] width 256 height 28
select select "KO"
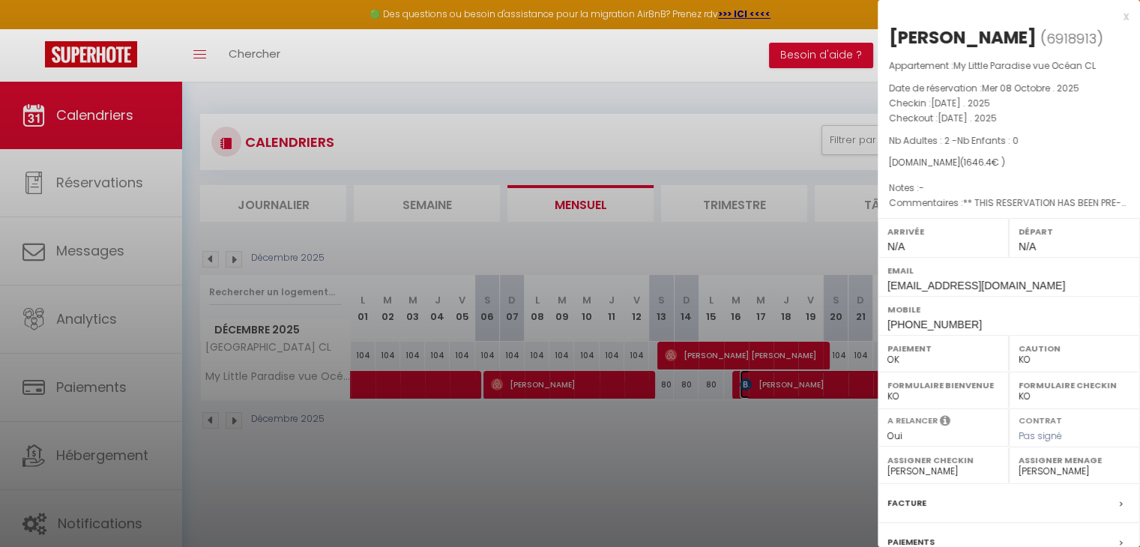
scroll to position [149, 0]
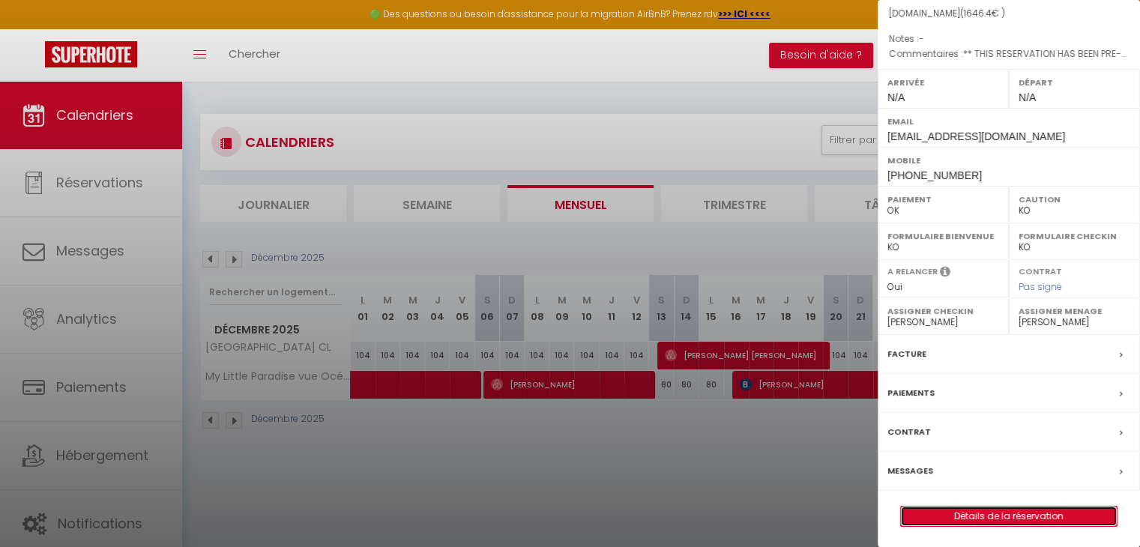
click at [1013, 512] on link "Détails de la réservation" at bounding box center [1009, 516] width 216 height 19
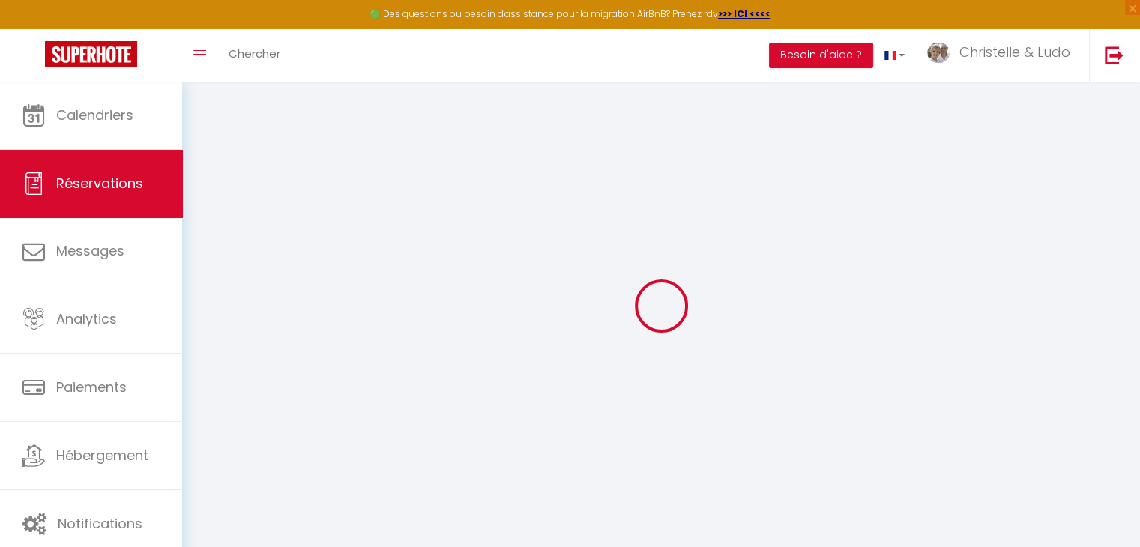
type input "[PERSON_NAME]"
type input "[EMAIL_ADDRESS][DOMAIN_NAME]"
type input "[PHONE_NUMBER]"
type input "."
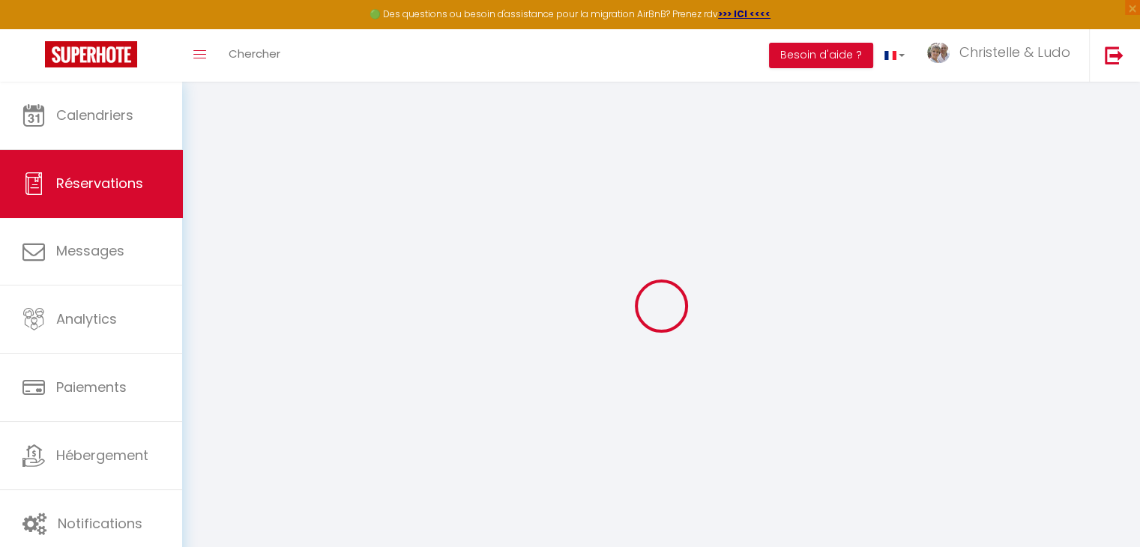
select select "PL"
type input "246.96"
type input "21.4"
select select "55960"
select select "1"
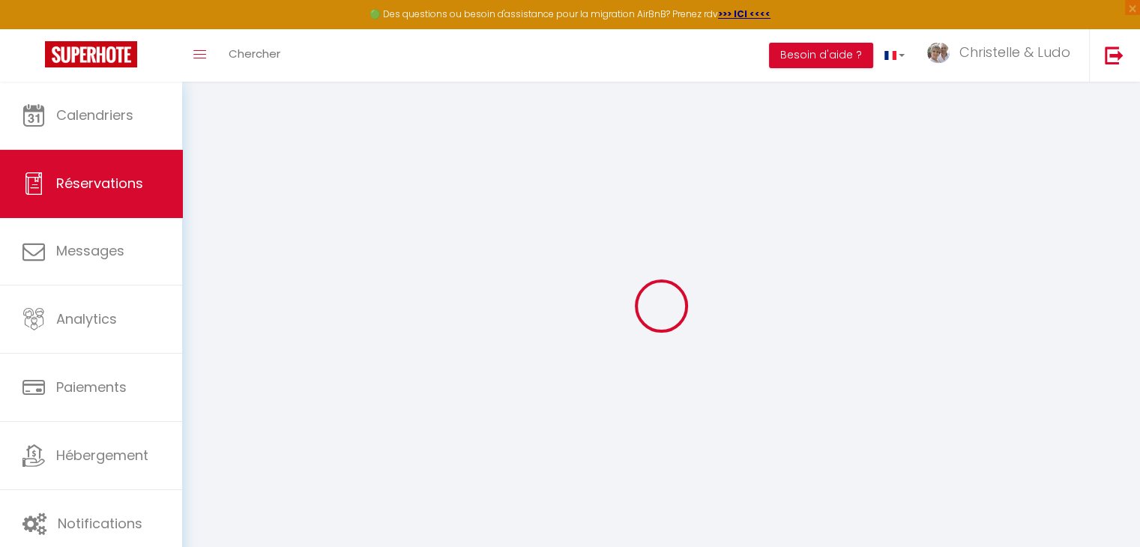
select select
type input "2"
select select "12"
select select
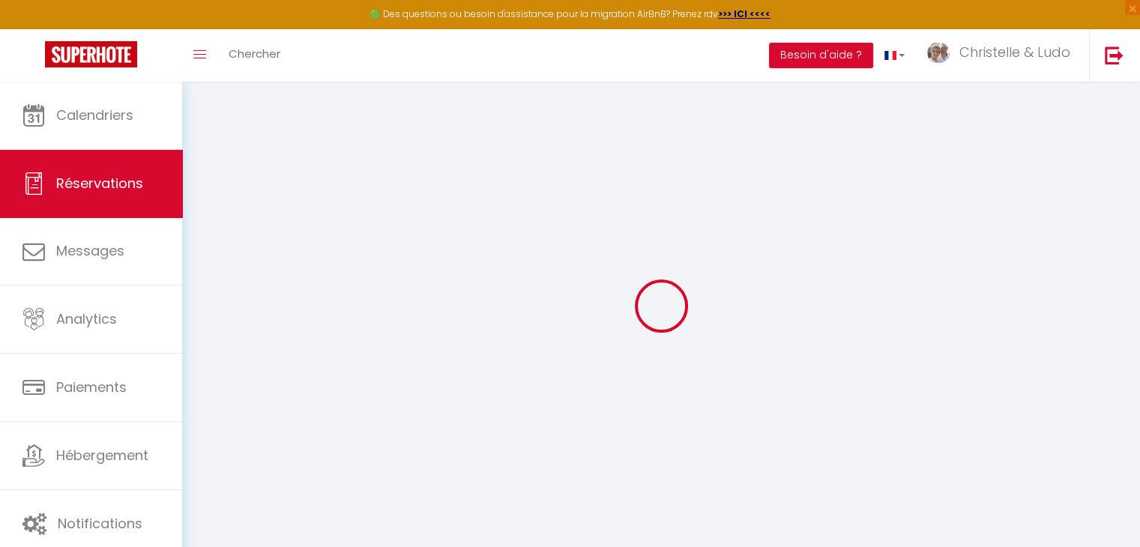
type input "1571.4"
checkbox input "false"
type input "0"
select select "2"
type input "60"
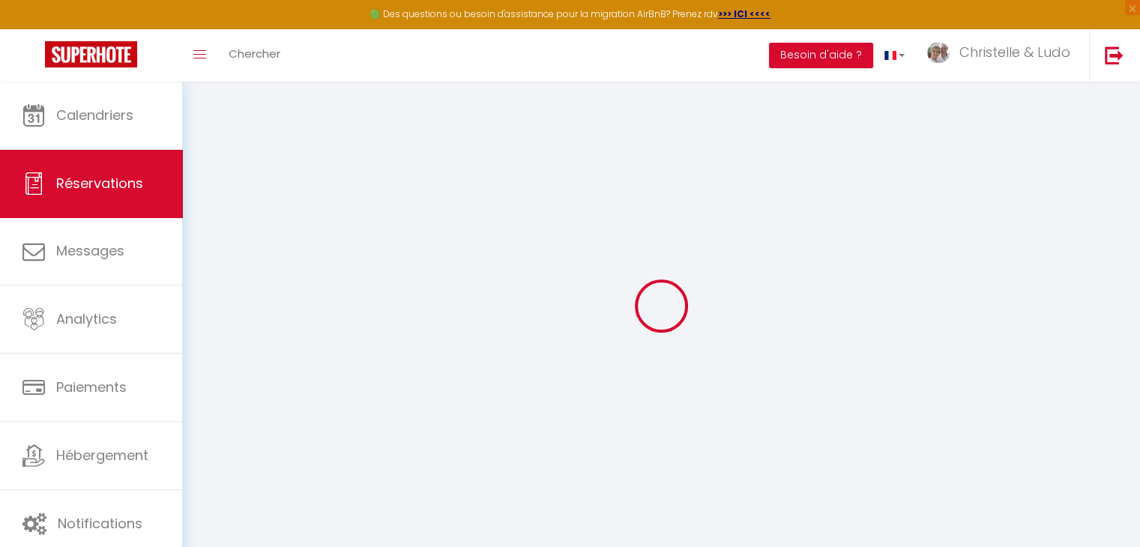
type input "0"
select select
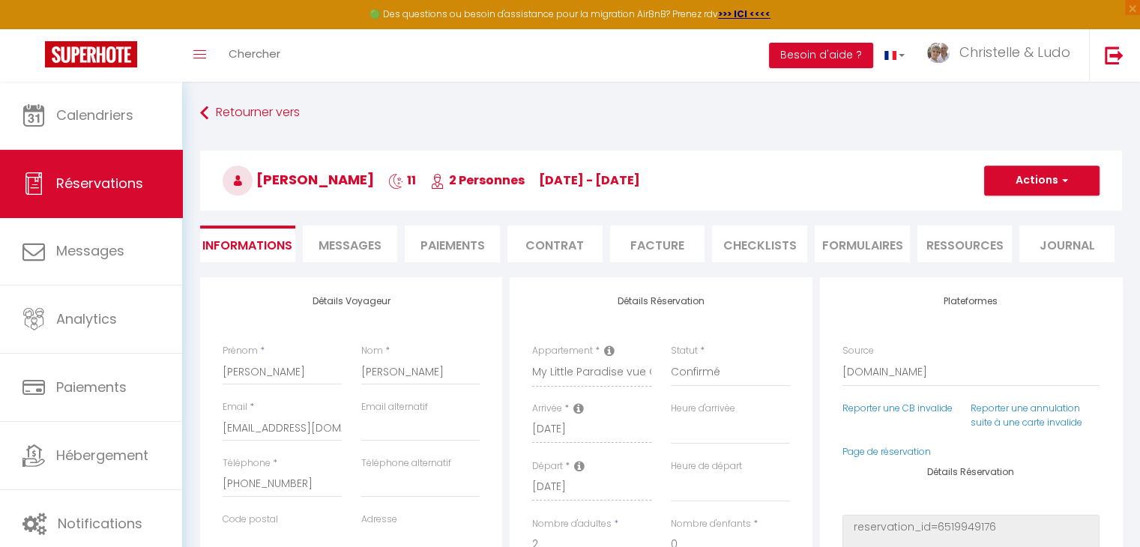
click at [325, 250] on span "Messages" at bounding box center [350, 245] width 63 height 17
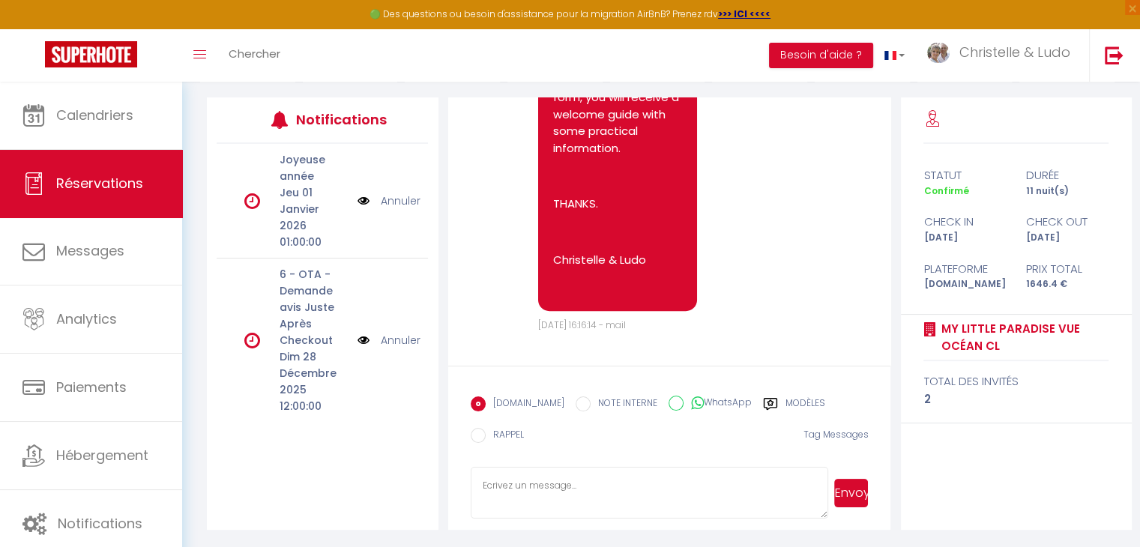
scroll to position [819, 0]
click at [797, 402] on label "Modèles" at bounding box center [805, 405] width 40 height 19
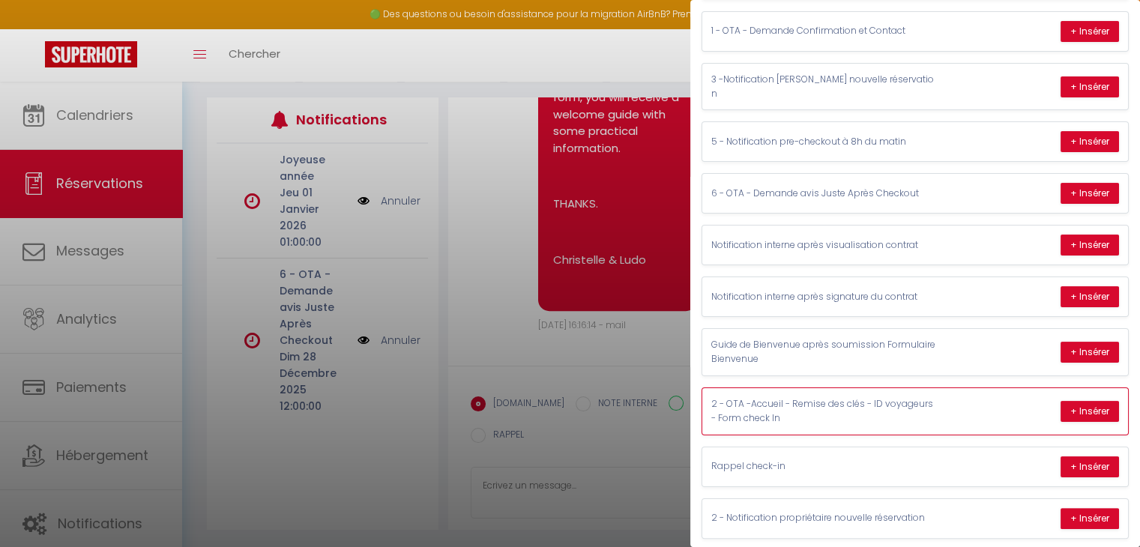
scroll to position [0, 0]
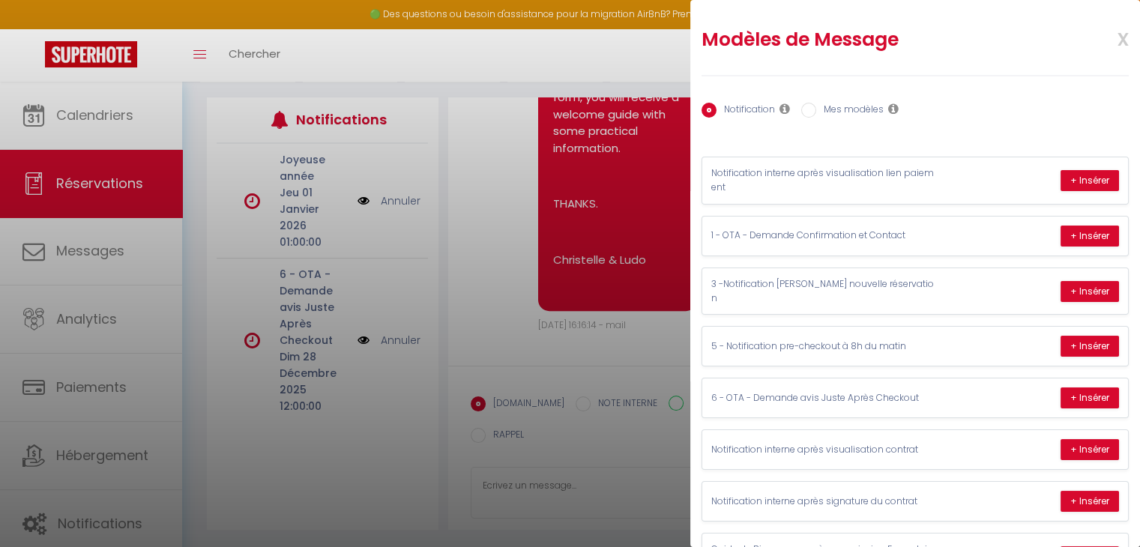
click at [841, 112] on label "Mes modèles" at bounding box center [849, 111] width 67 height 16
click at [816, 112] on input "Mes modèles" at bounding box center [808, 110] width 15 height 15
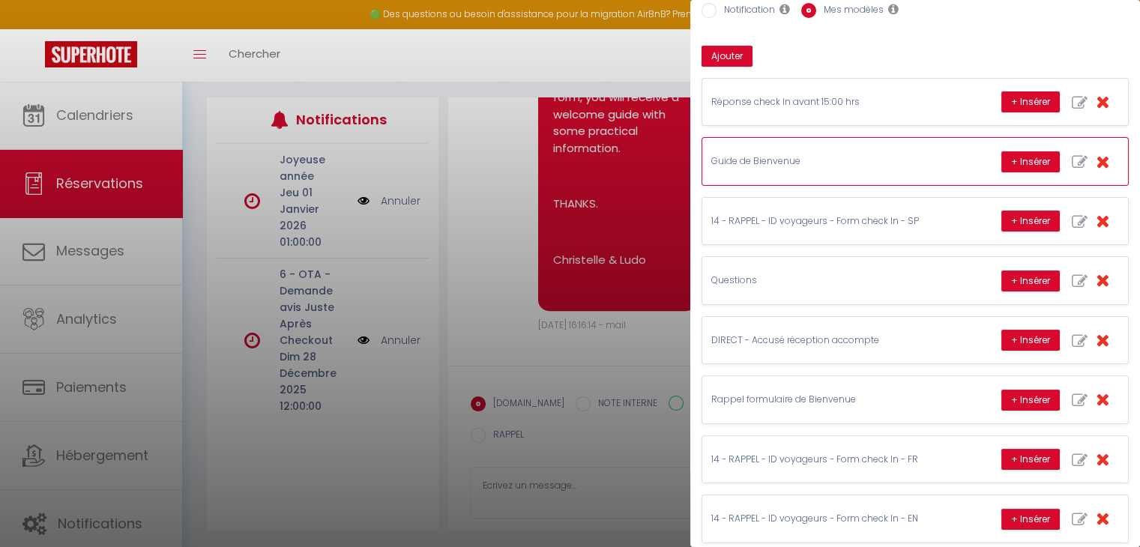
scroll to position [124, 0]
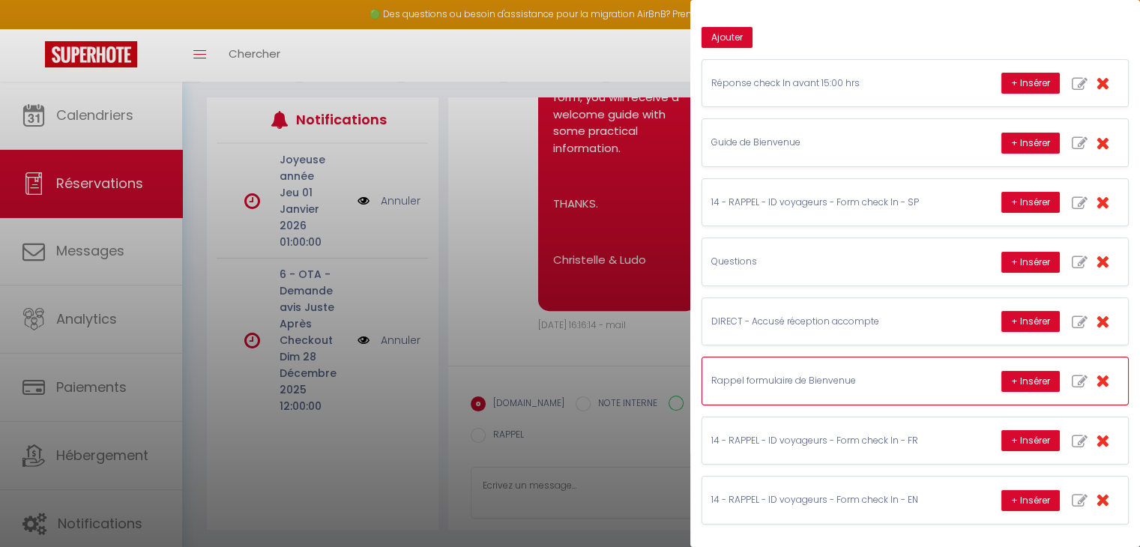
click at [847, 374] on p "Rappel formulaire de Bienvenue" at bounding box center [823, 381] width 225 height 14
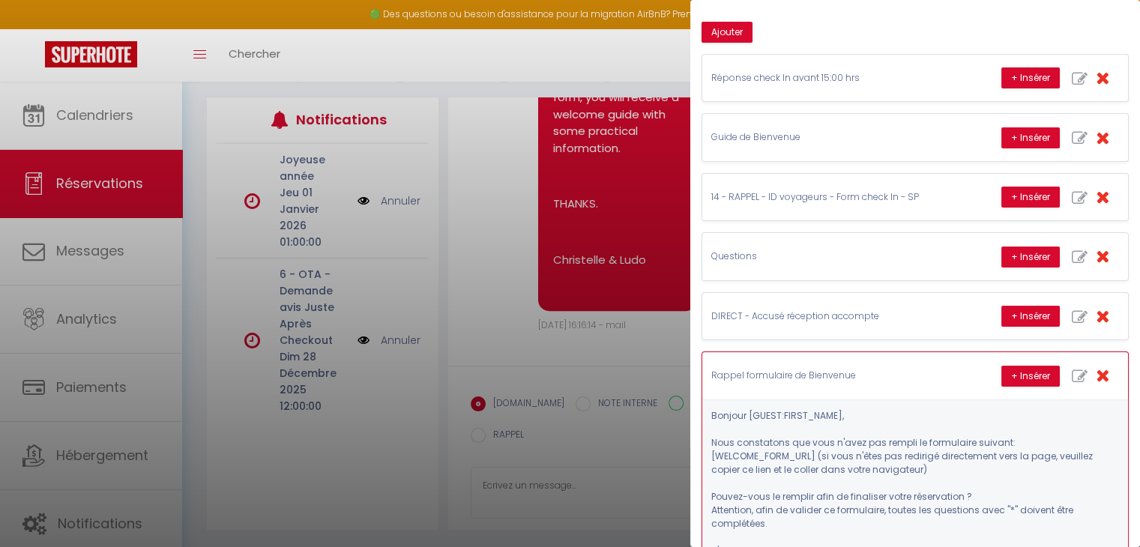
scroll to position [199, 0]
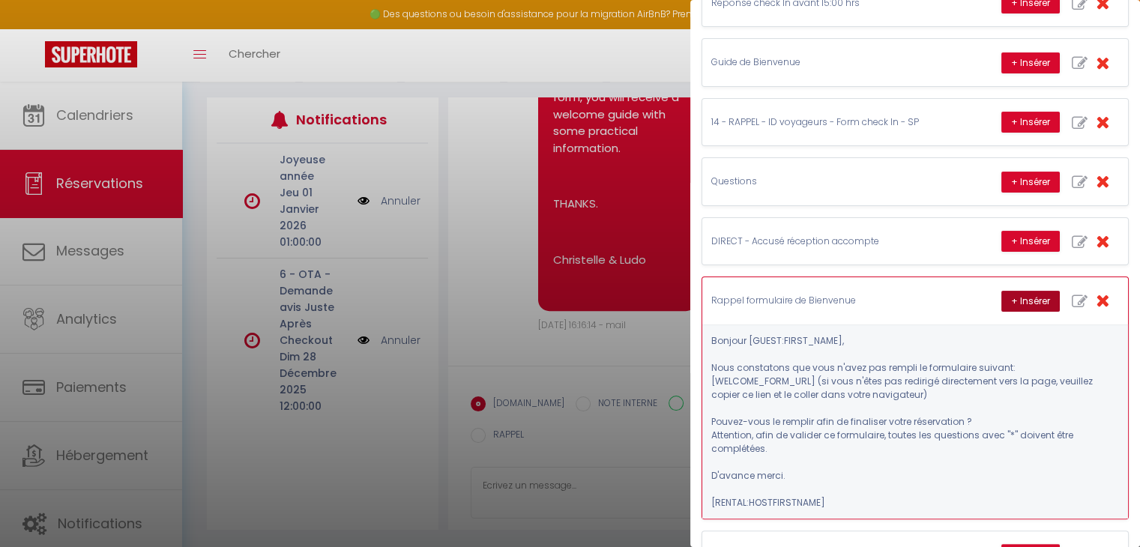
click at [1024, 293] on button "+ Insérer" at bounding box center [1030, 301] width 58 height 21
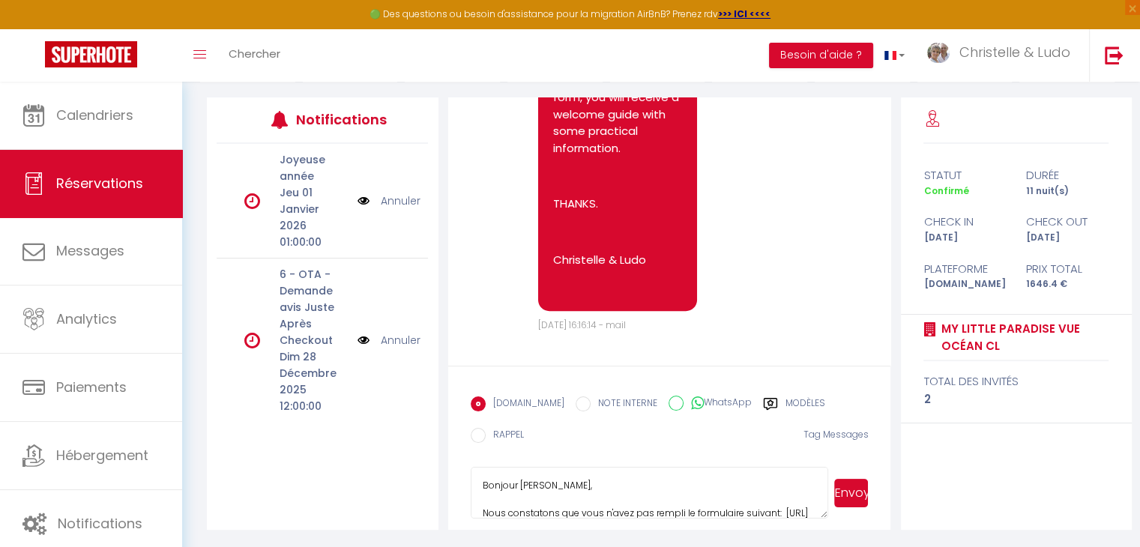
click at [858, 491] on button "Envoyer" at bounding box center [851, 493] width 34 height 28
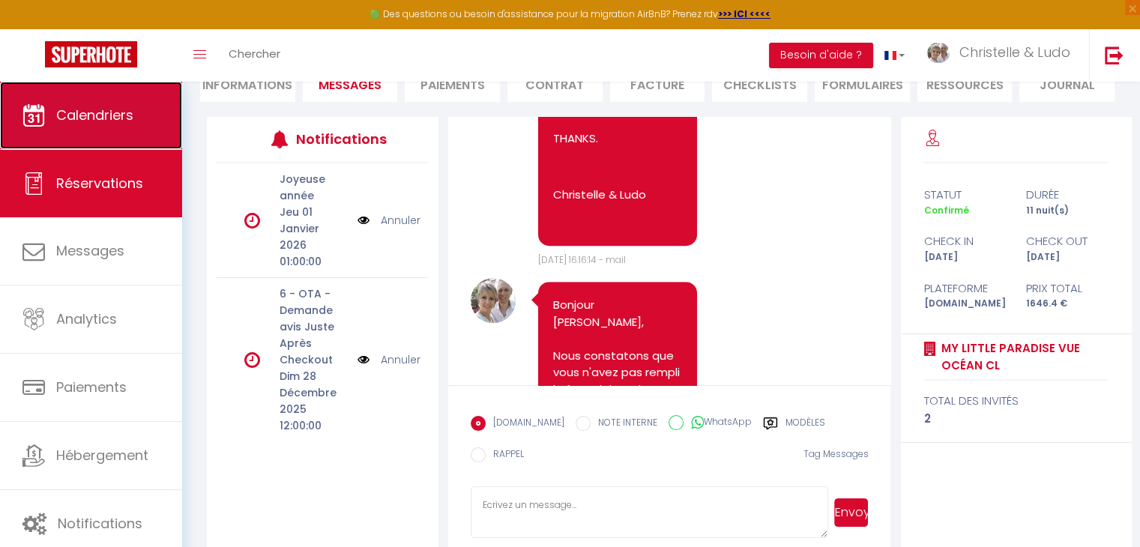
click at [97, 121] on span "Calendriers" at bounding box center [94, 115] width 77 height 19
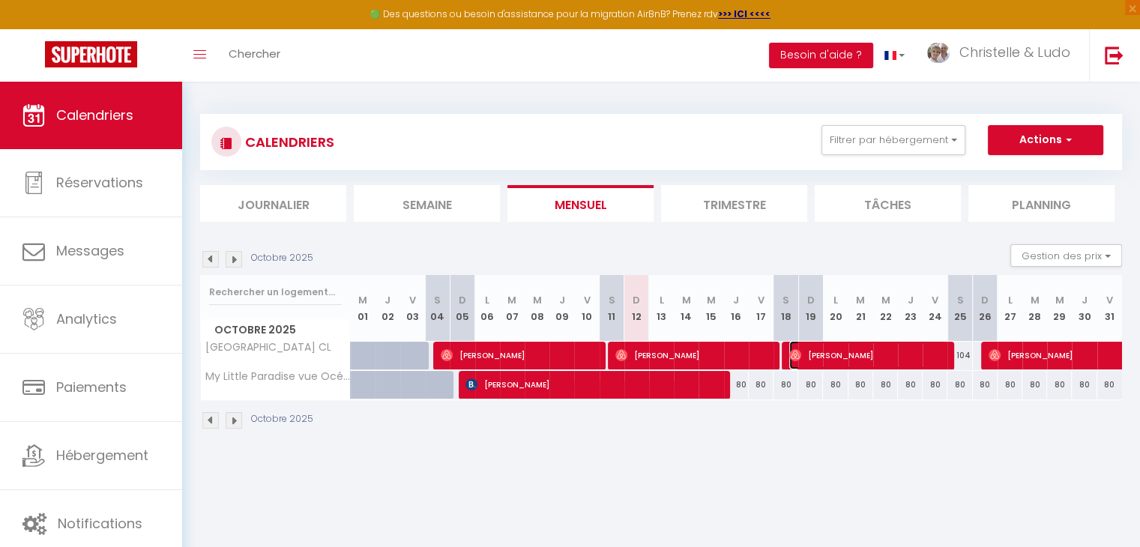
click at [863, 354] on span "[PERSON_NAME]" at bounding box center [867, 355] width 157 height 28
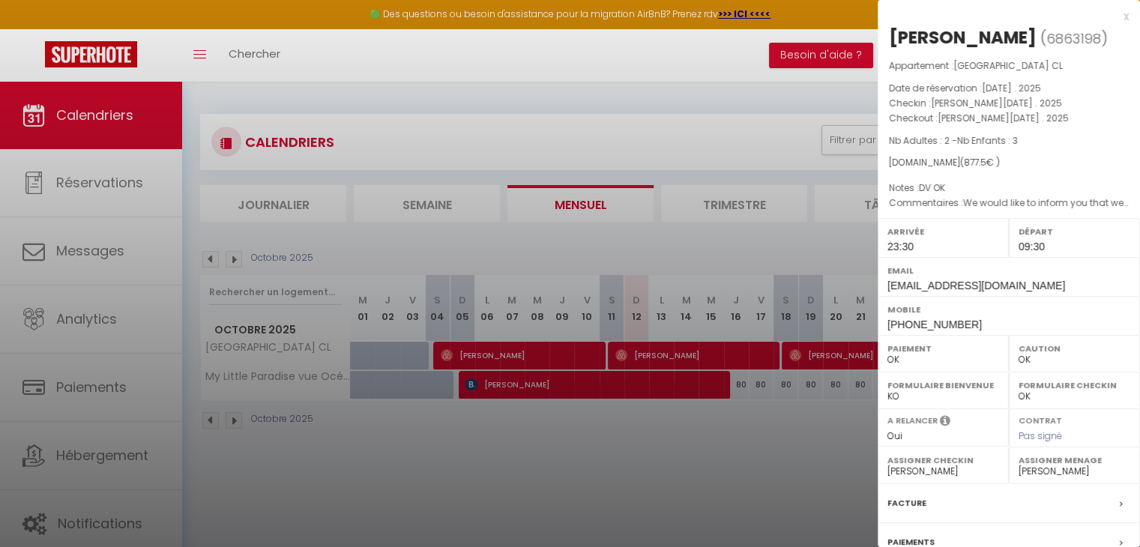
click at [1115, 15] on div "x" at bounding box center [1003, 16] width 251 height 18
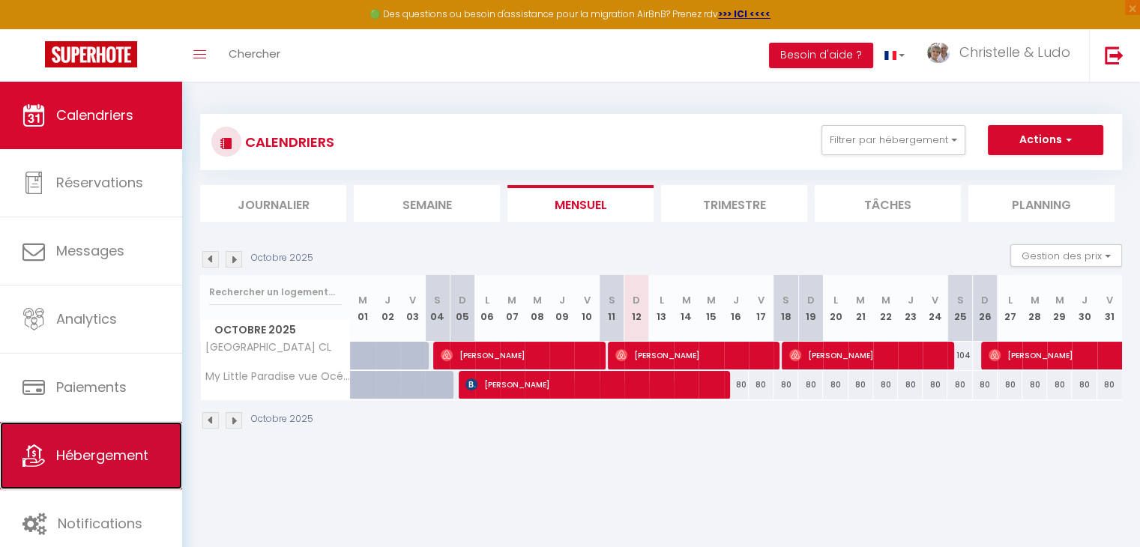
click at [128, 471] on link "Hébergement" at bounding box center [91, 455] width 182 height 67
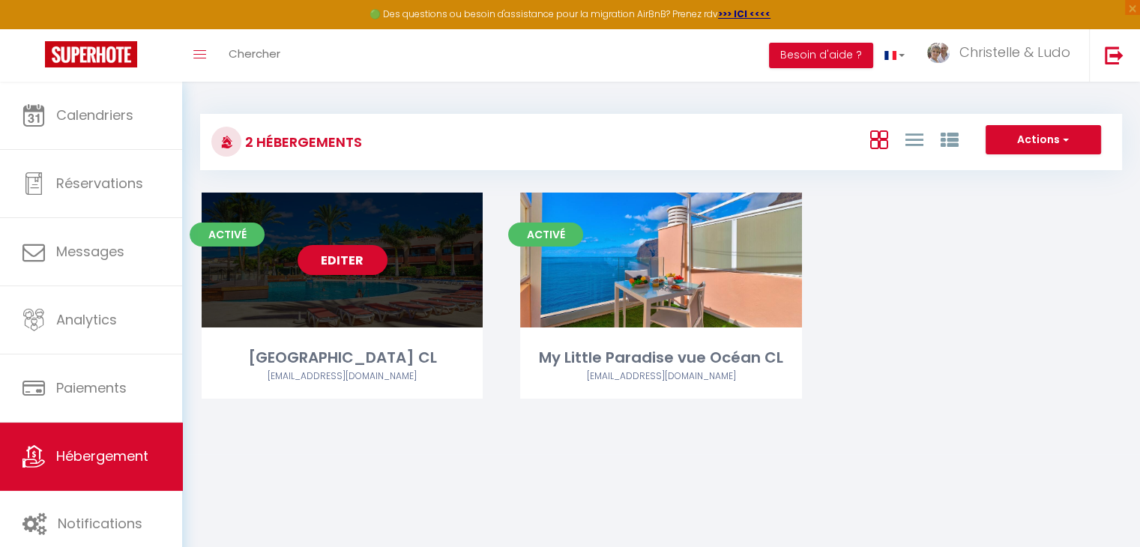
click at [352, 268] on link "Editer" at bounding box center [343, 260] width 90 height 30
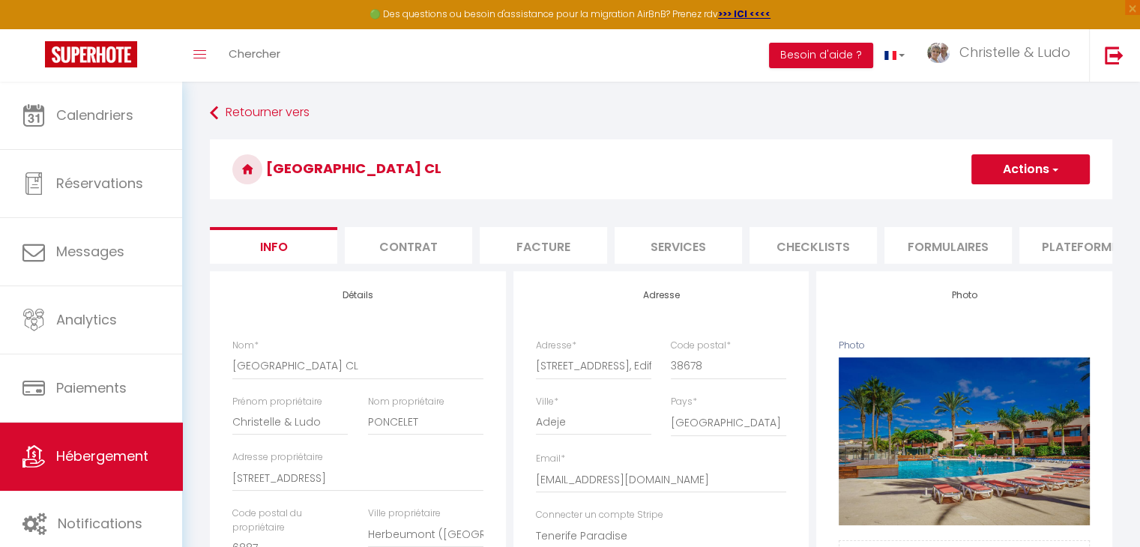
click at [1073, 244] on li "Plateformes" at bounding box center [1082, 245] width 127 height 37
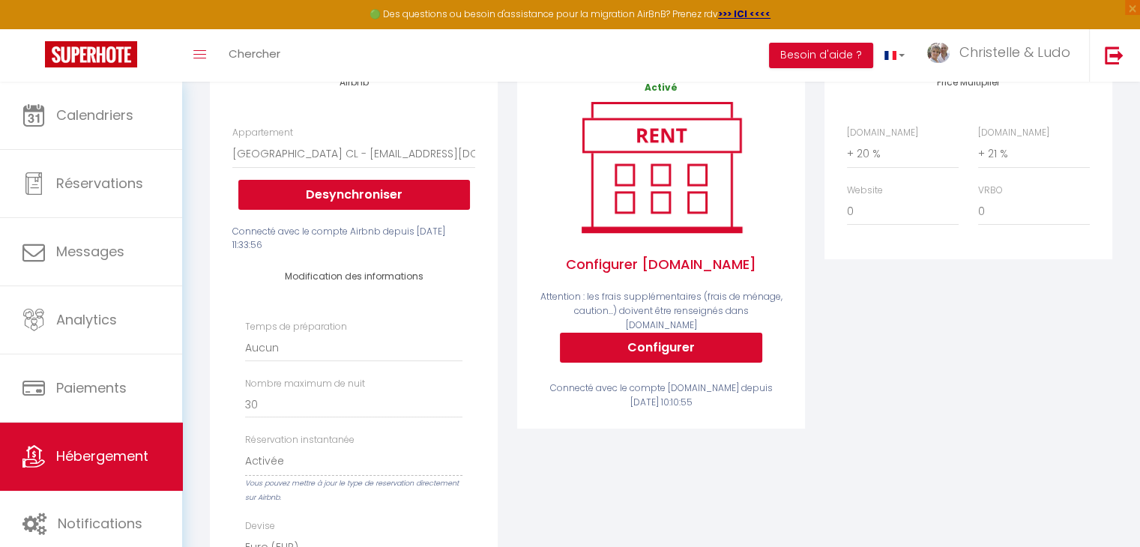
scroll to position [225, 0]
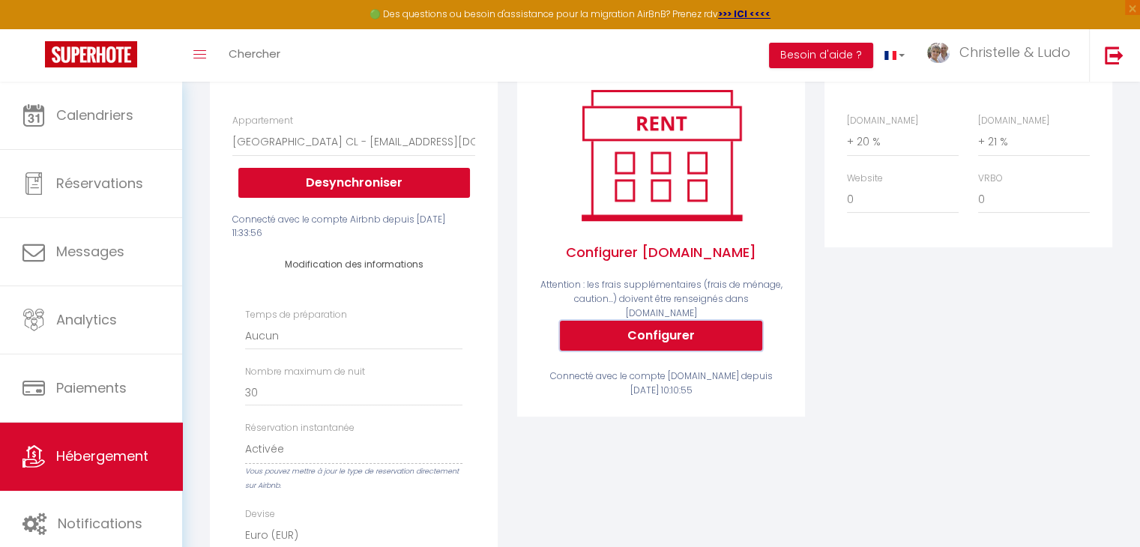
click at [646, 334] on button "Configurer" at bounding box center [661, 336] width 202 height 30
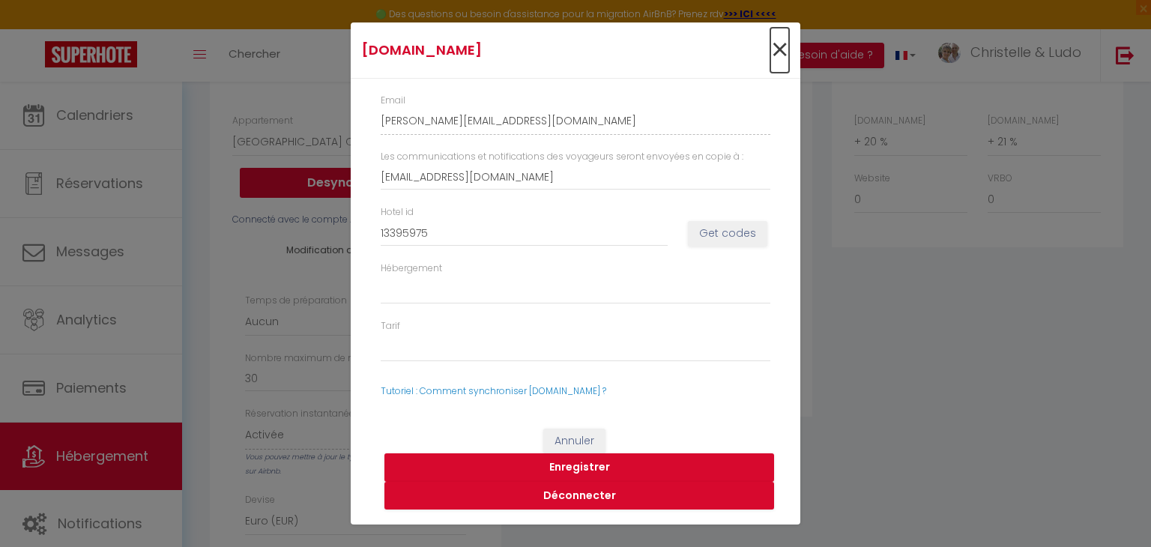
click at [778, 46] on span "×" at bounding box center [779, 50] width 19 height 45
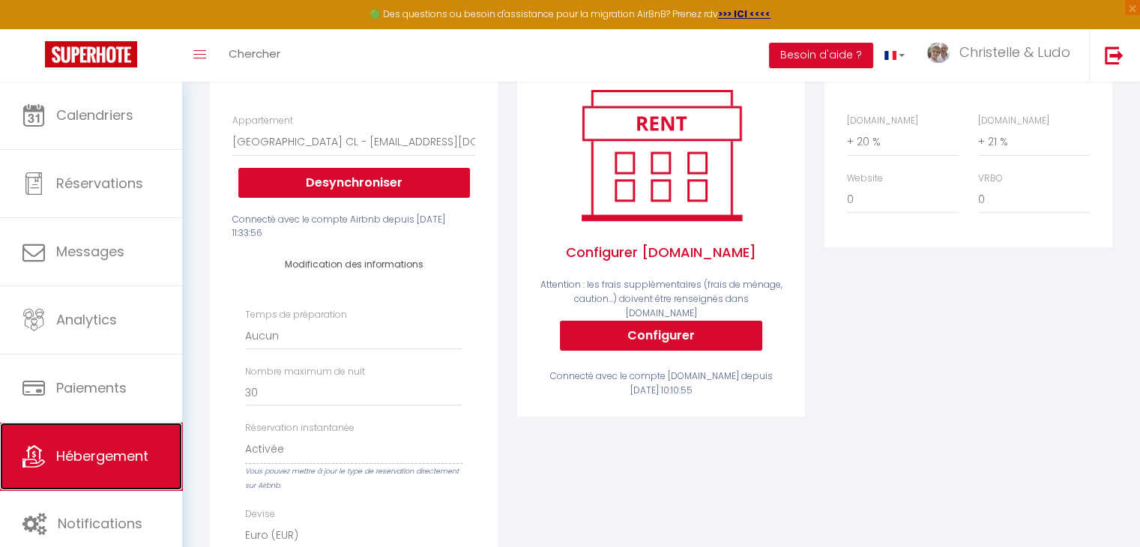
click at [99, 478] on link "Hébergement" at bounding box center [91, 456] width 182 height 67
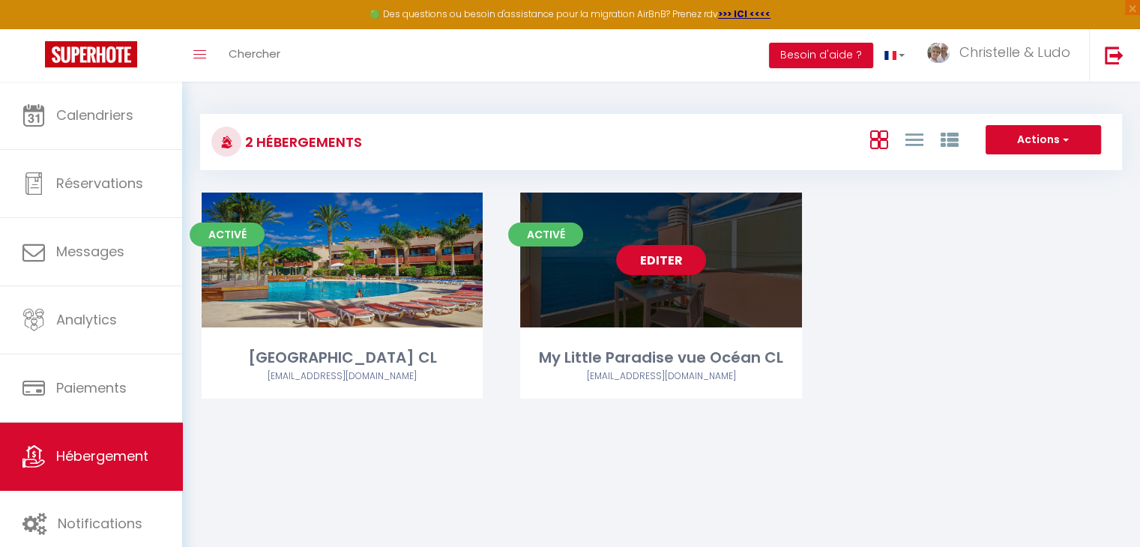
click at [663, 270] on link "Editer" at bounding box center [661, 260] width 90 height 30
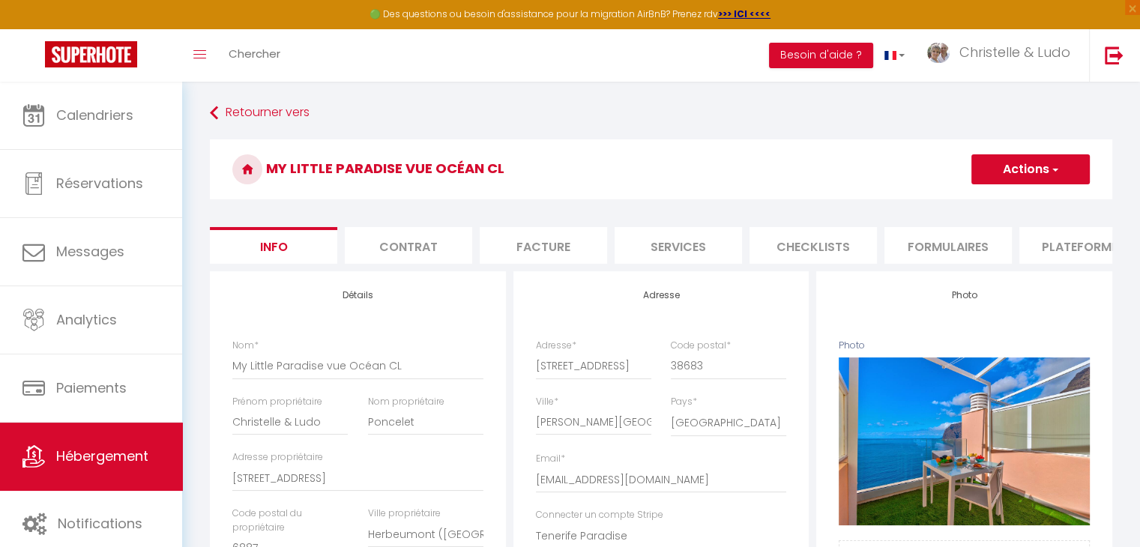
click at [1065, 237] on li "Plateformes" at bounding box center [1082, 245] width 127 height 37
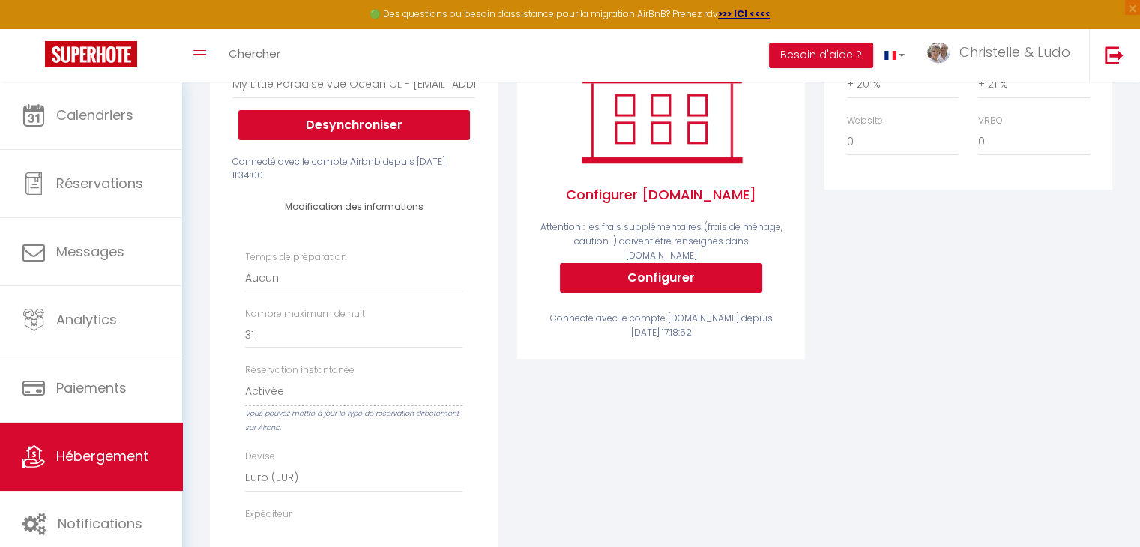
scroll to position [300, 0]
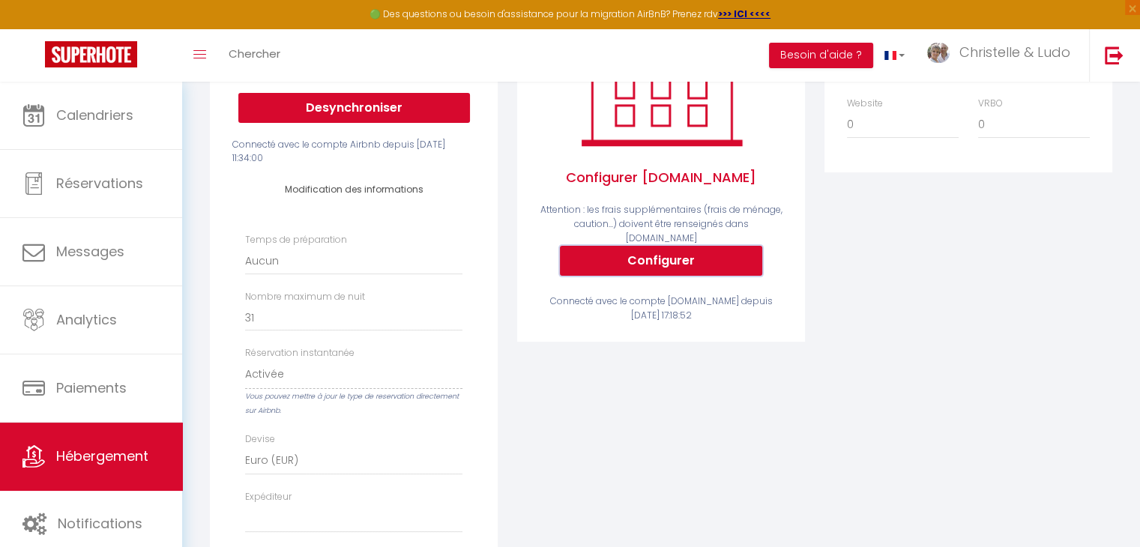
click at [674, 259] on button "Configurer" at bounding box center [661, 261] width 202 height 30
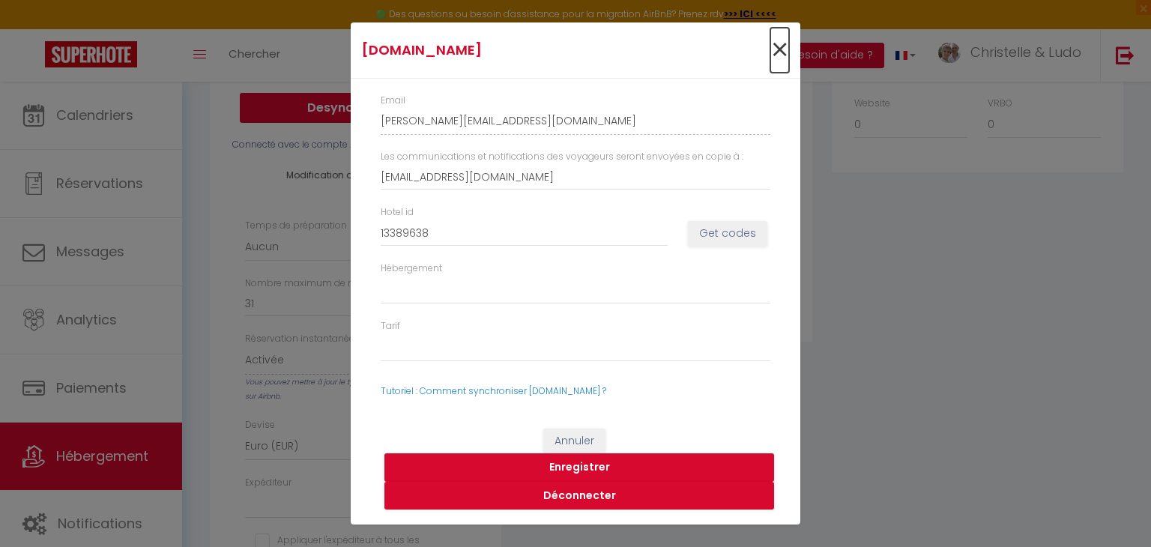
click at [782, 52] on span "×" at bounding box center [779, 50] width 19 height 45
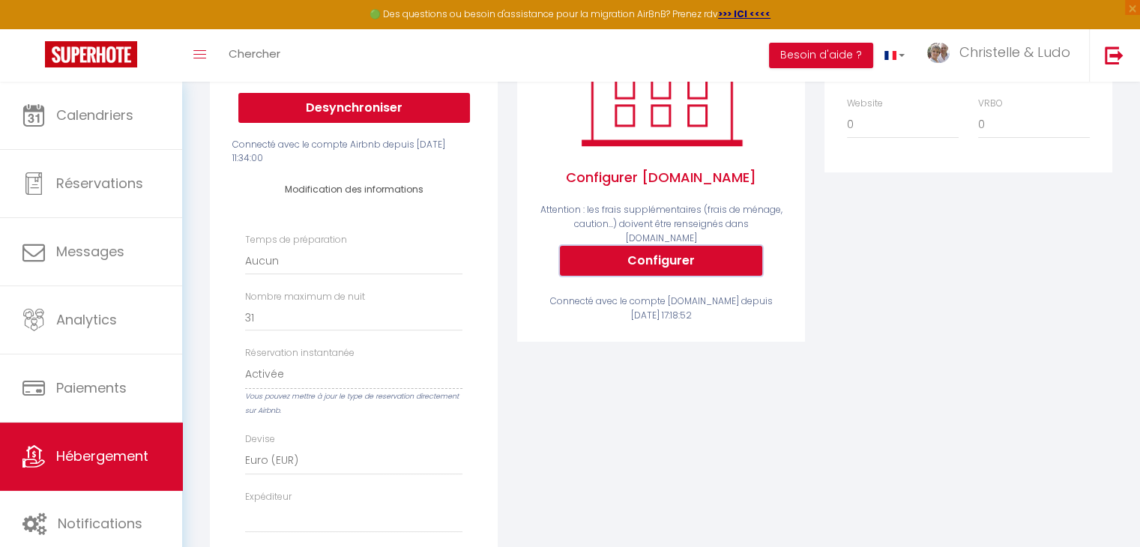
click at [679, 263] on button "Configurer" at bounding box center [661, 261] width 202 height 30
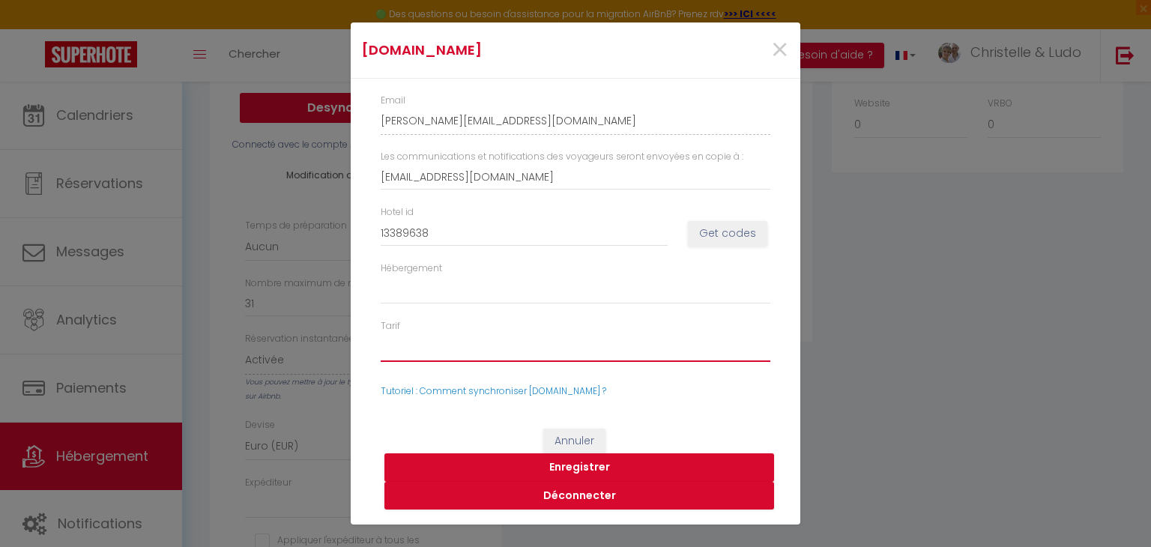
click at [639, 347] on select "51118093 - Standard Rate 51118094 - Weekly Rate" at bounding box center [576, 348] width 390 height 28
click at [773, 61] on span "×" at bounding box center [779, 50] width 19 height 45
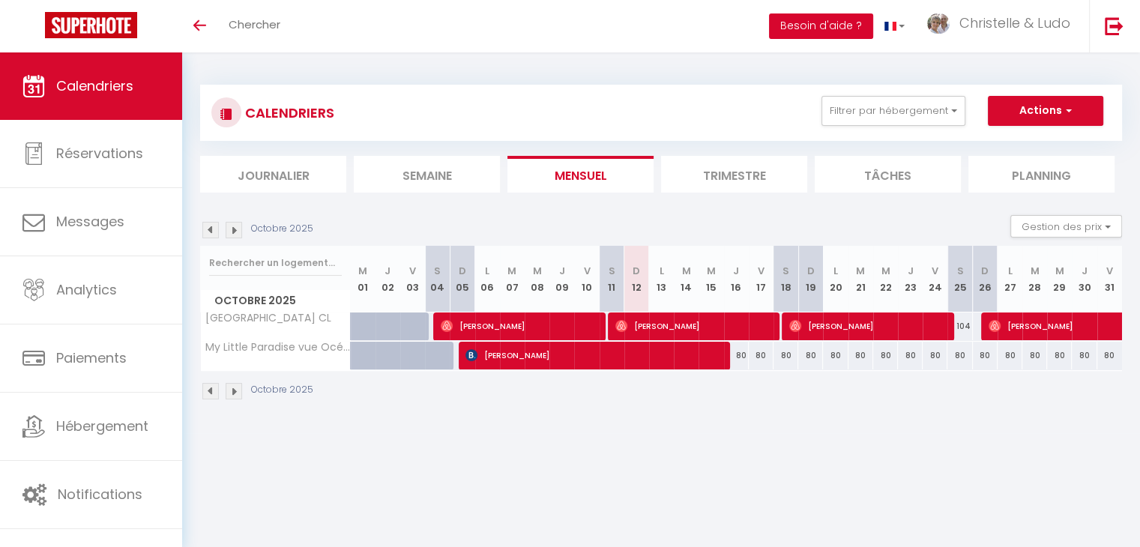
click at [833, 27] on button "Besoin d'aide ?" at bounding box center [821, 25] width 104 height 25
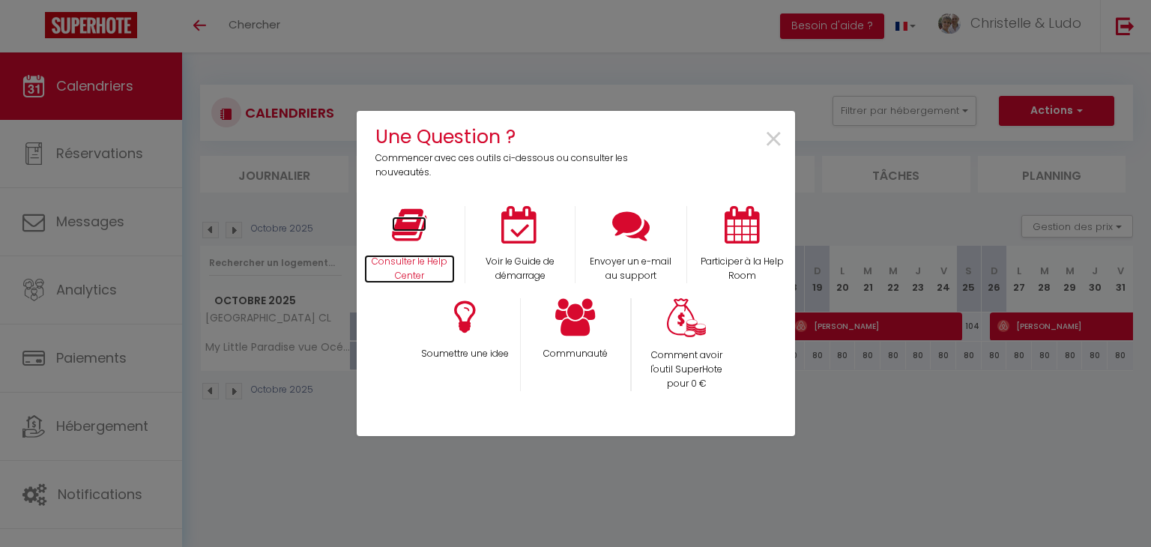
click at [408, 229] on icon at bounding box center [409, 224] width 34 height 37
